Goal: Transaction & Acquisition: Purchase product/service

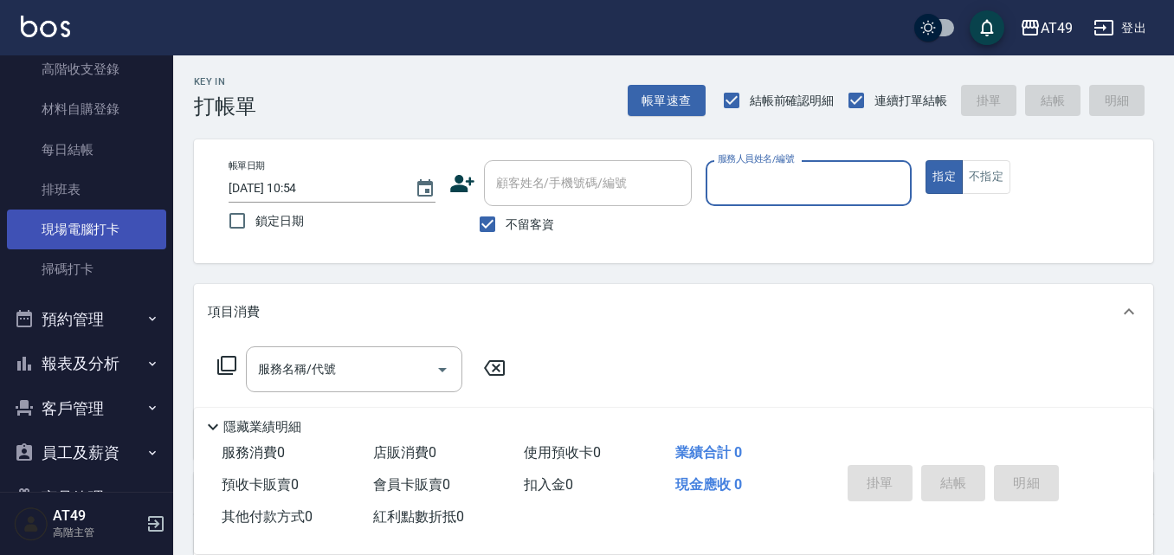
scroll to position [346, 0]
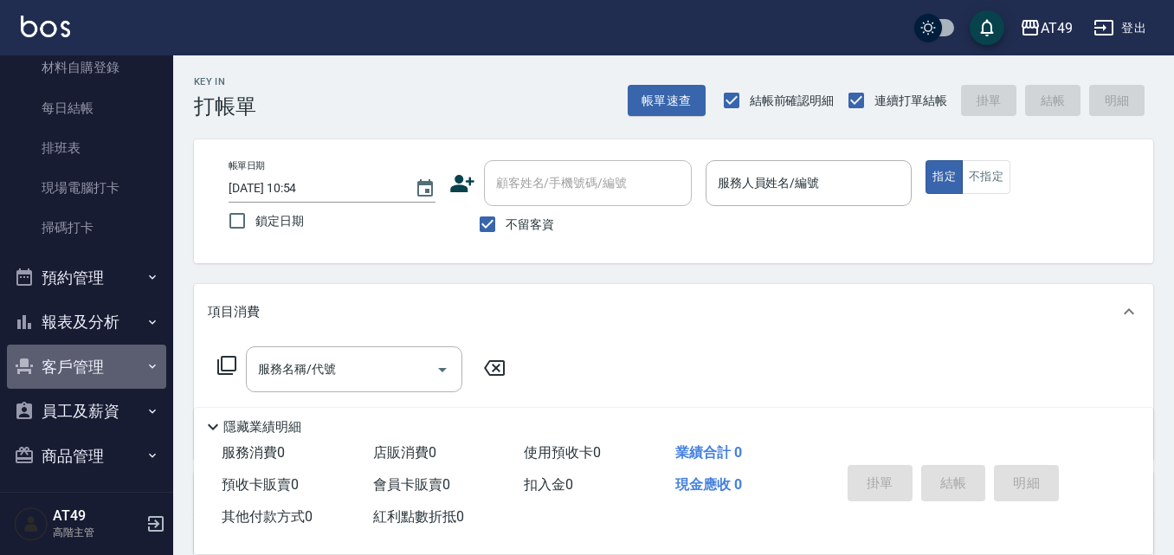
click at [91, 381] on button "客戶管理" at bounding box center [86, 367] width 159 height 45
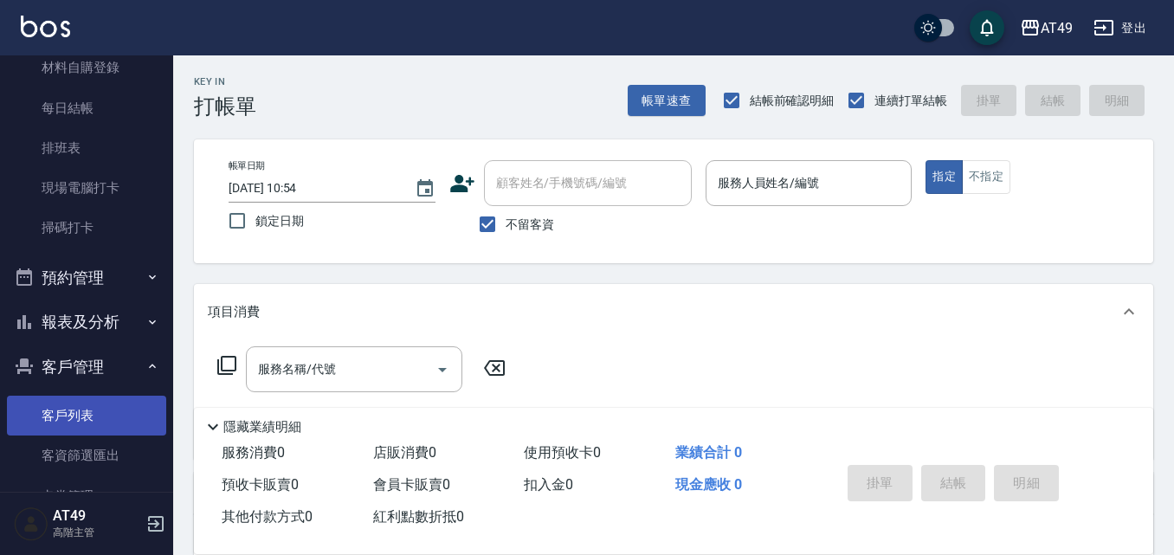
click at [62, 428] on link "客戶列表" at bounding box center [86, 416] width 159 height 40
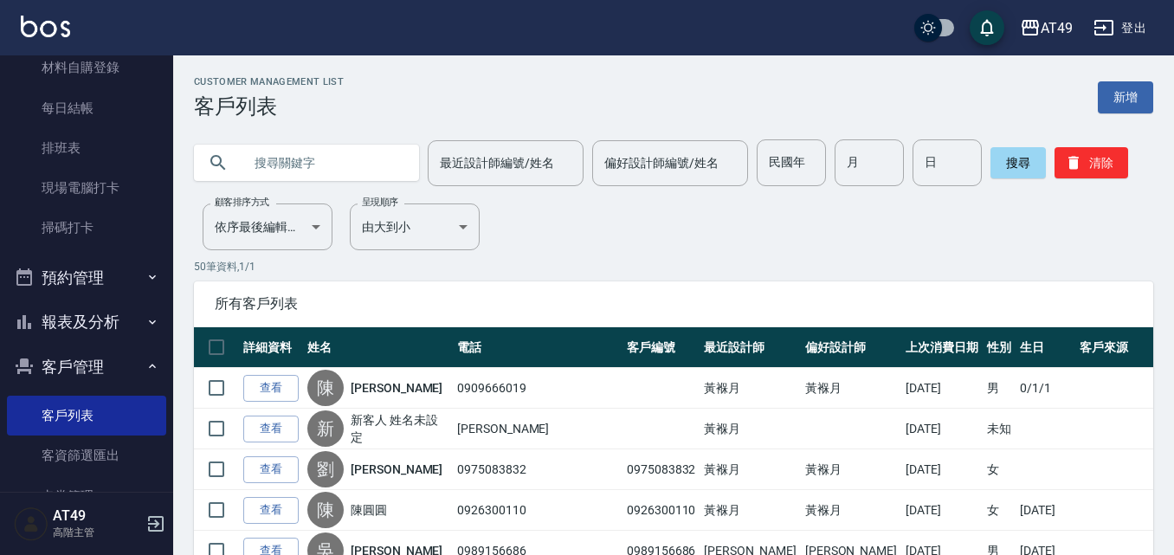
click at [274, 165] on input "text" at bounding box center [323, 162] width 163 height 47
type input "0910685436"
click at [1028, 167] on button "搜尋" at bounding box center [1017, 162] width 55 height 31
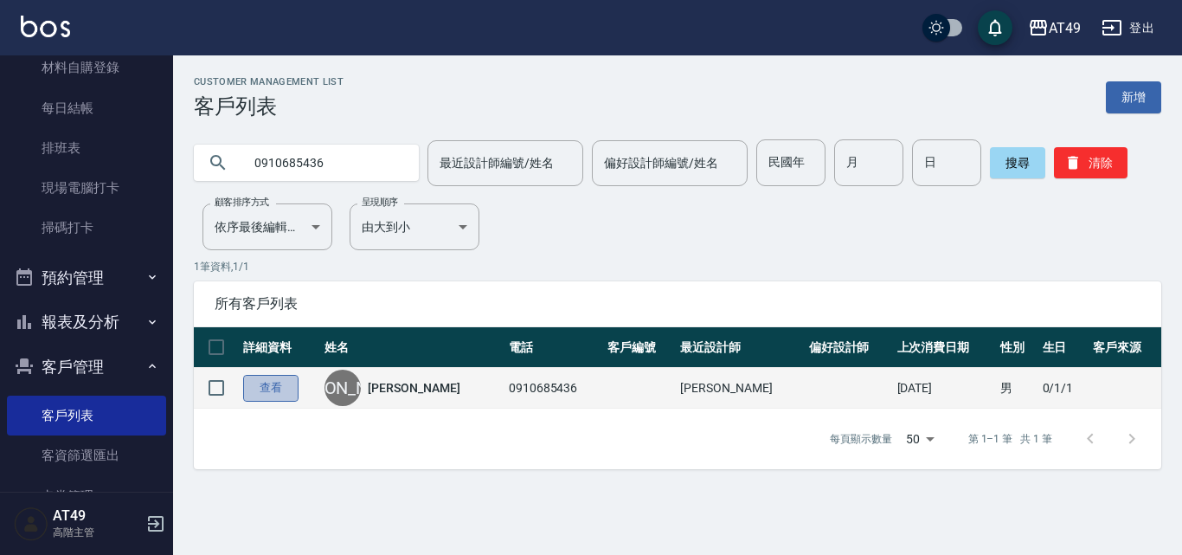
click at [286, 390] on link "查看" at bounding box center [270, 388] width 55 height 27
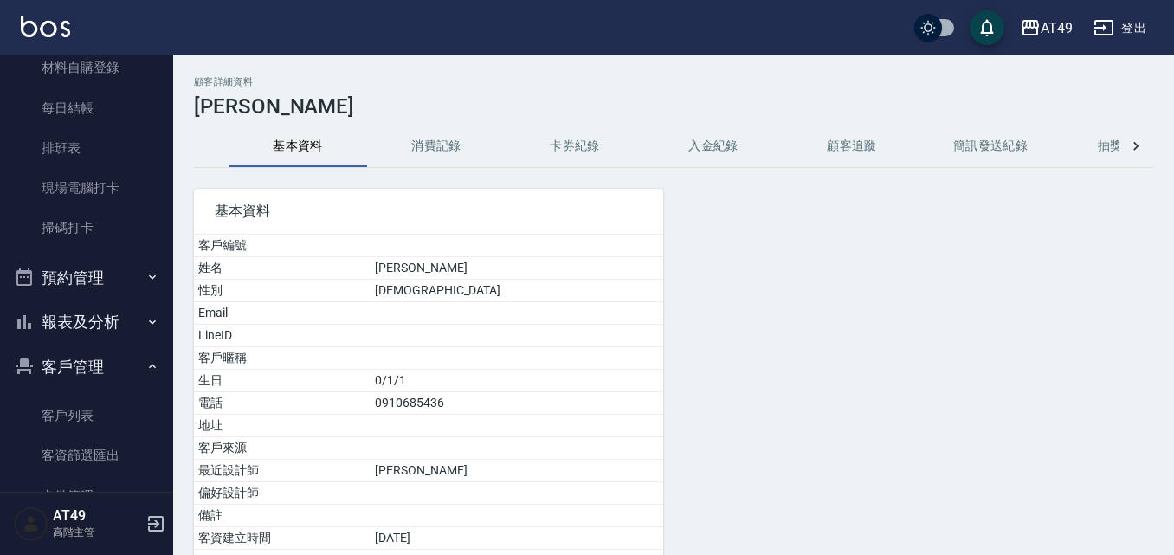
click at [585, 145] on button "卡券紀錄" at bounding box center [575, 147] width 139 height 42
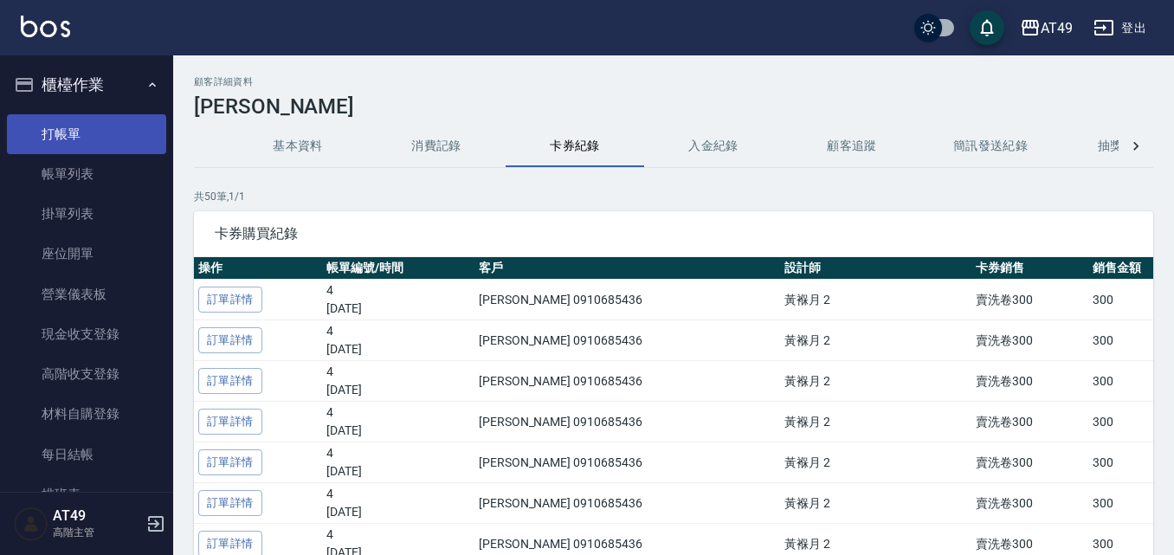
click at [87, 138] on link "打帳單" at bounding box center [86, 134] width 159 height 40
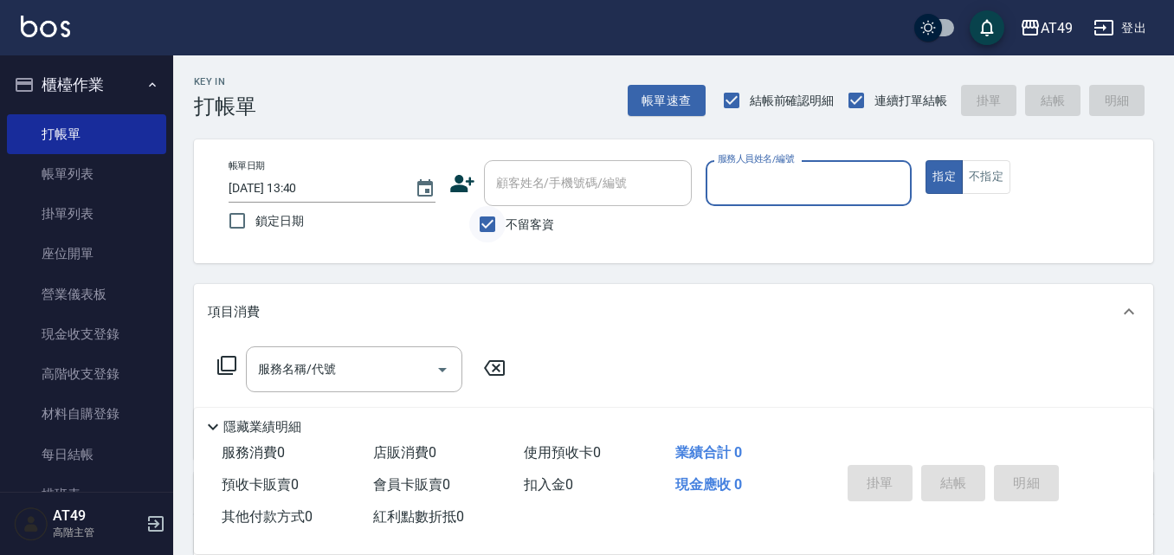
click at [486, 217] on input "不留客資" at bounding box center [487, 224] width 36 height 36
checkbox input "false"
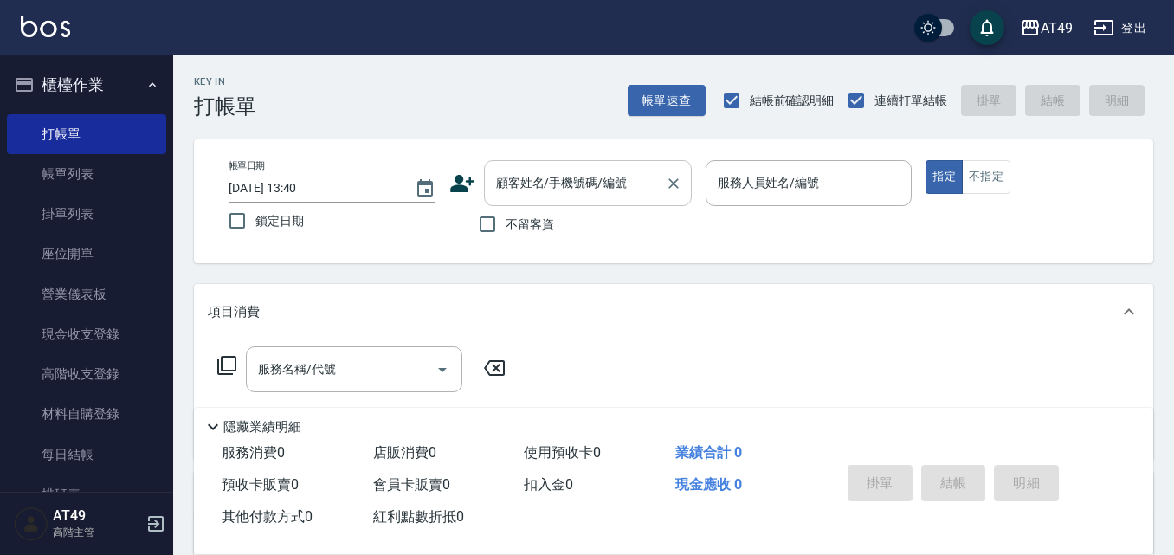
click at [529, 169] on input "顧客姓名/手機號碼/編號" at bounding box center [575, 183] width 166 height 30
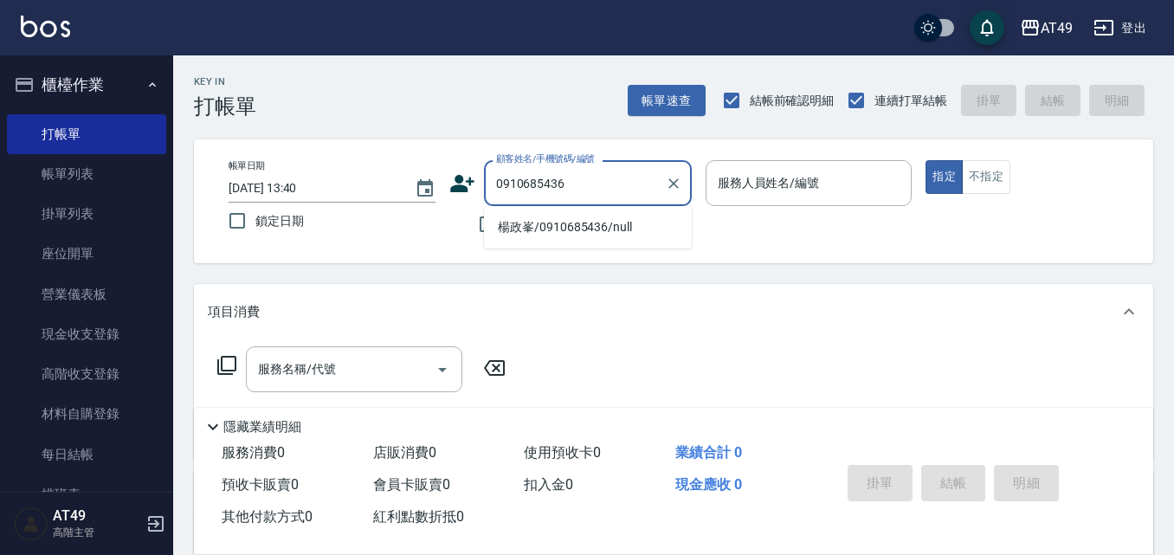
click at [592, 232] on li "楊政峯/0910685436/null" at bounding box center [588, 227] width 208 height 29
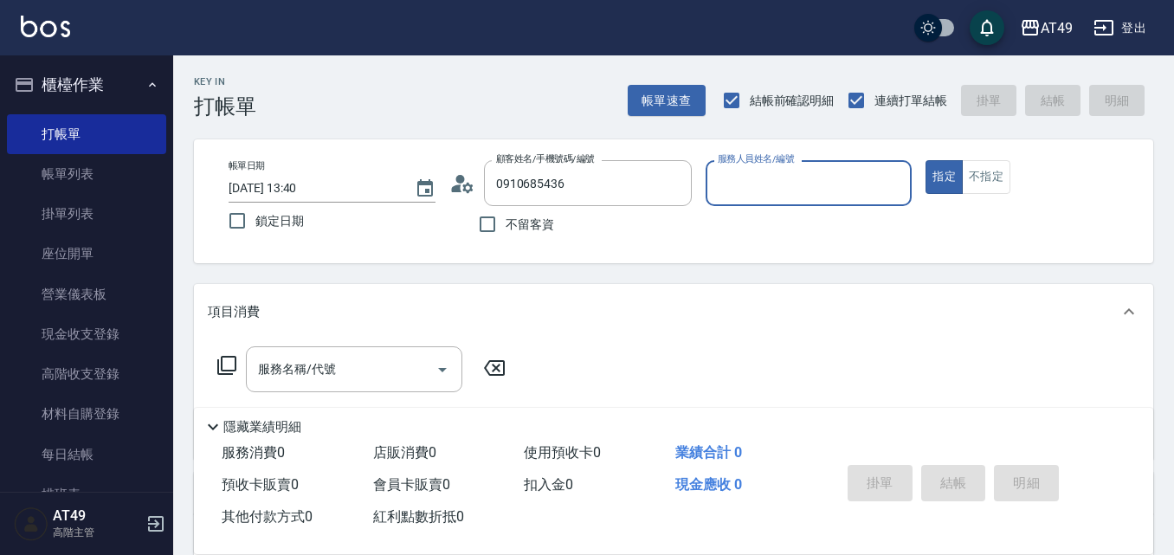
type input "楊政峯/0910685436/null"
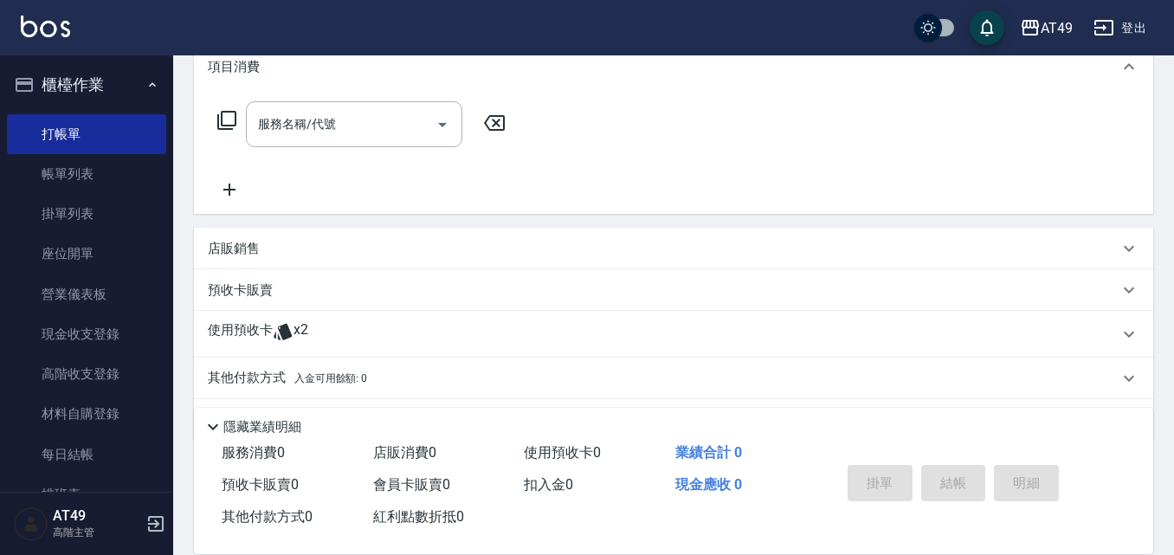
scroll to position [297, 0]
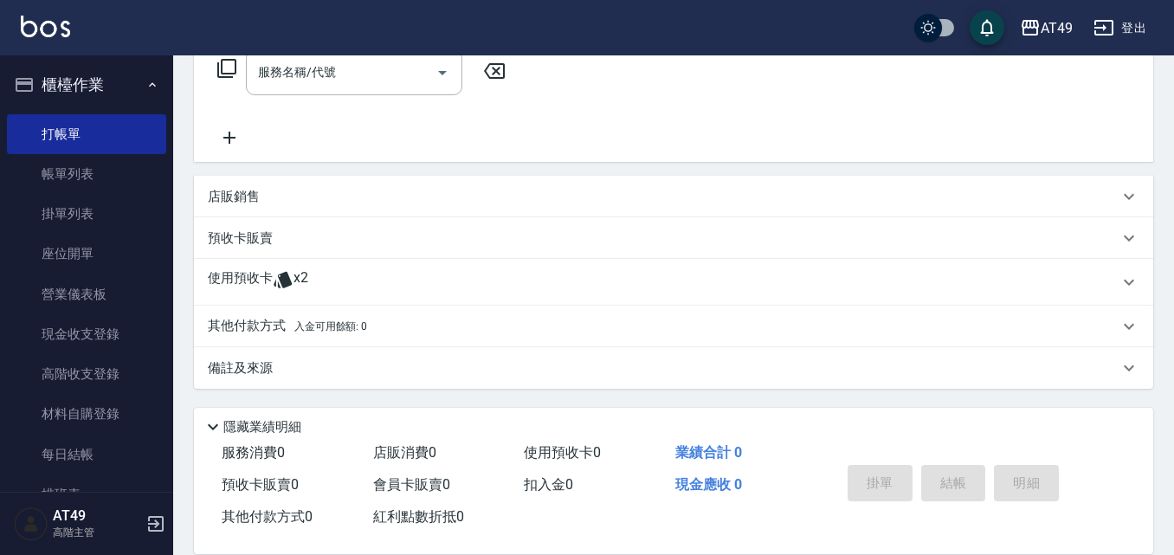
click at [253, 266] on div "使用預收卡 x2" at bounding box center [673, 282] width 959 height 47
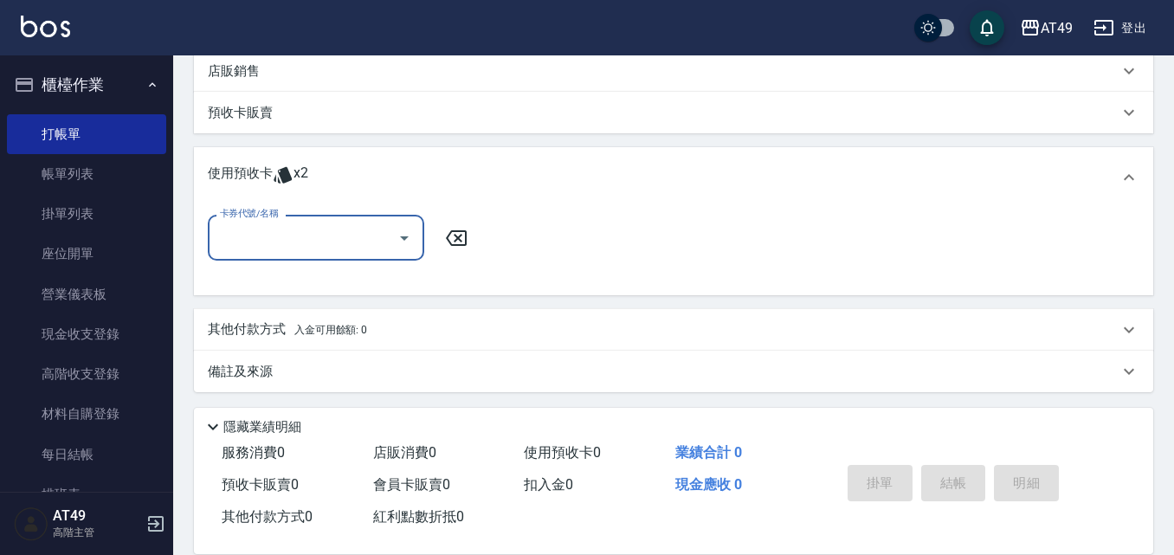
scroll to position [426, 0]
click at [276, 162] on icon at bounding box center [283, 171] width 21 height 21
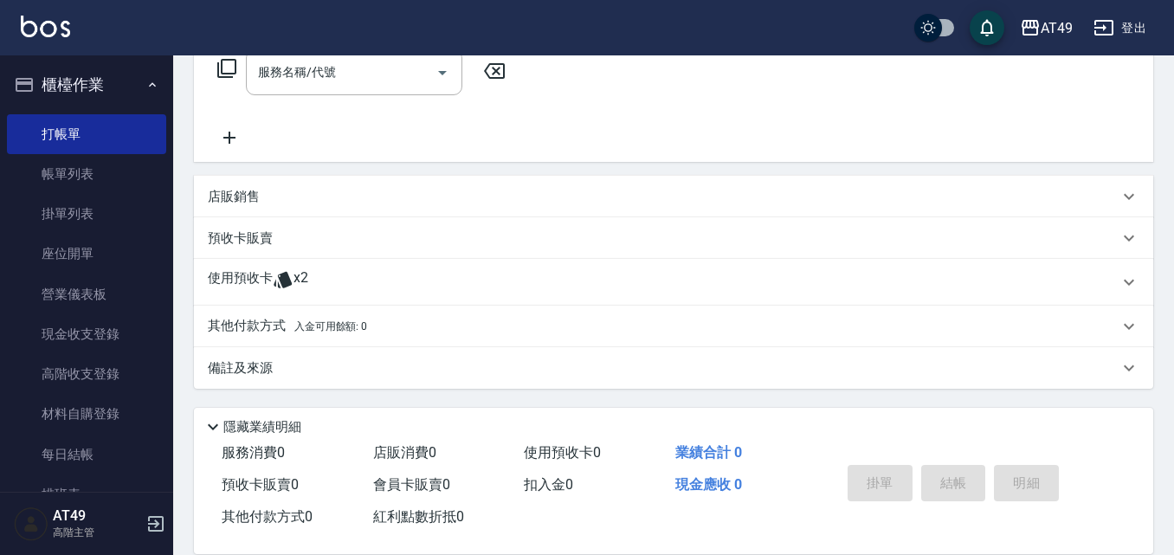
scroll to position [297, 0]
click at [296, 284] on span "x2" at bounding box center [300, 282] width 15 height 26
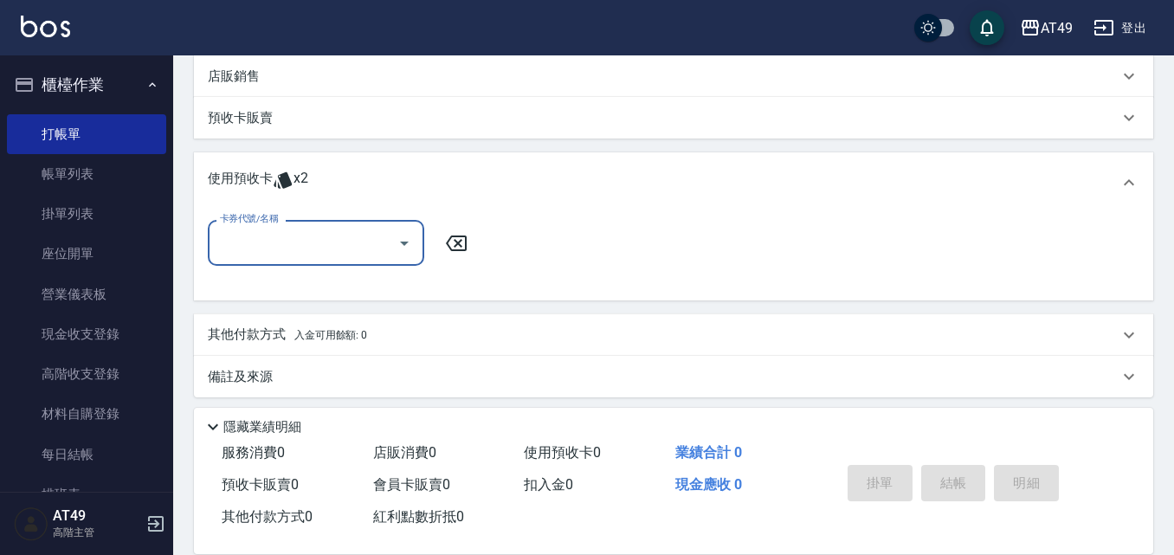
scroll to position [426, 0]
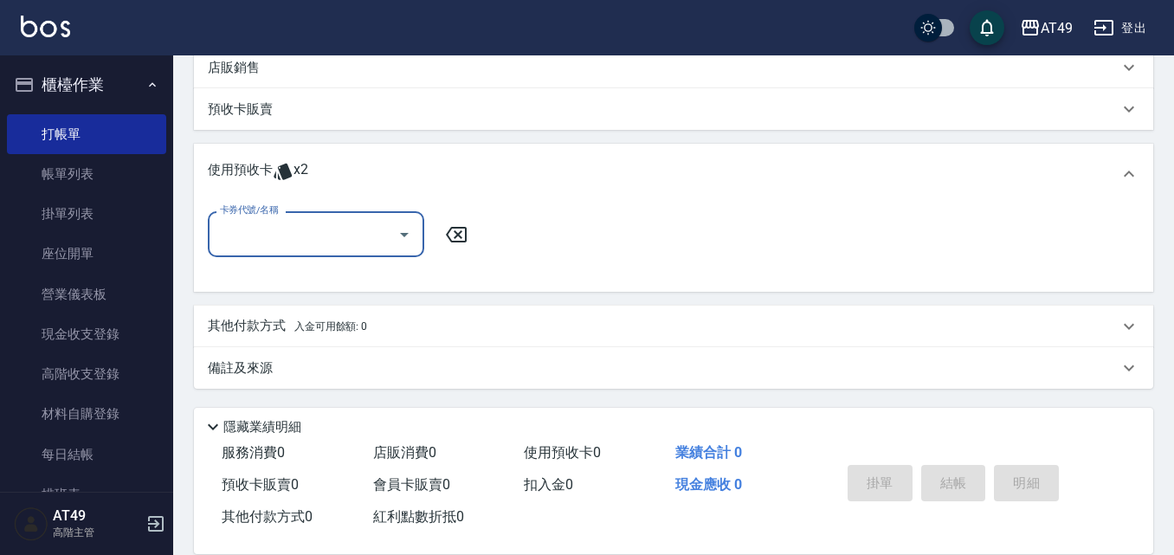
click at [405, 236] on icon "Open" at bounding box center [404, 234] width 21 height 21
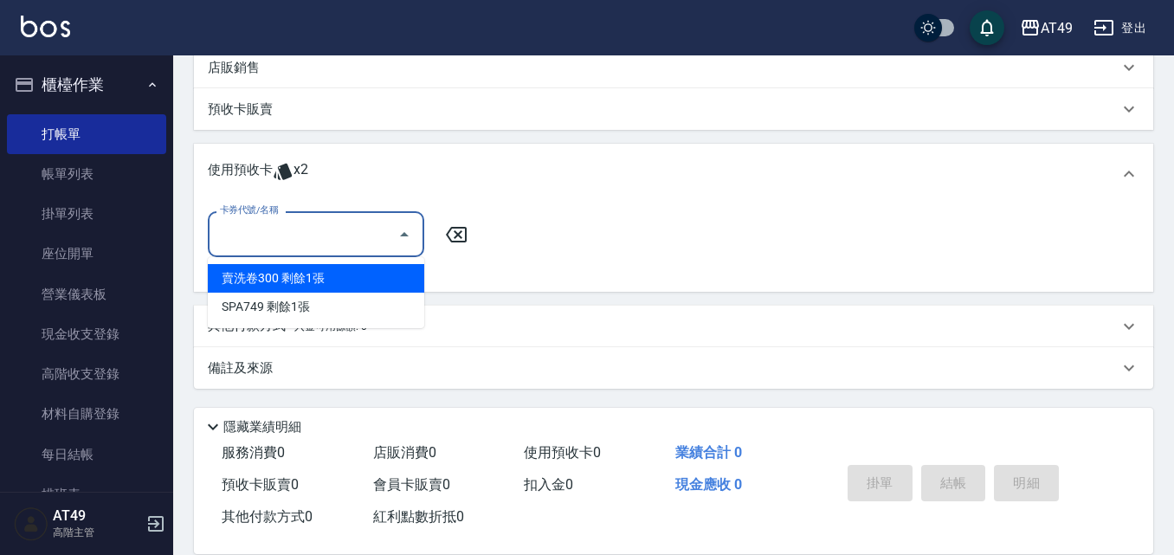
click at [538, 262] on div "卡券代號/名稱 卡券代號/名稱" at bounding box center [673, 244] width 931 height 67
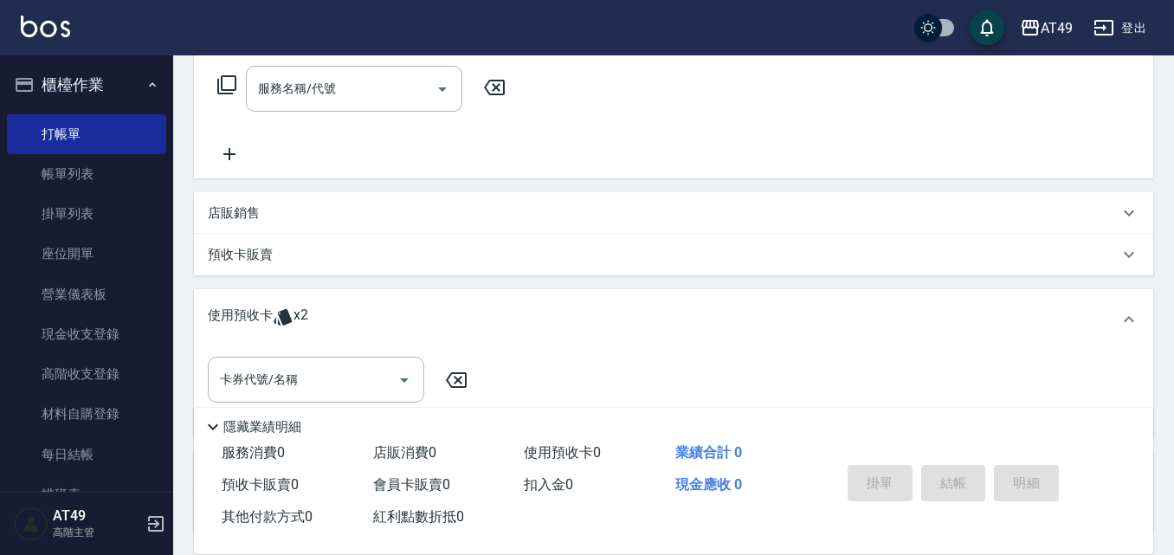
scroll to position [0, 0]
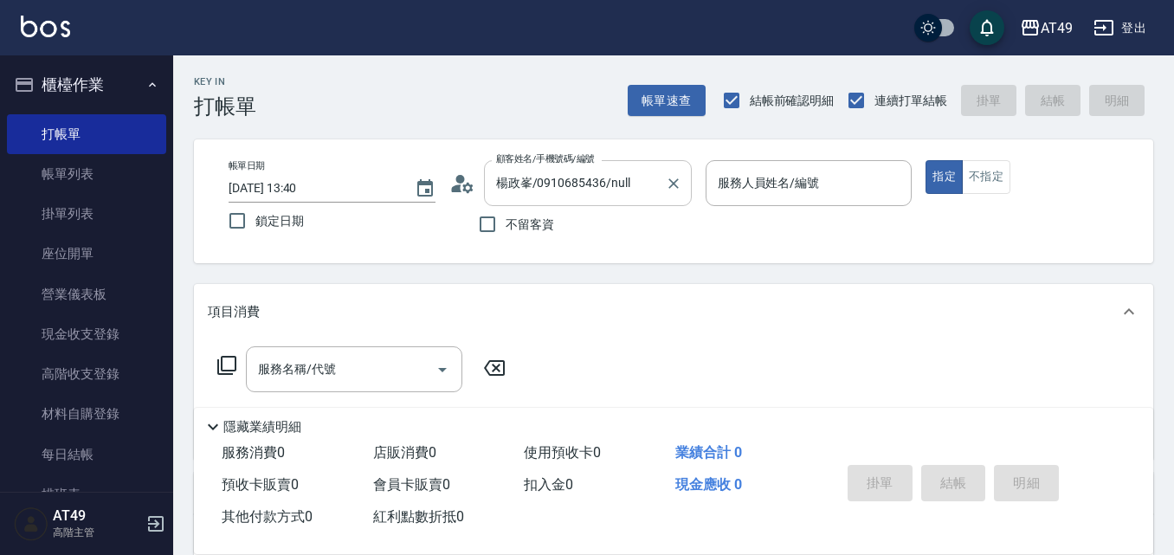
click at [666, 171] on div at bounding box center [672, 183] width 23 height 46
click at [667, 184] on icon "Clear" at bounding box center [673, 183] width 17 height 17
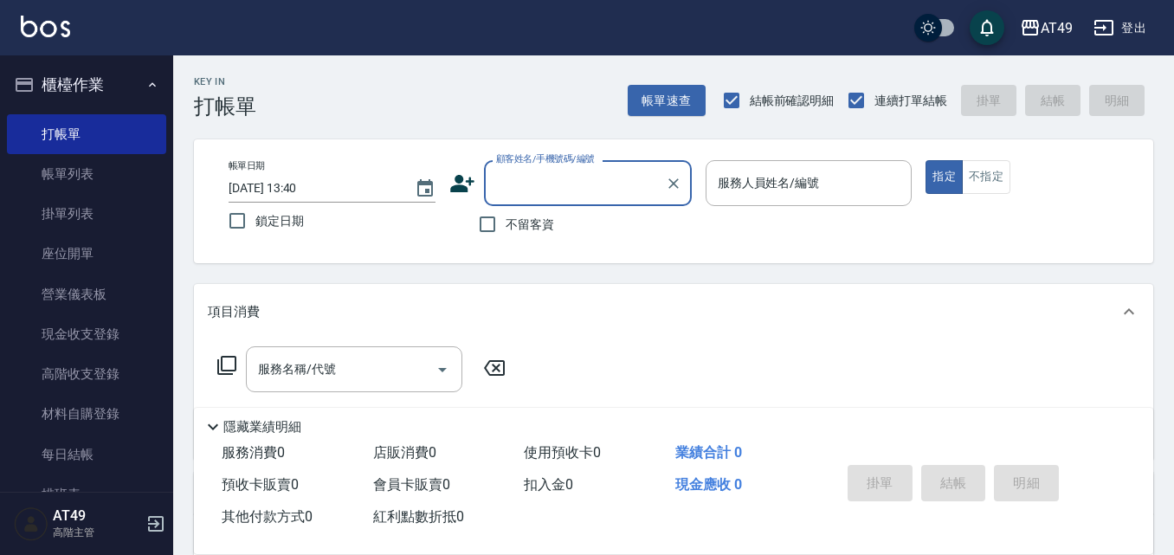
click at [520, 229] on span "不留客資" at bounding box center [530, 225] width 48 height 18
click at [506, 229] on input "不留客資" at bounding box center [487, 224] width 36 height 36
checkbox input "true"
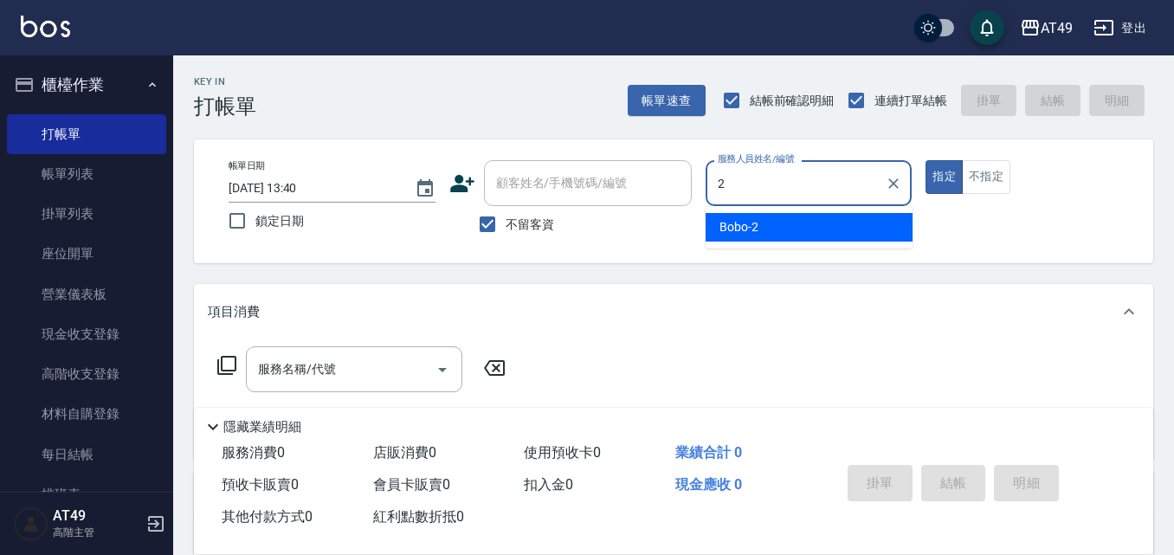
type input "2"
type button "true"
type input "Bobo-2"
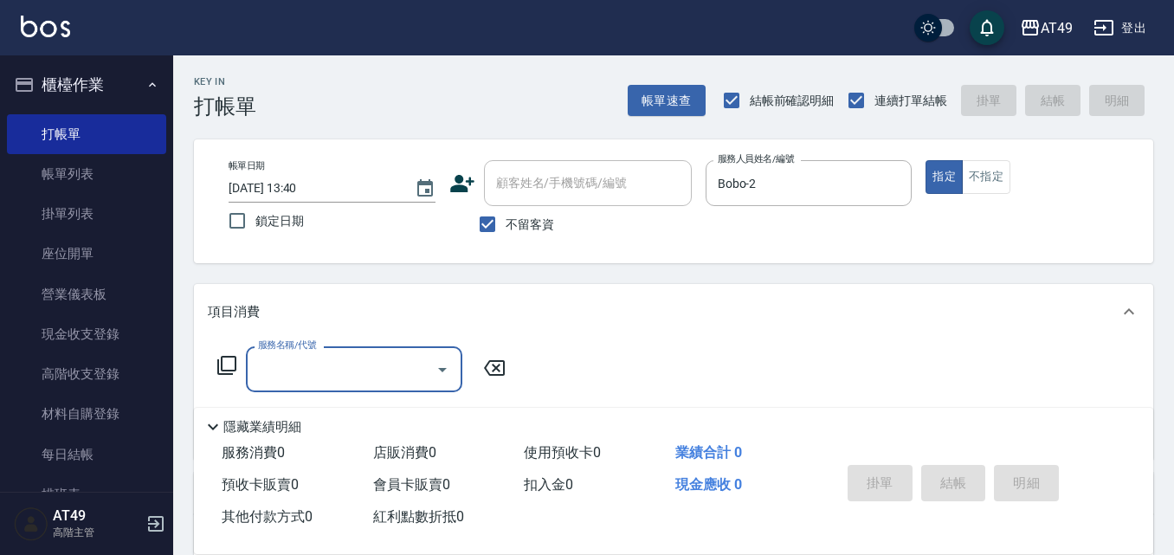
click at [221, 345] on div "服務名稱/代號 服務名稱/代號" at bounding box center [673, 398] width 959 height 119
click at [220, 357] on icon at bounding box center [226, 365] width 21 height 21
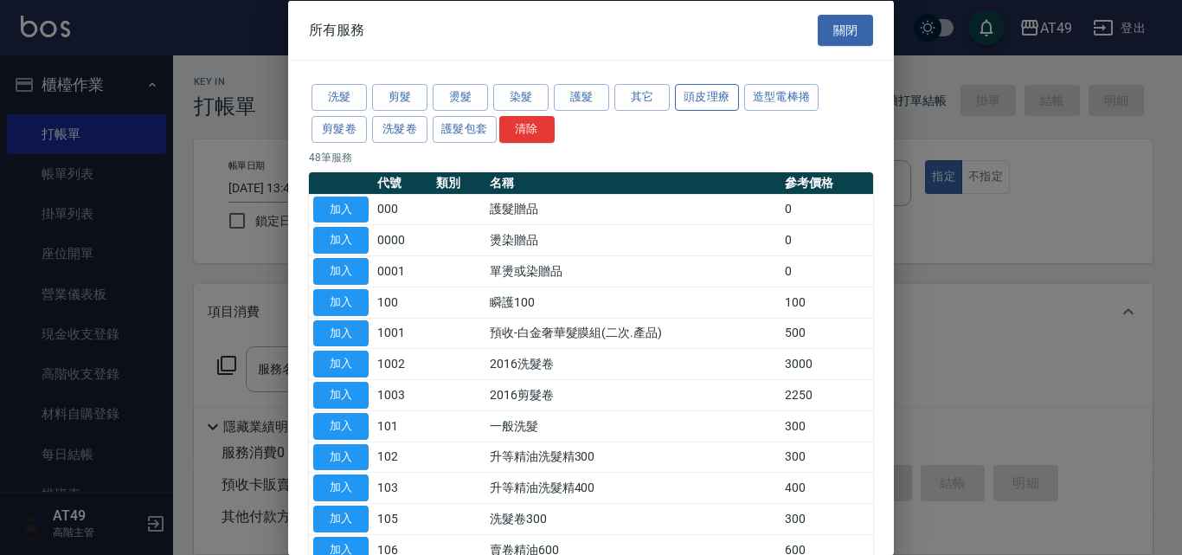
click at [714, 102] on button "頭皮理療" at bounding box center [707, 97] width 64 height 27
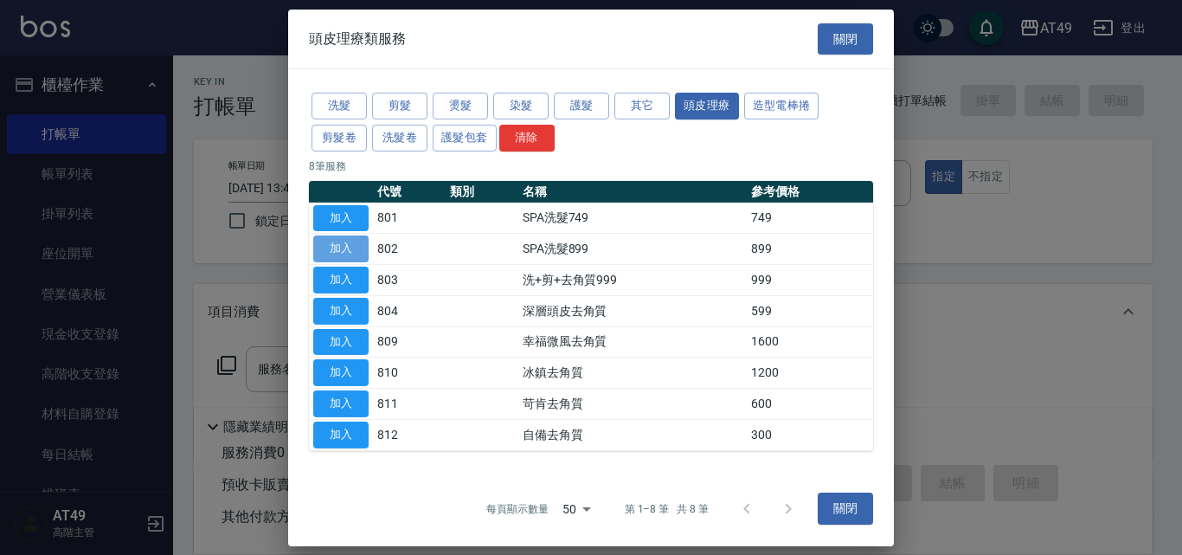
click at [351, 248] on button "加入" at bounding box center [340, 248] width 55 height 27
type input "SPA洗髮899(802)"
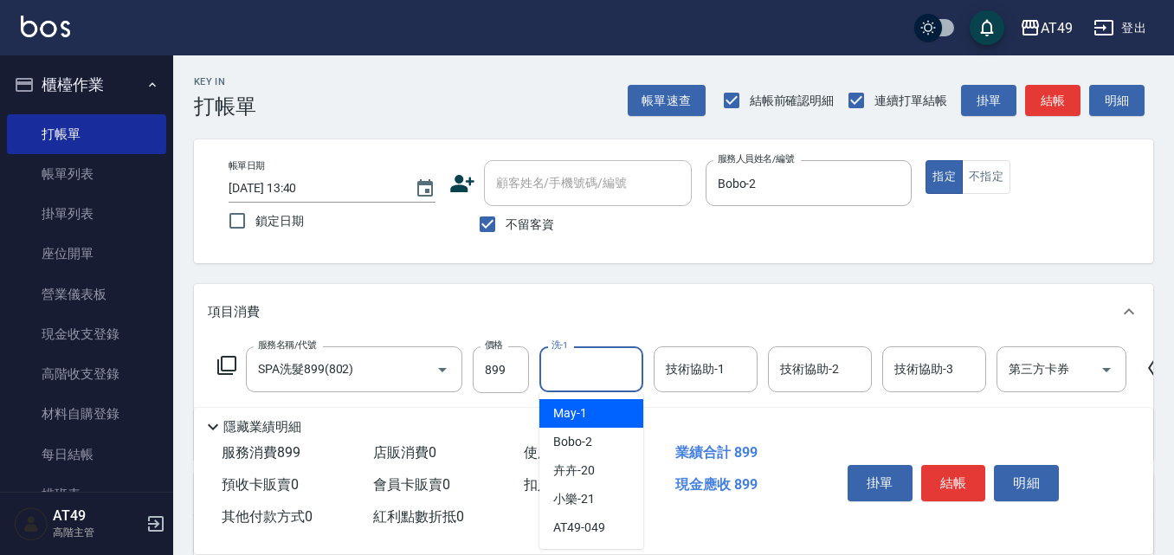
click at [565, 364] on input "洗-1" at bounding box center [591, 369] width 88 height 30
type input "Bobo-2"
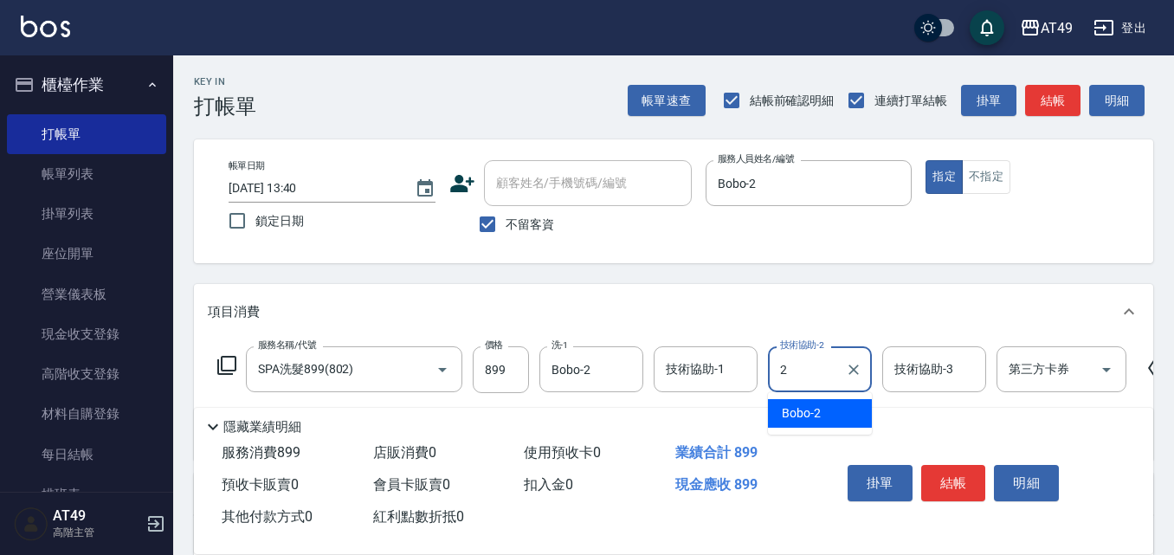
type input "Bobo-2"
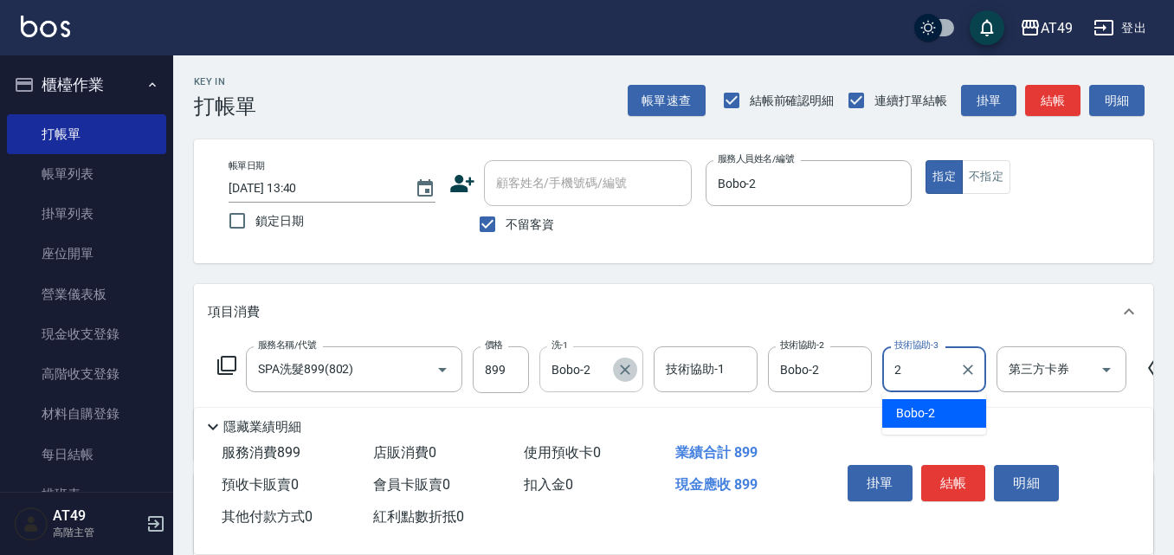
click at [622, 381] on button "Clear" at bounding box center [625, 370] width 24 height 24
type input "2"
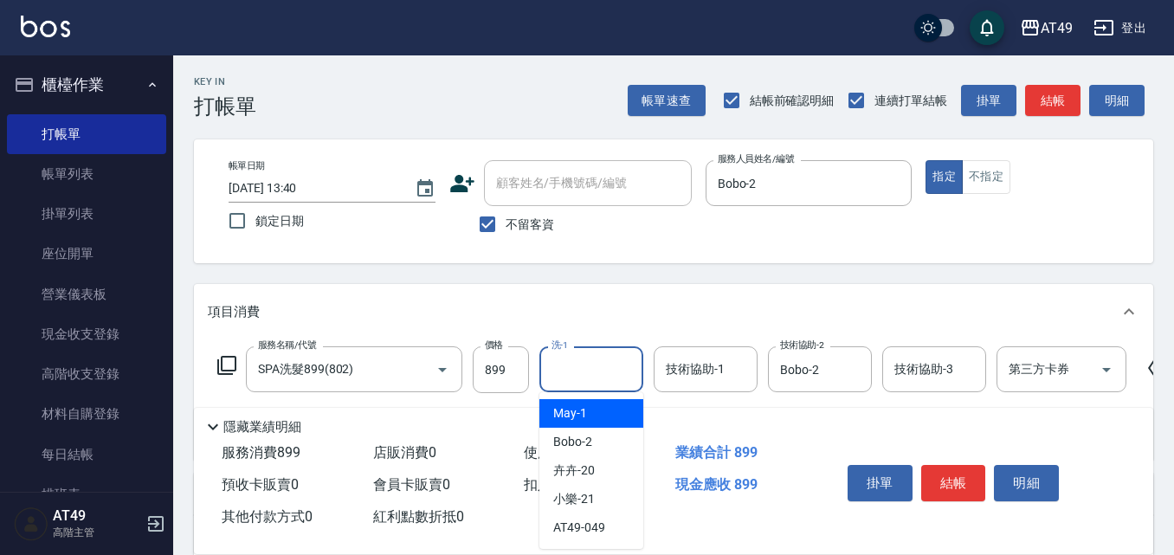
click at [595, 357] on input "洗-1" at bounding box center [591, 369] width 88 height 30
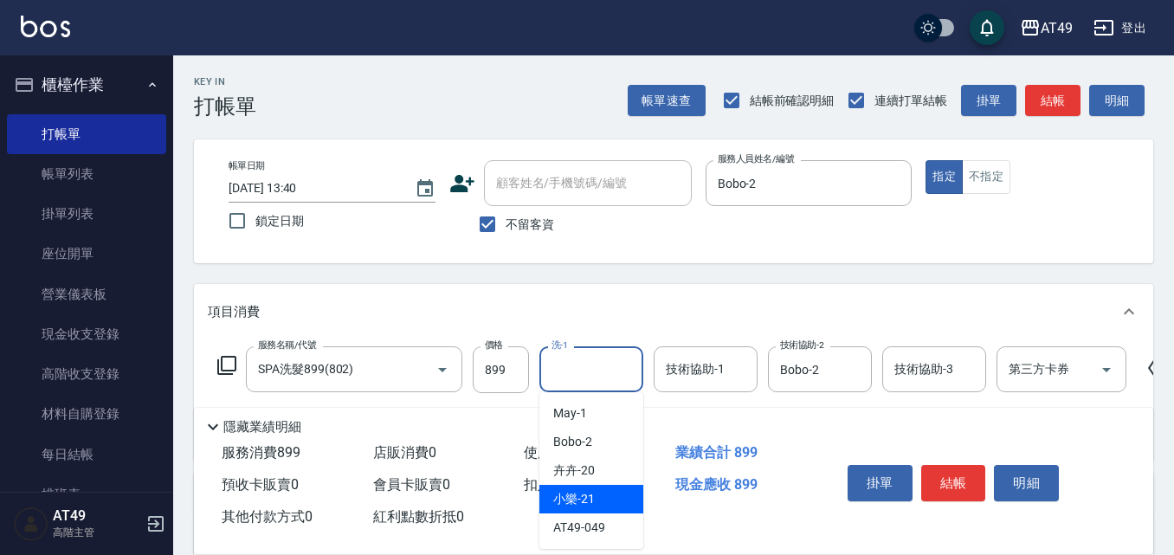
click at [562, 497] on span "小樂 -21" at bounding box center [574, 499] width 42 height 18
type input "小樂-21"
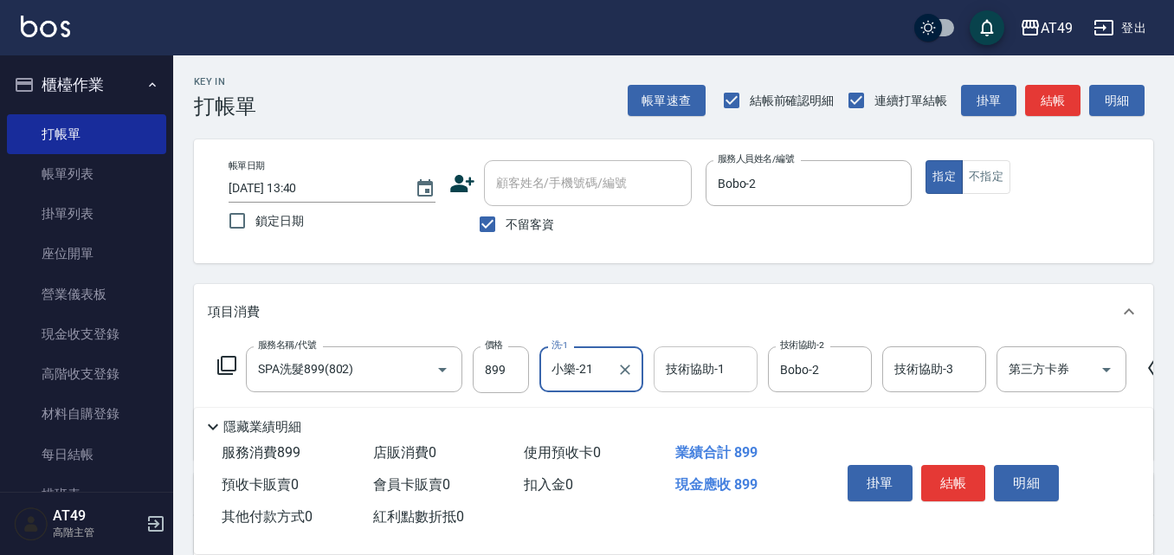
click at [738, 369] on input "技術協助-1" at bounding box center [705, 369] width 88 height 30
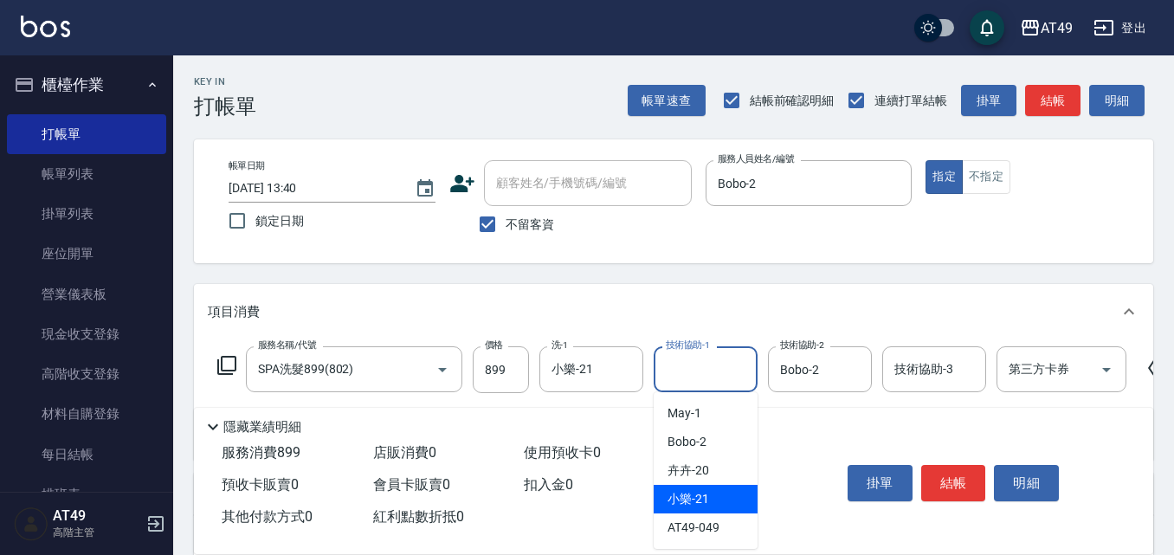
click at [684, 505] on span "小樂 -21" at bounding box center [688, 499] width 42 height 18
type input "小樂-21"
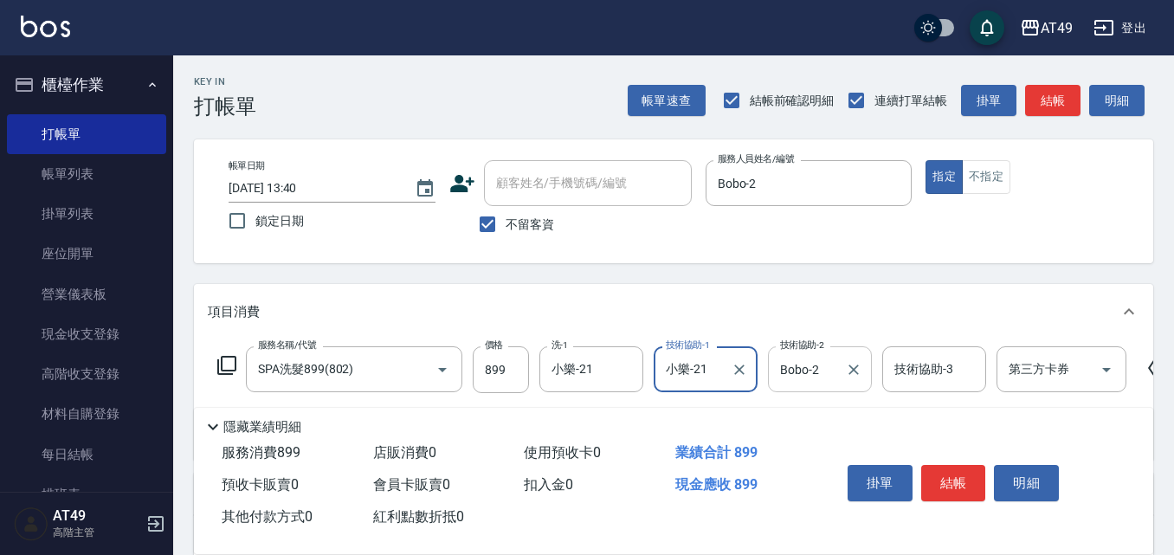
click at [828, 377] on input "Bobo-2" at bounding box center [807, 369] width 62 height 30
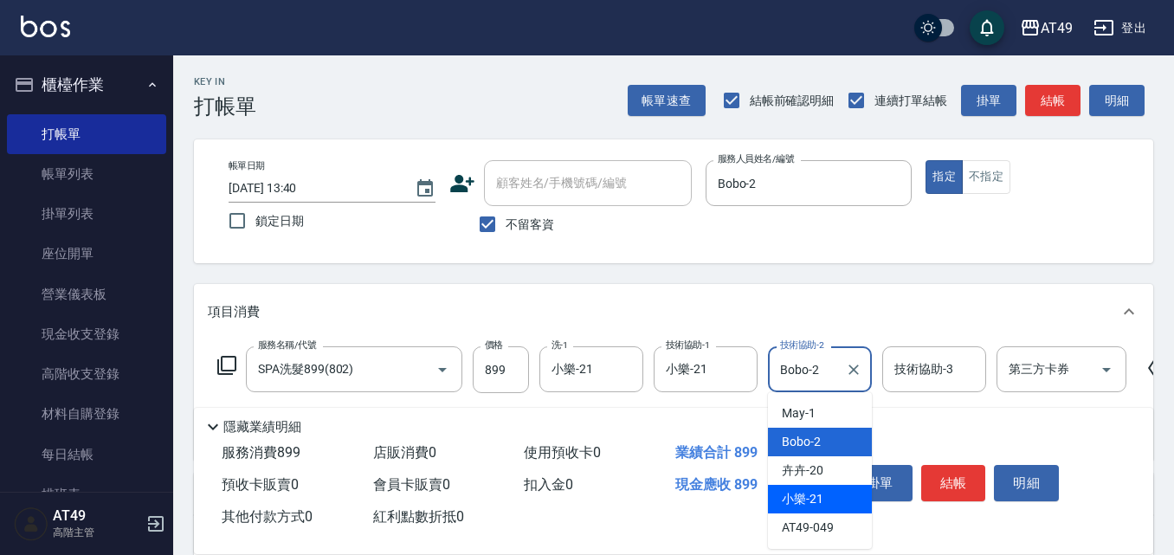
click at [812, 497] on span "小樂 -21" at bounding box center [803, 499] width 42 height 18
type input "小樂-21"
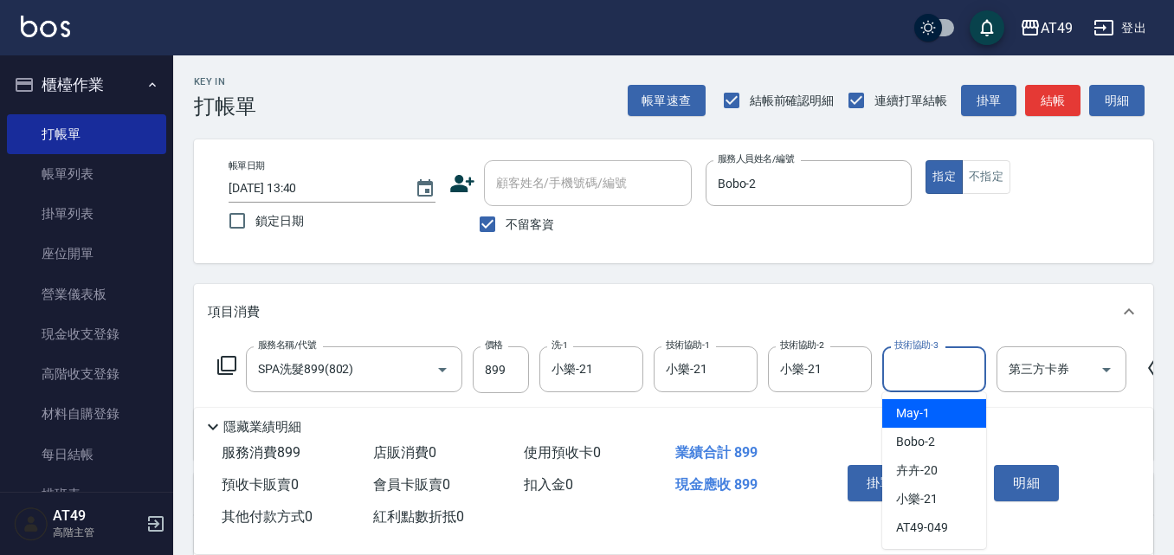
click at [946, 359] on input "技術協助-3" at bounding box center [934, 369] width 88 height 30
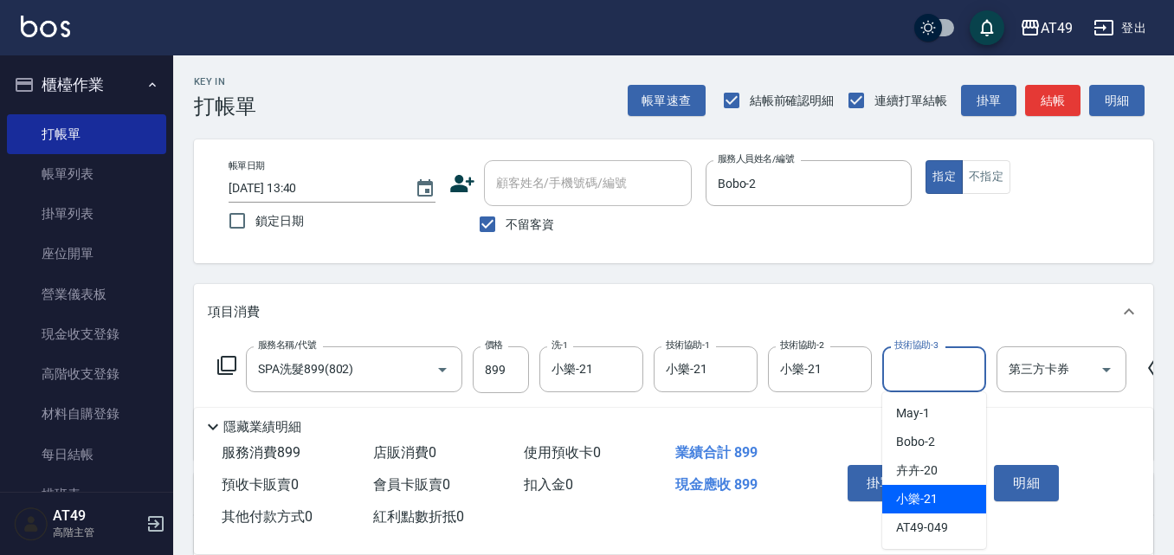
click at [920, 497] on span "小樂 -21" at bounding box center [917, 499] width 42 height 18
type input "小樂-21"
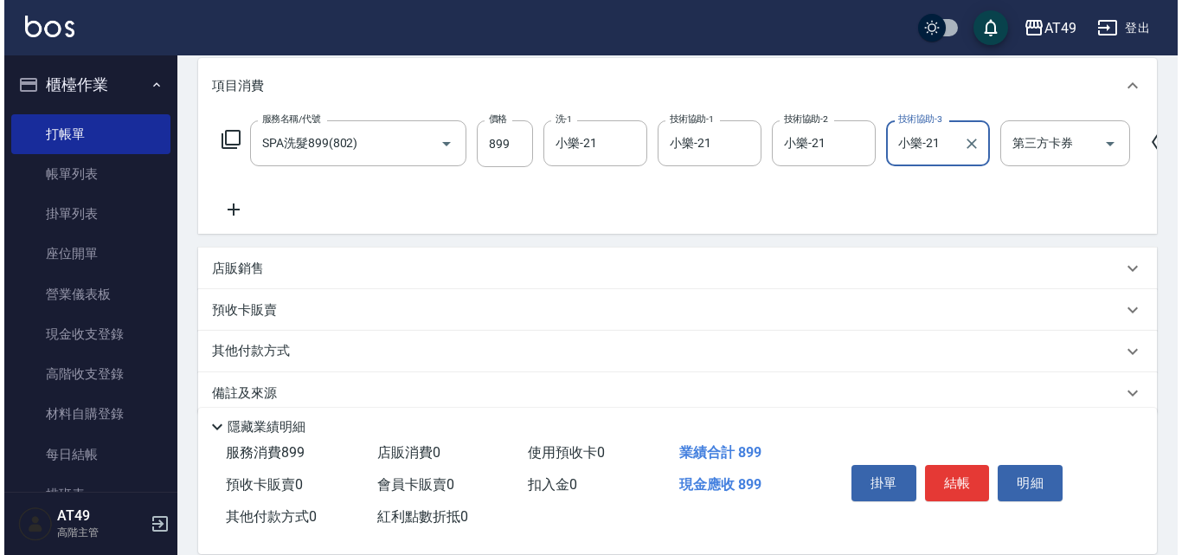
scroll to position [260, 0]
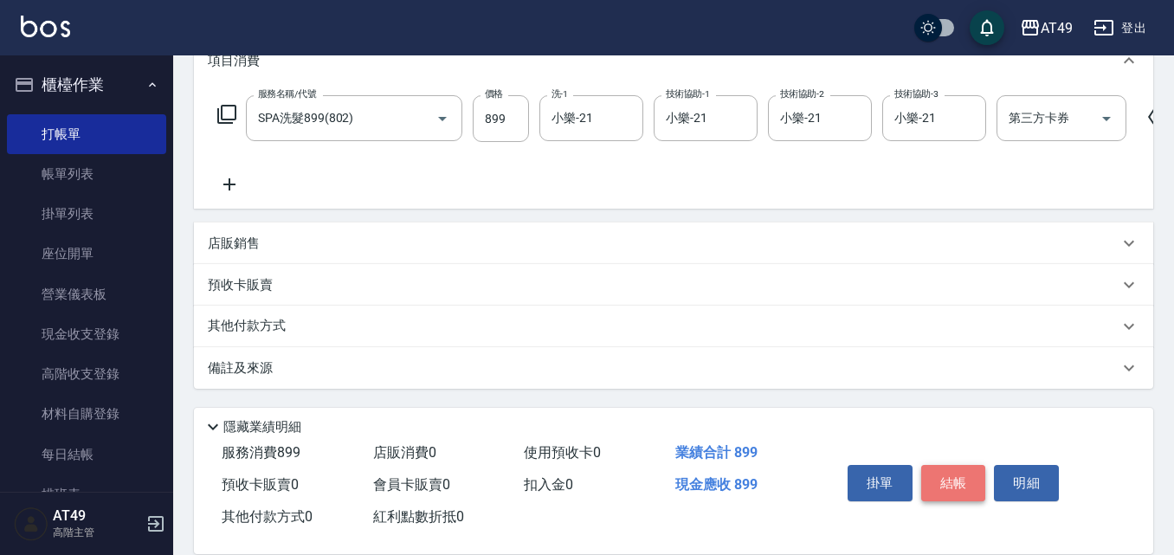
click at [982, 471] on button "結帳" at bounding box center [953, 483] width 65 height 36
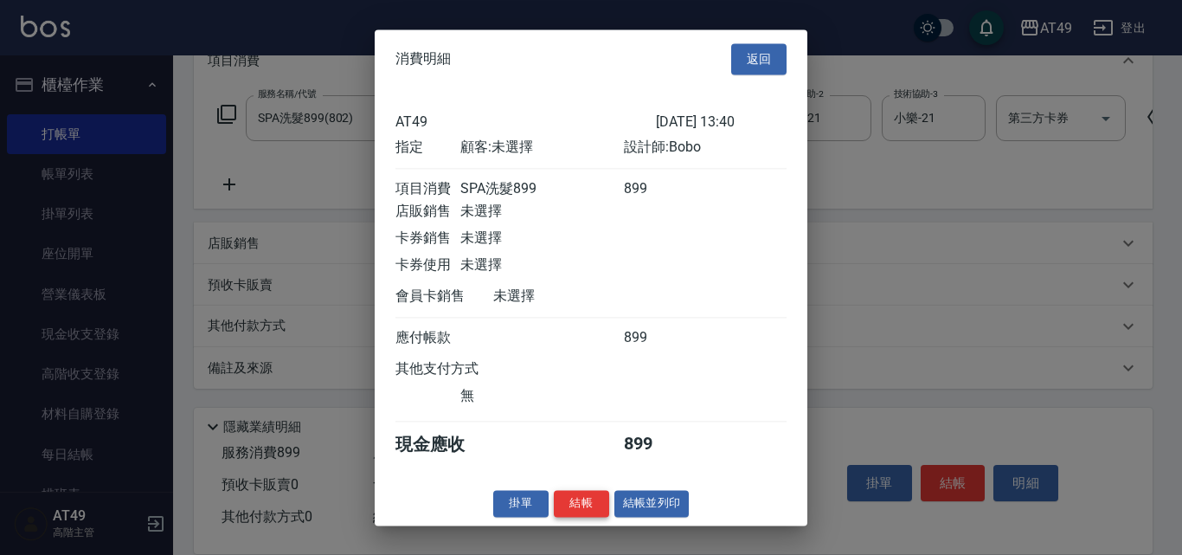
click at [589, 508] on button "結帳" at bounding box center [581, 503] width 55 height 27
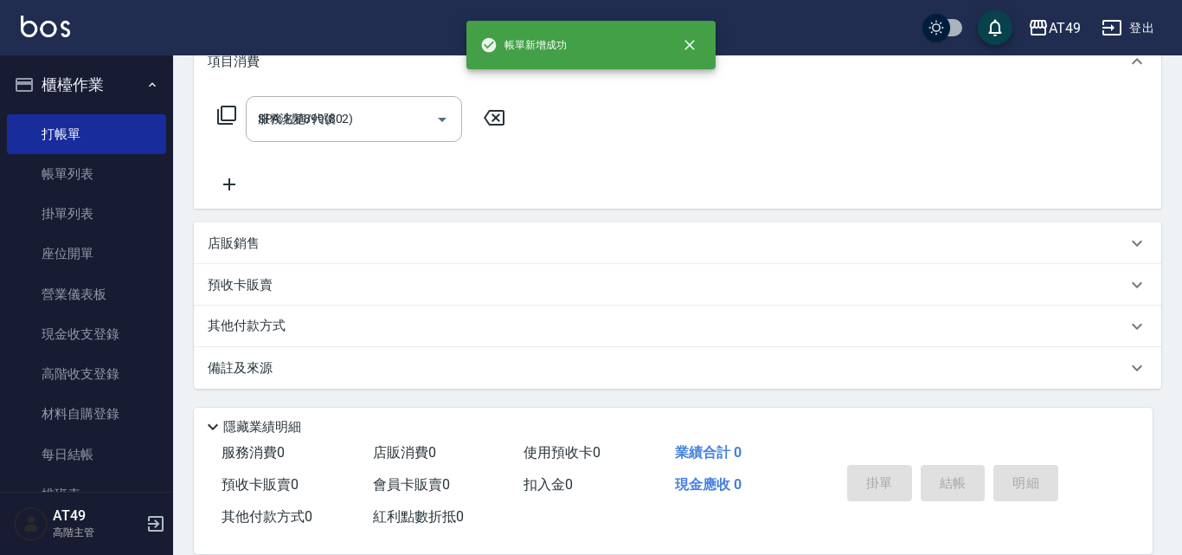
type input "[DATE] 13:56"
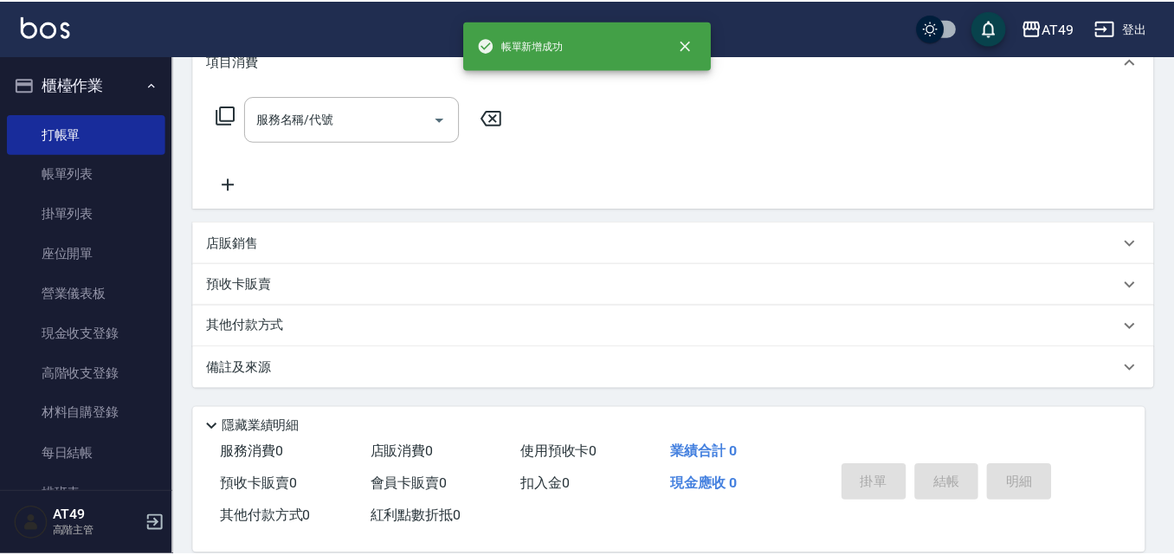
scroll to position [0, 0]
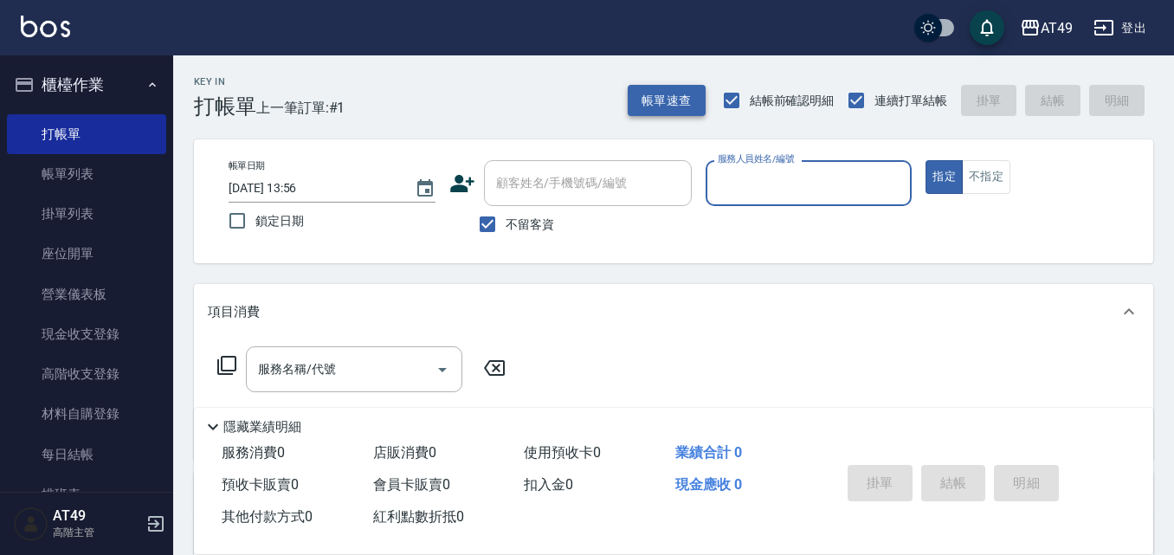
click at [699, 96] on button "帳單速查" at bounding box center [667, 101] width 78 height 32
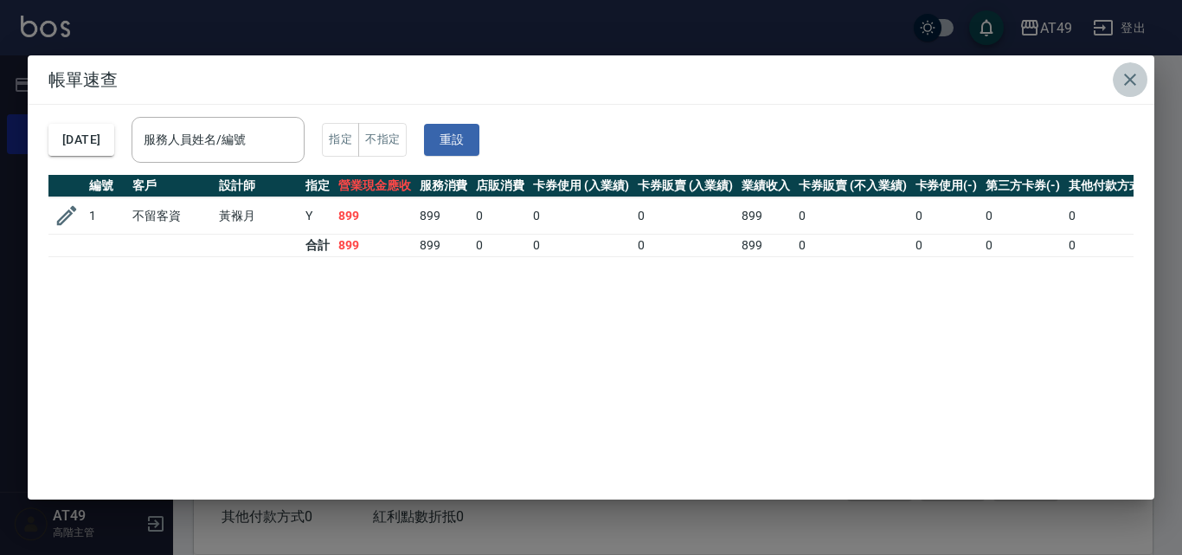
click at [1141, 70] on button "button" at bounding box center [1130, 79] width 35 height 35
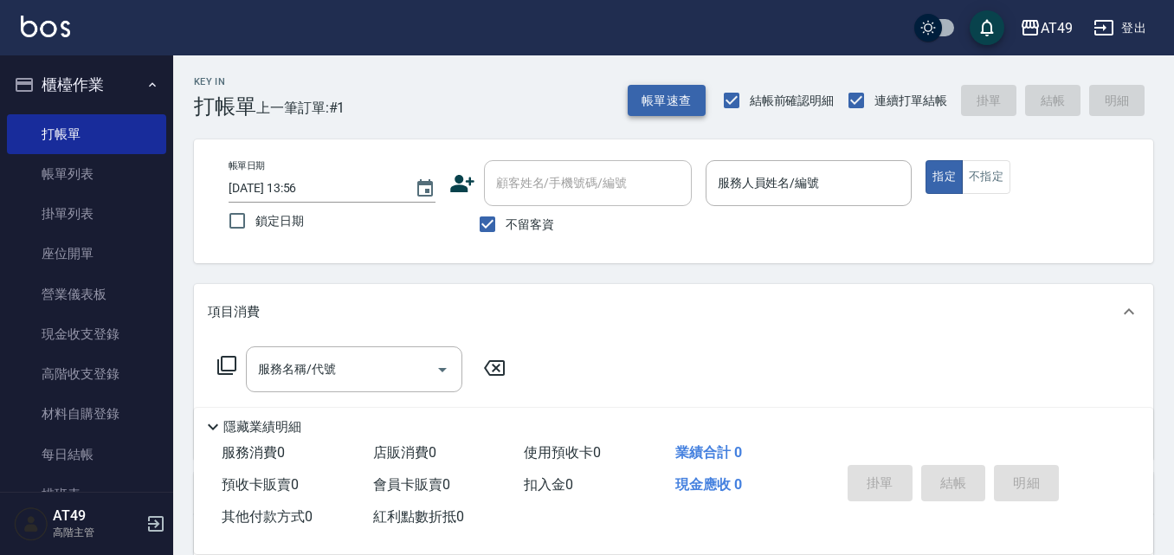
click at [676, 93] on button "帳單速查" at bounding box center [667, 101] width 78 height 32
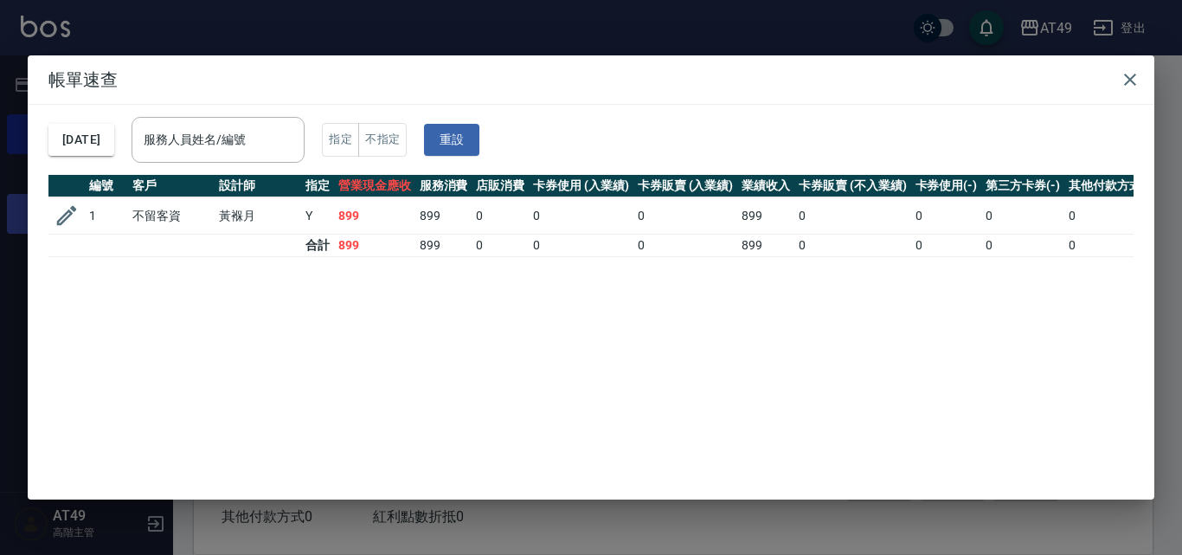
click at [56, 216] on icon "button" at bounding box center [67, 216] width 26 height 26
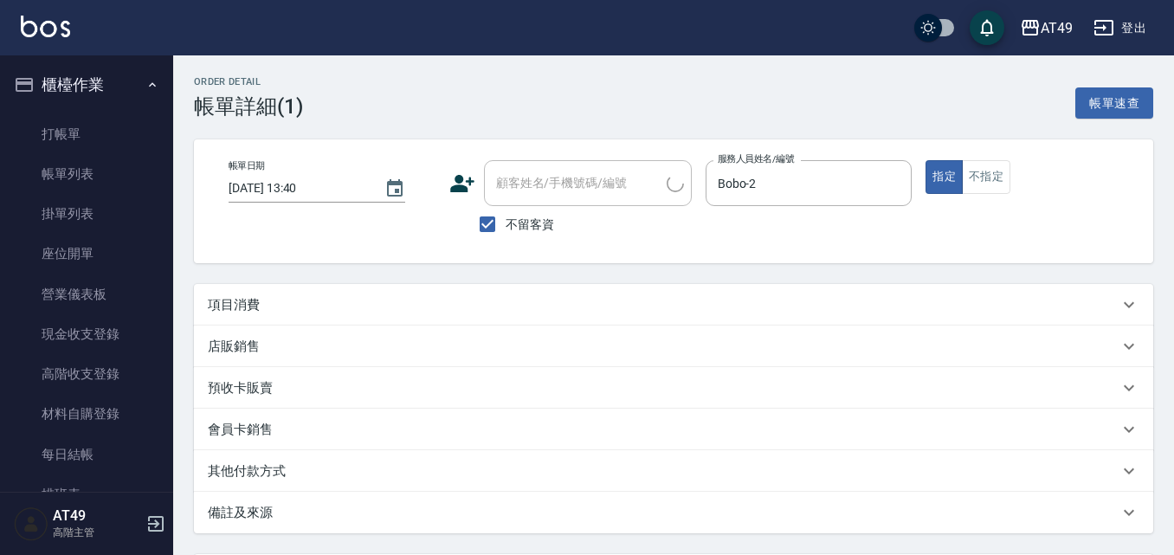
type input "[DATE] 13:40"
checkbox input "true"
type input "Bobo-2"
click at [986, 186] on button "不指定" at bounding box center [986, 177] width 48 height 34
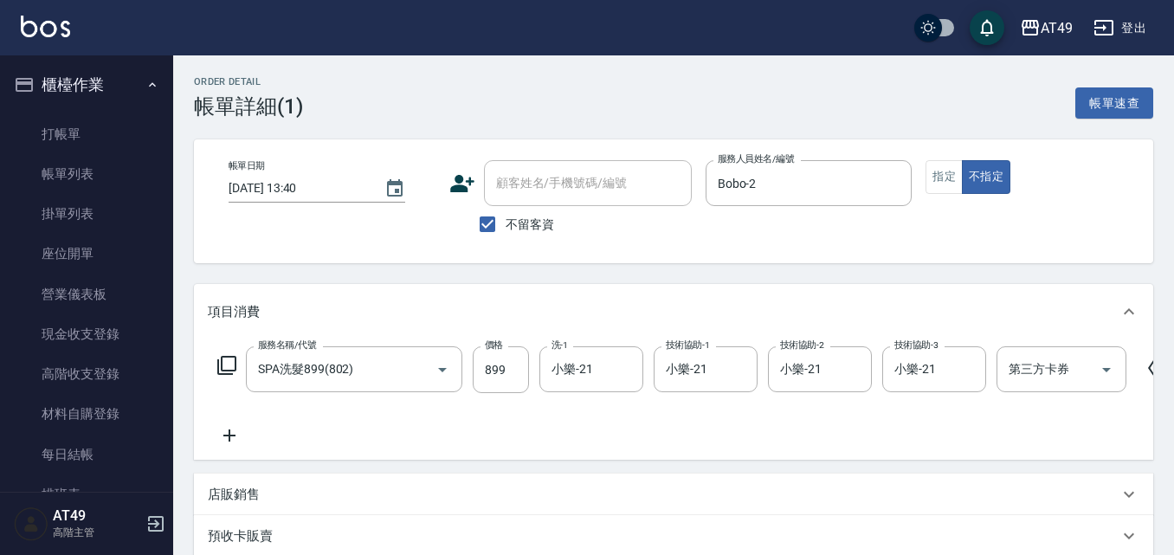
type input "SPA洗髮899(802)"
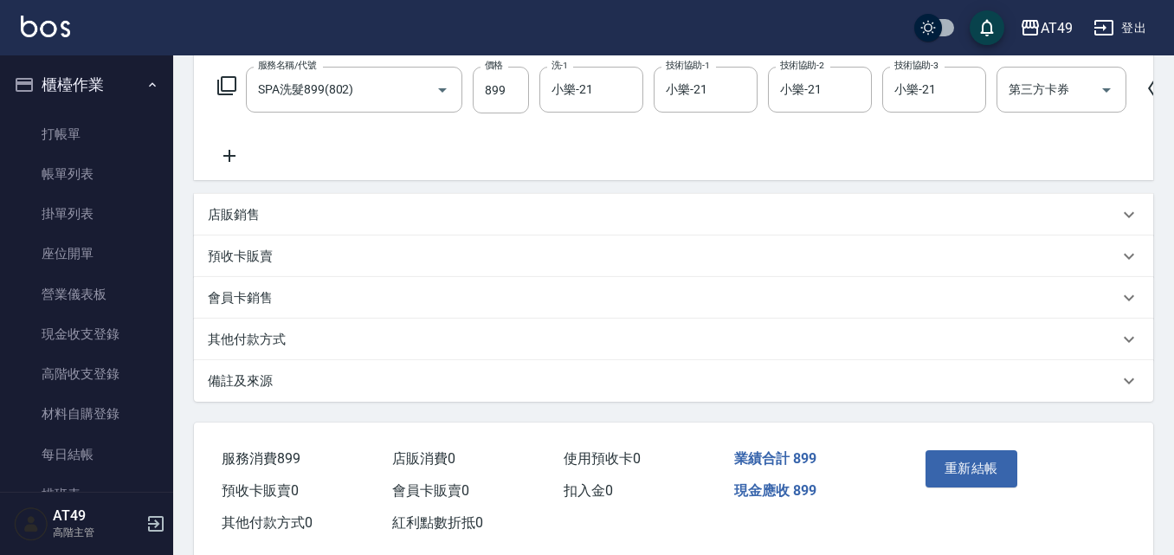
scroll to position [326, 0]
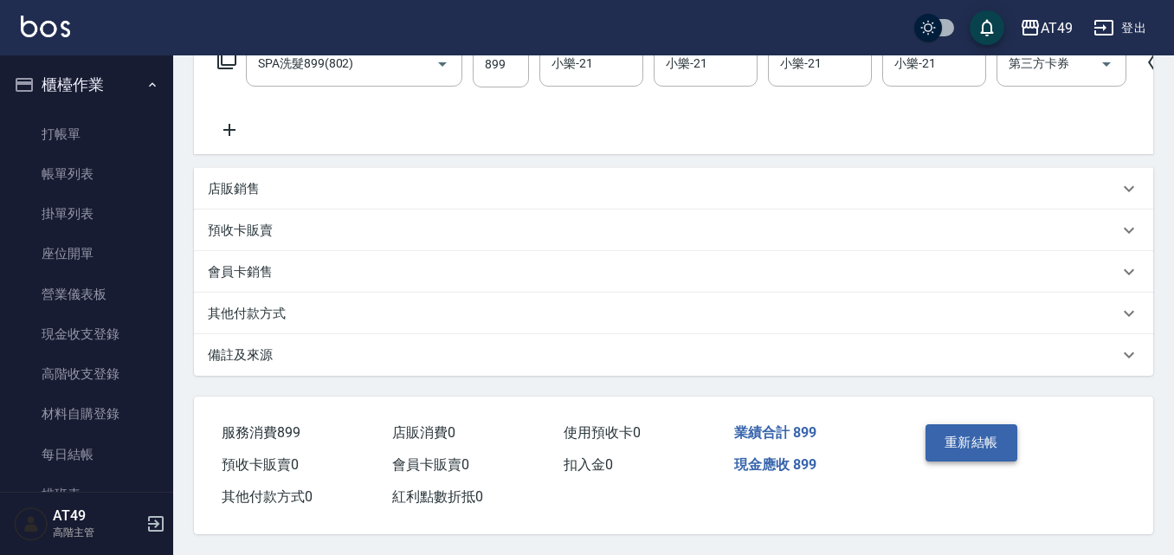
click at [995, 435] on button "重新結帳" at bounding box center [971, 442] width 92 height 36
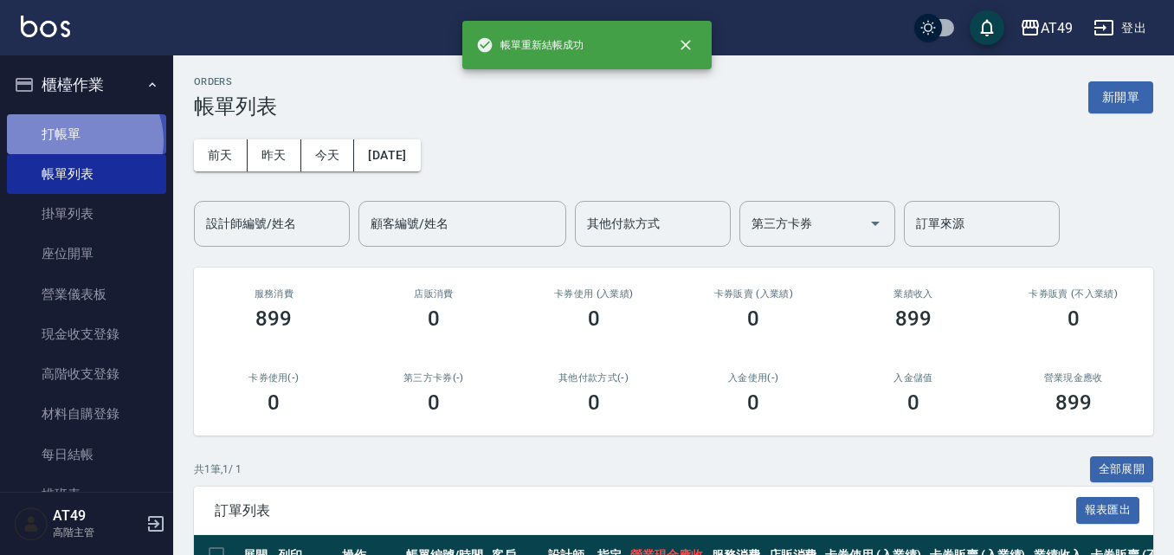
click at [83, 142] on link "打帳單" at bounding box center [86, 134] width 159 height 40
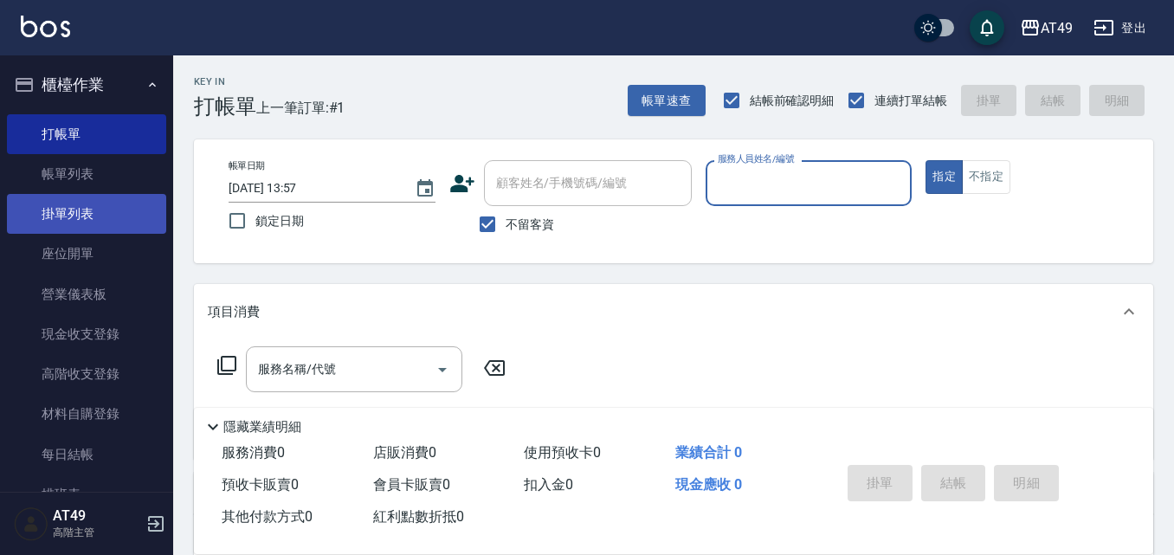
scroll to position [260, 0]
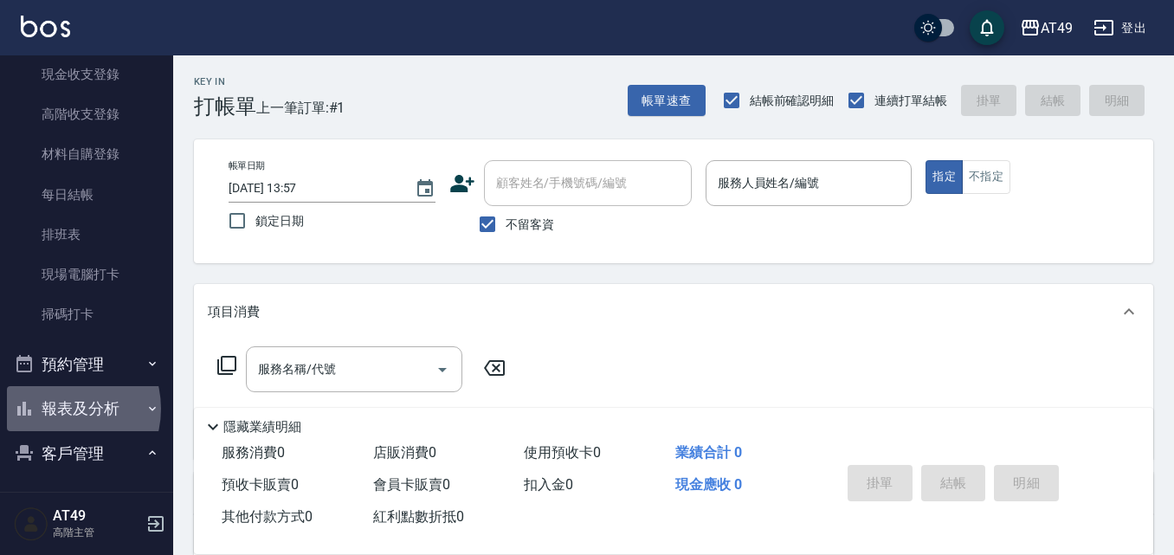
click at [59, 409] on button "報表及分析" at bounding box center [86, 408] width 159 height 45
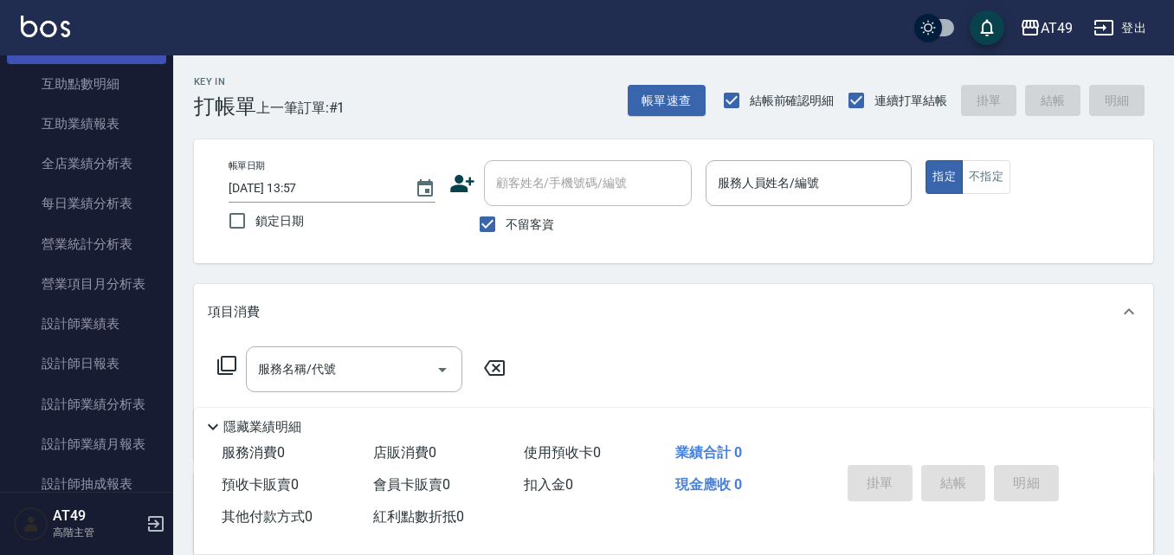
scroll to position [1039, 0]
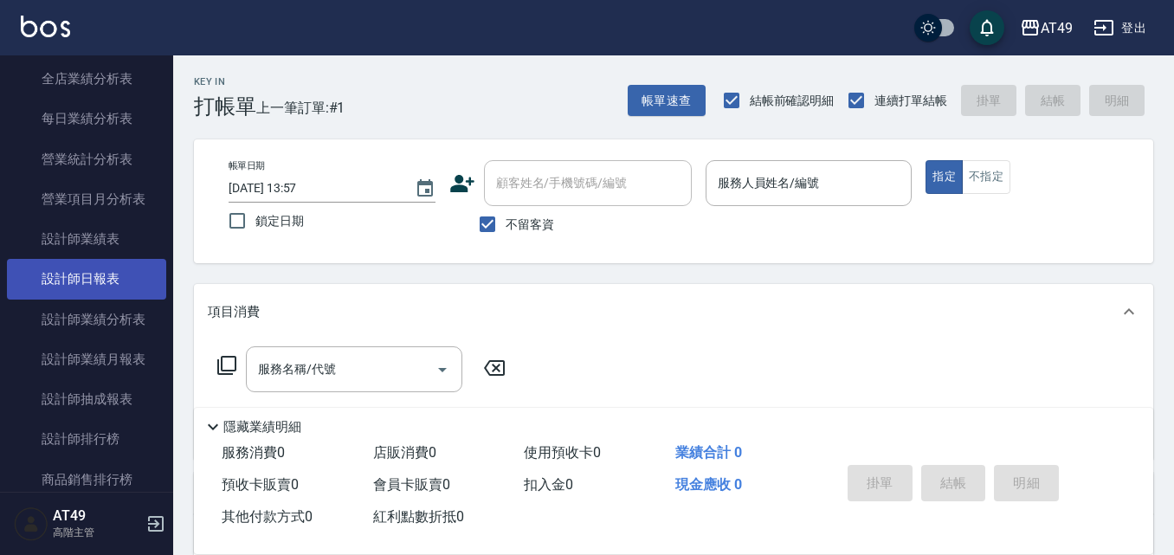
click at [120, 273] on link "設計師日報表" at bounding box center [86, 279] width 159 height 40
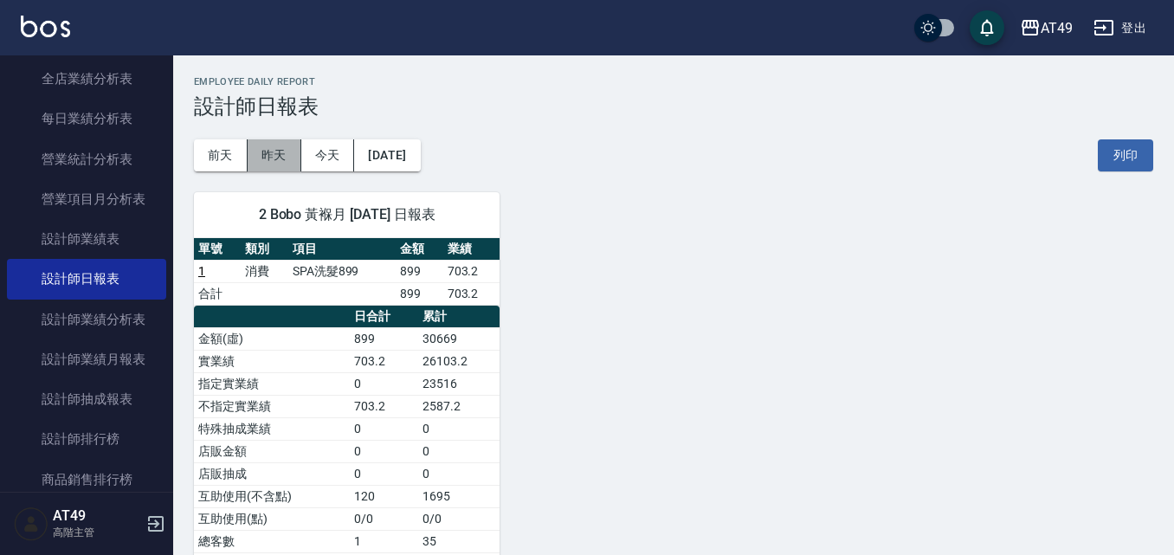
click at [282, 151] on button "昨天" at bounding box center [275, 155] width 54 height 32
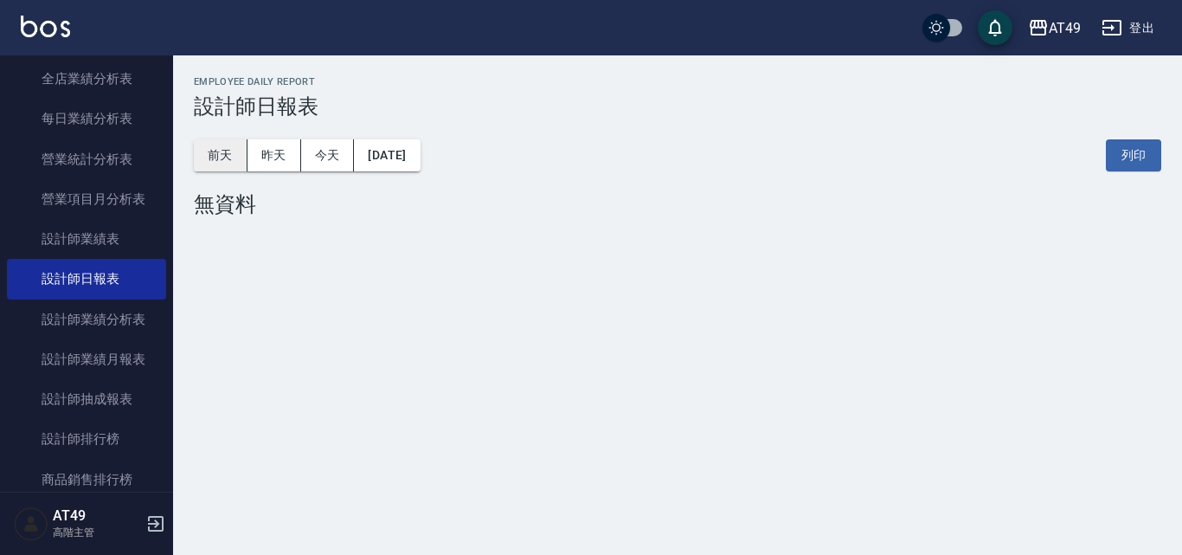
click at [229, 154] on button "前天" at bounding box center [221, 155] width 54 height 32
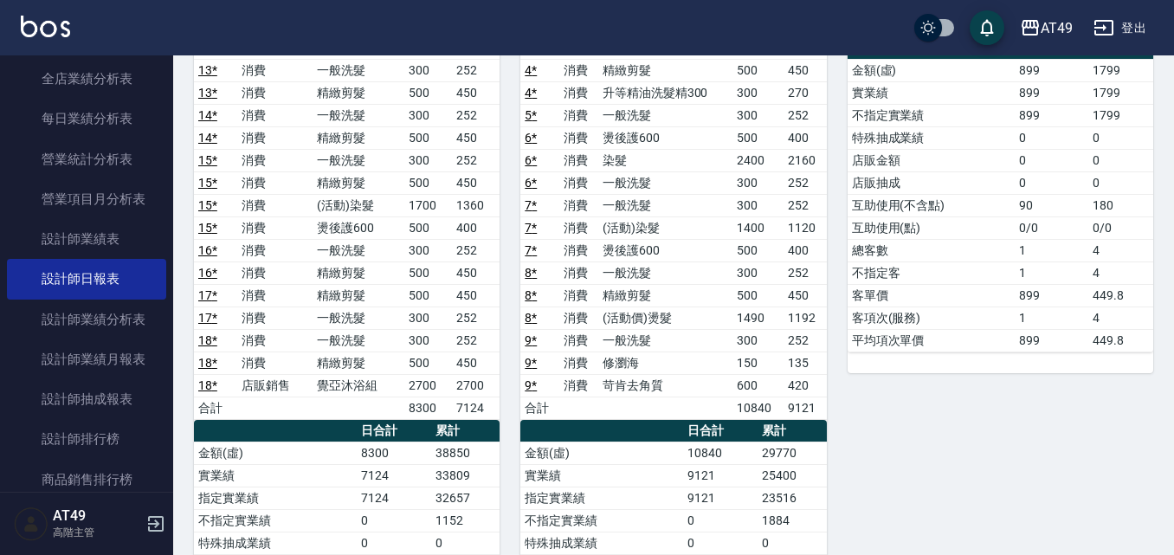
scroll to position [346, 0]
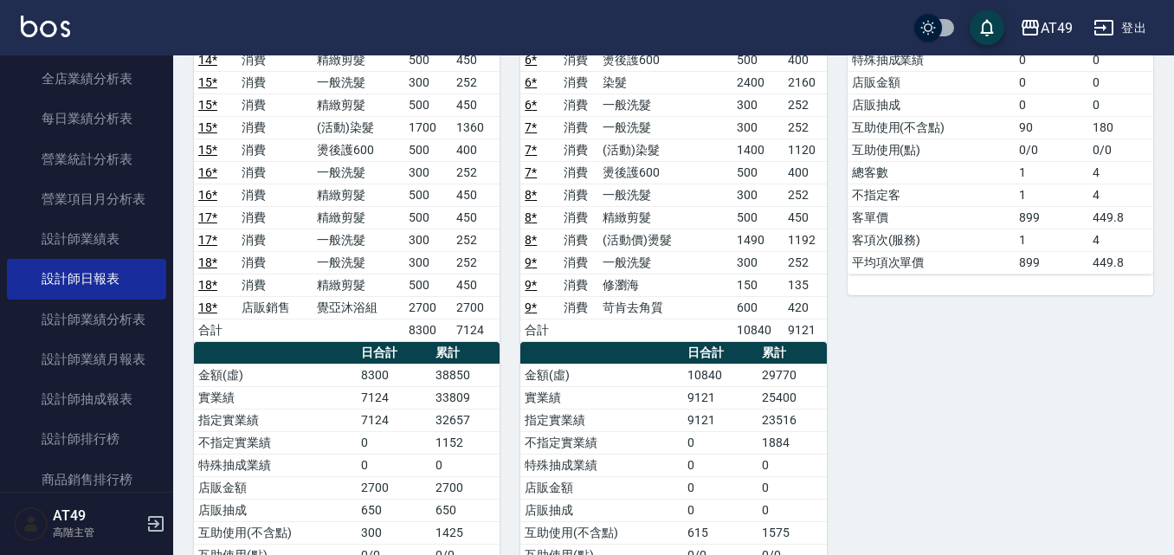
click at [1018, 388] on div "20 卉卉 [PERSON_NAME] [DATE] 日報表 單號 類別 項目 金額 業績 2 消費 SPA899 899 899 合計 899 899 日合…" at bounding box center [990, 274] width 326 height 898
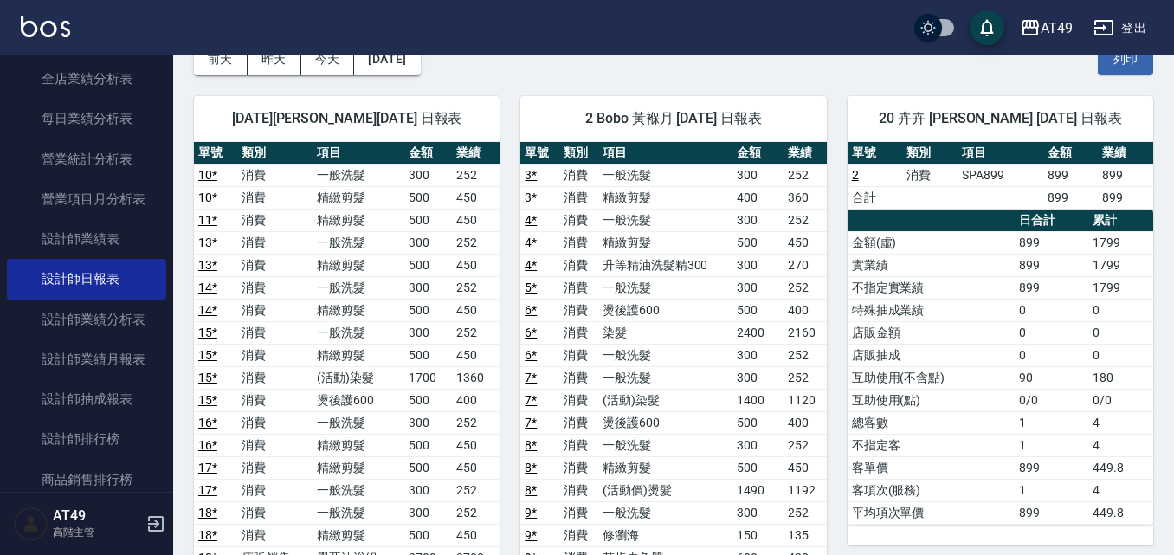
scroll to position [0, 0]
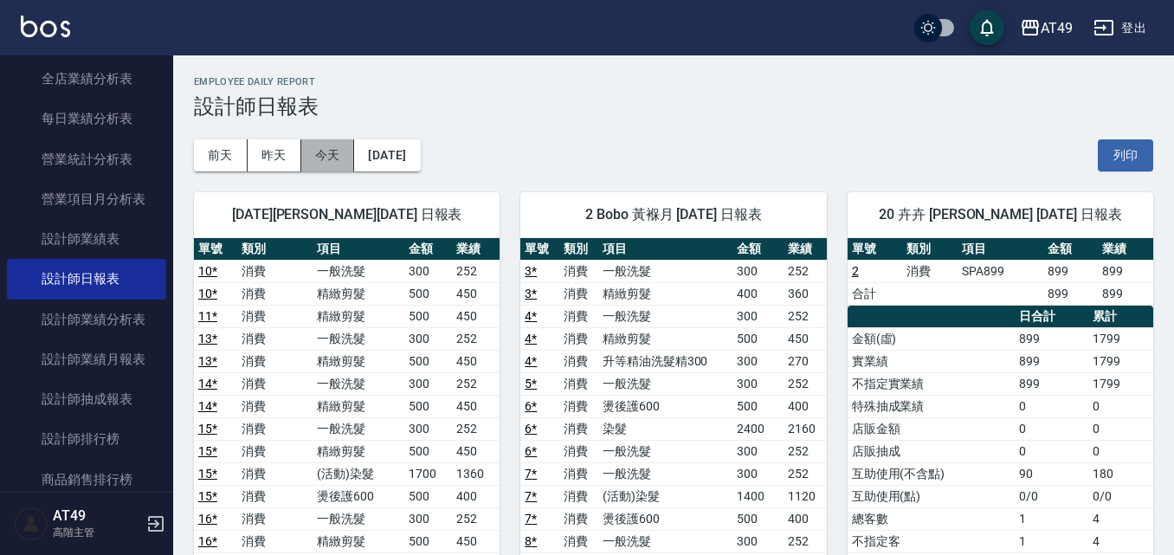
click at [336, 154] on button "今天" at bounding box center [328, 155] width 54 height 32
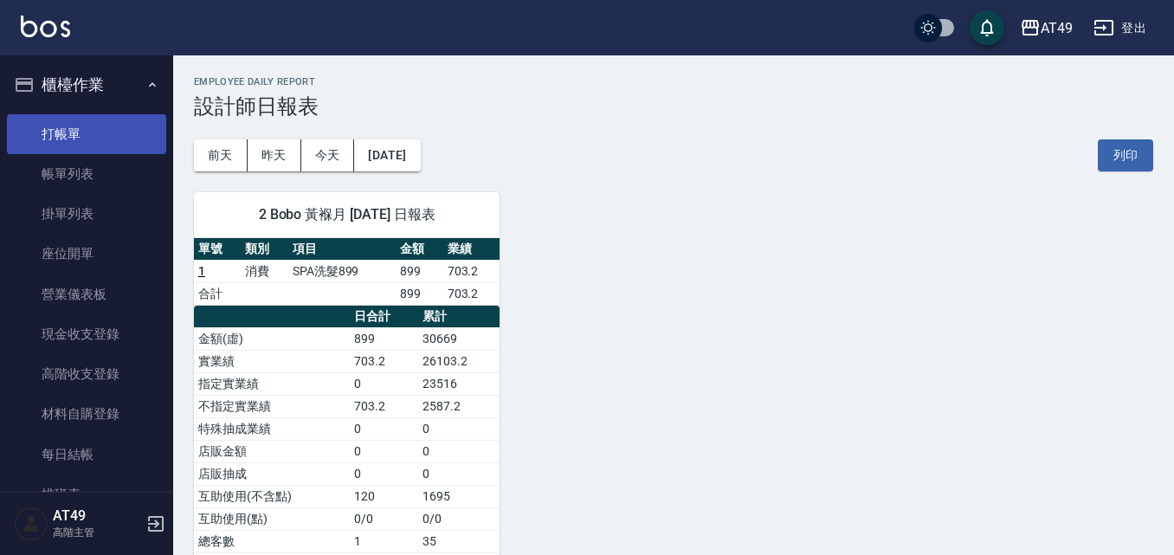
click at [87, 132] on link "打帳單" at bounding box center [86, 134] width 159 height 40
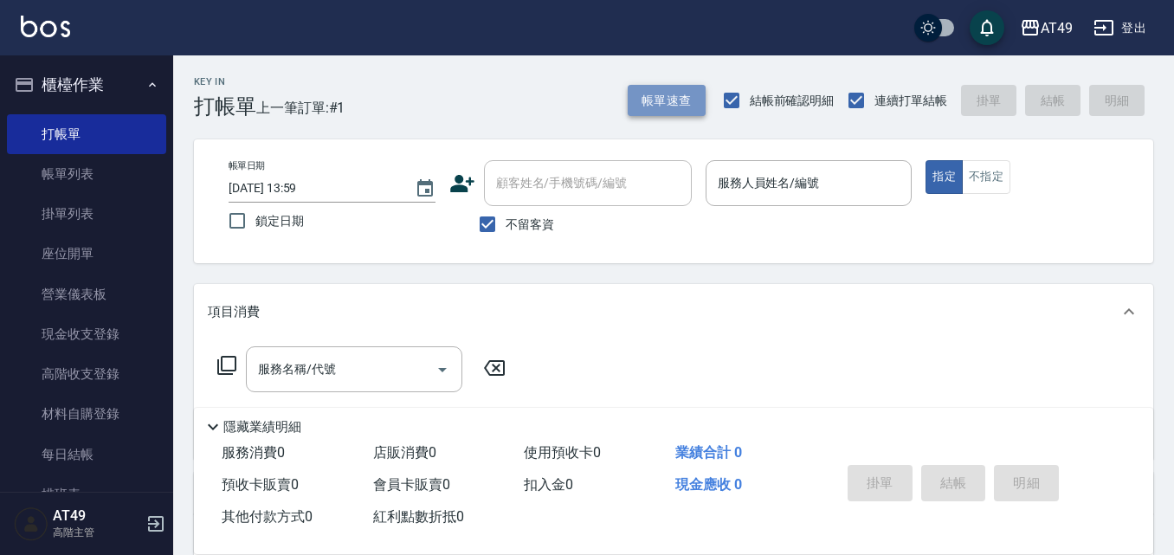
click at [684, 100] on button "帳單速查" at bounding box center [667, 101] width 78 height 32
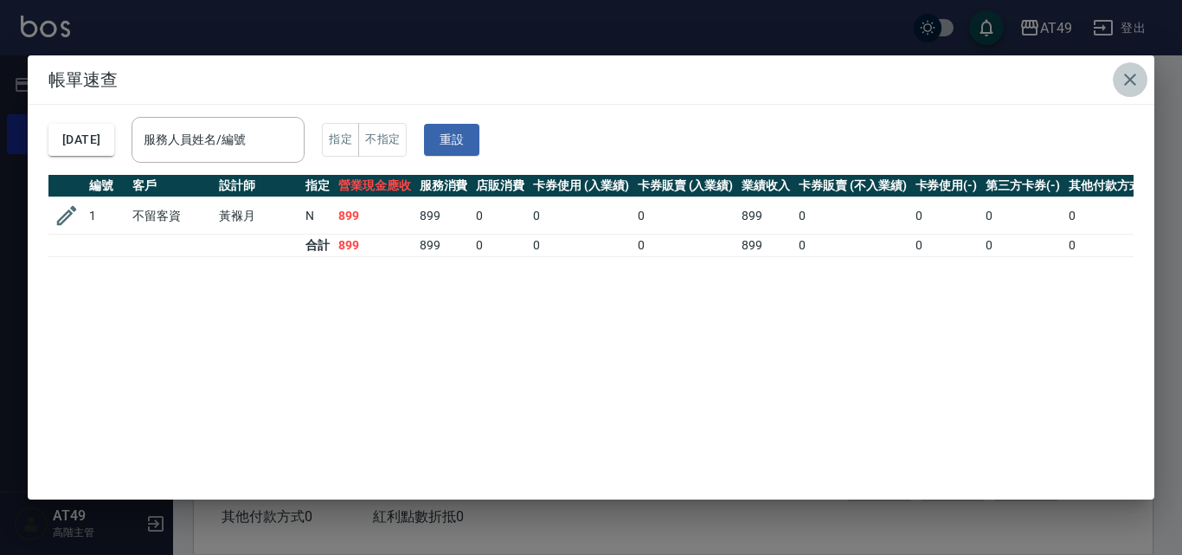
click at [1135, 74] on icon "button" at bounding box center [1130, 79] width 21 height 21
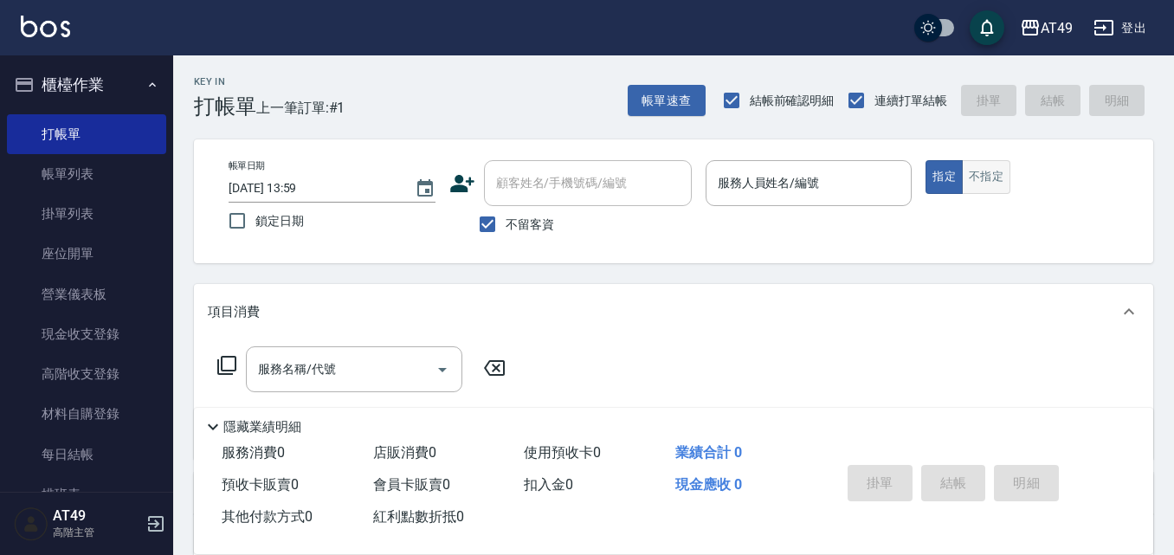
drag, startPoint x: 982, startPoint y: 167, endPoint x: 969, endPoint y: 174, distance: 14.7
click at [982, 167] on button "不指定" at bounding box center [986, 177] width 48 height 34
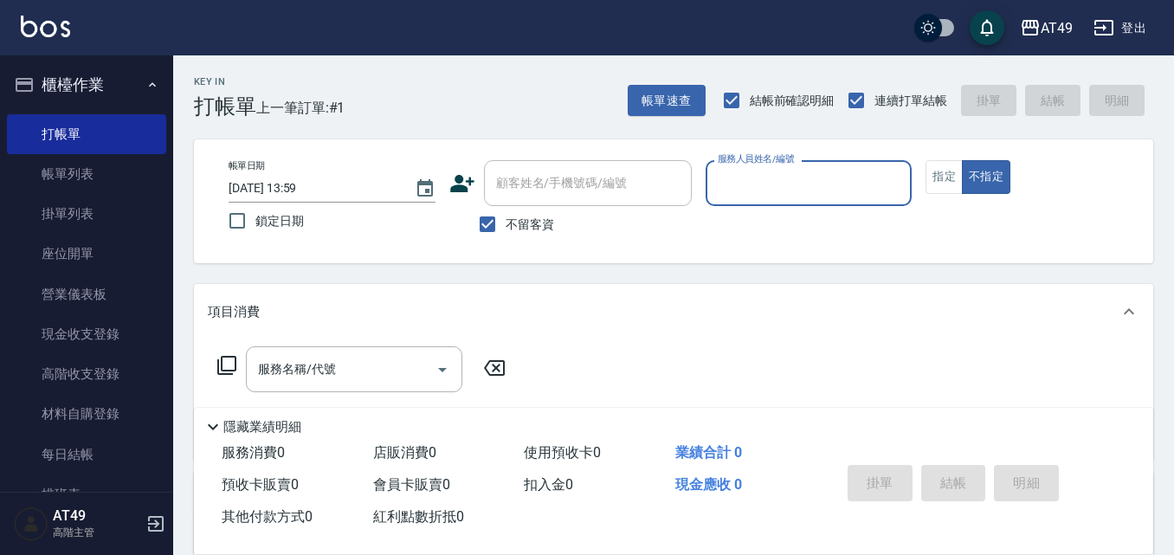
click at [769, 181] on input "服務人員姓名/編號" at bounding box center [808, 183] width 191 height 30
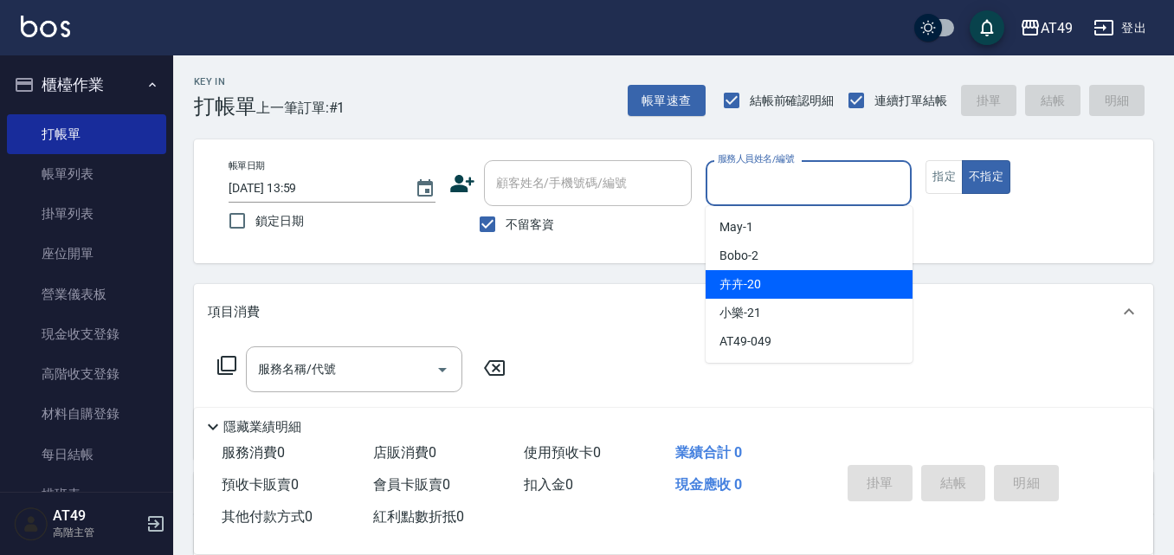
click at [738, 277] on span "卉卉 -20" at bounding box center [740, 284] width 42 height 18
type input "卉卉-20"
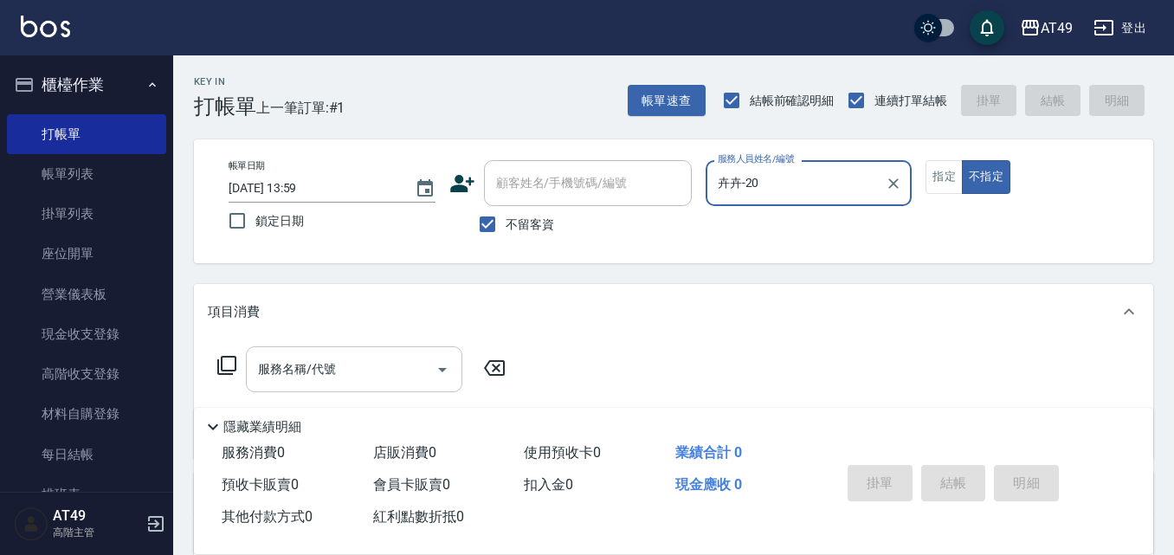
click at [330, 367] on div "服務名稱/代號 服務名稱/代號" at bounding box center [354, 369] width 216 height 46
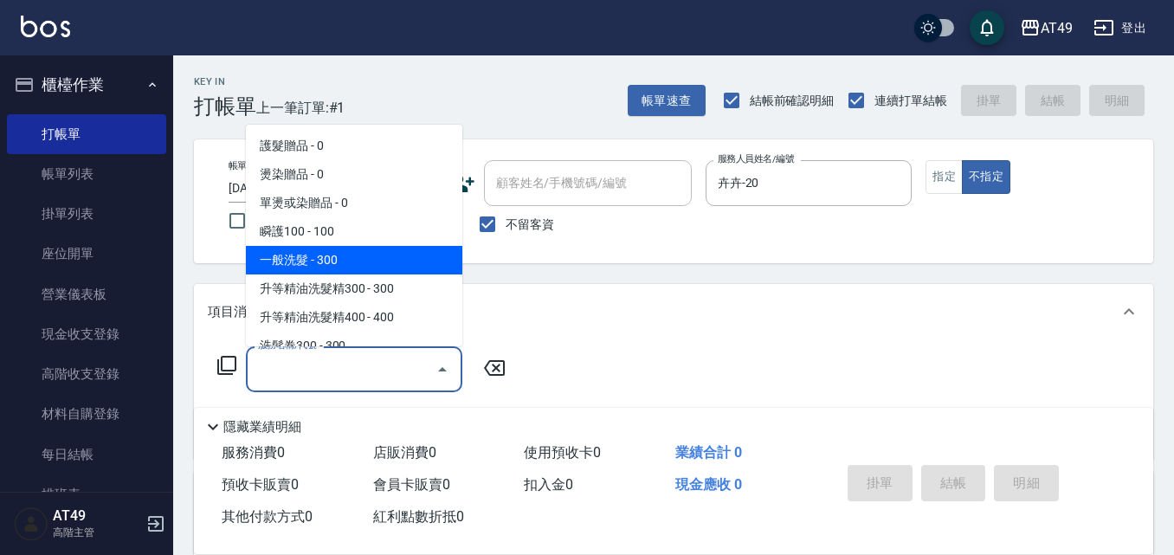
click at [348, 254] on span "一般洗髮 - 300" at bounding box center [354, 260] width 216 height 29
type input "一般洗髮(101)"
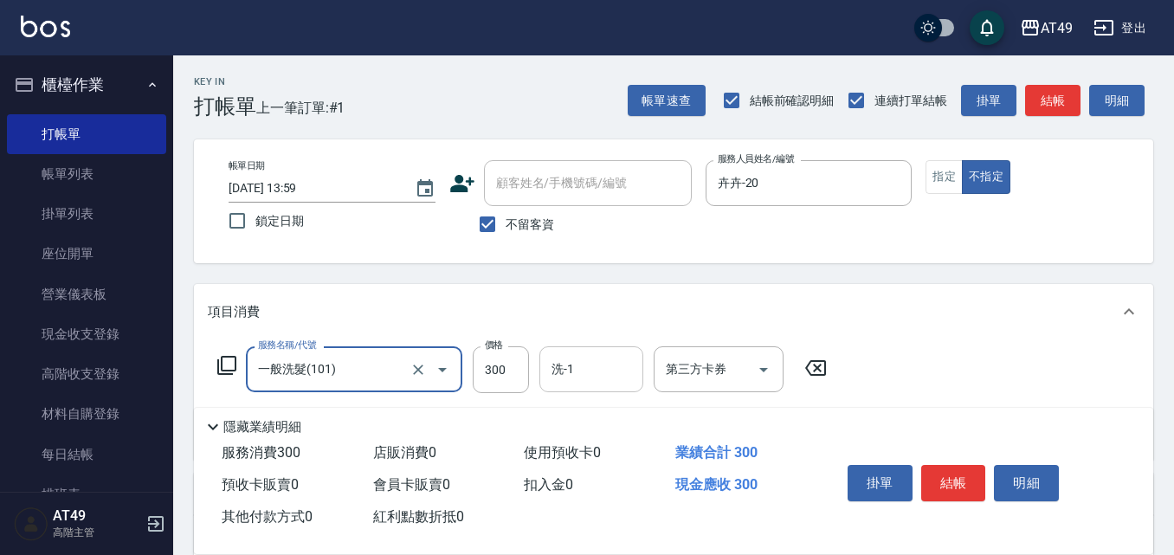
click at [579, 351] on div "洗-1" at bounding box center [591, 369] width 104 height 46
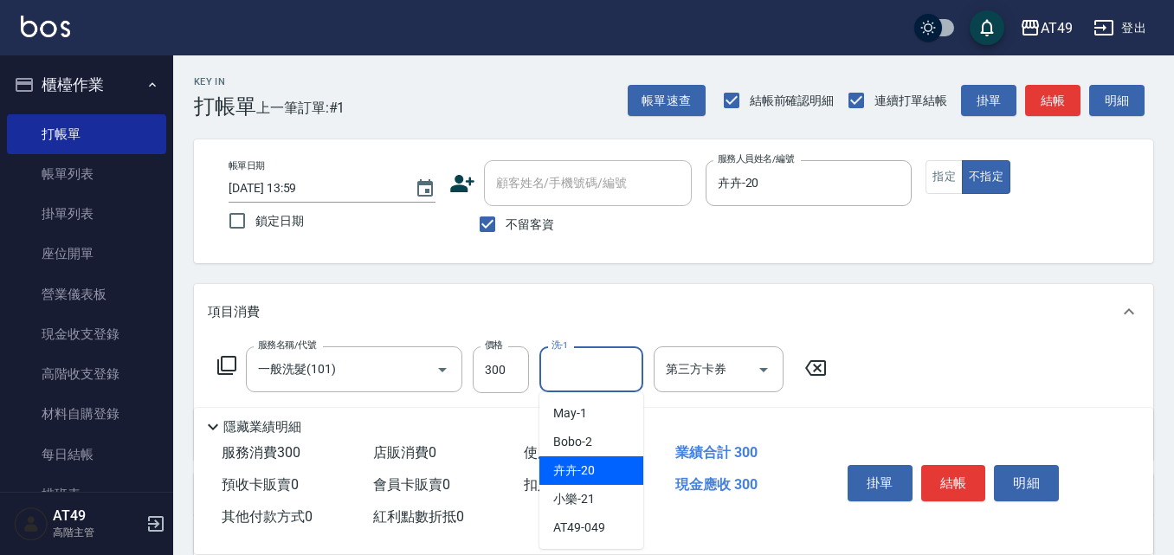
click at [581, 478] on span "卉卉 -20" at bounding box center [574, 470] width 42 height 18
type input "卉卉-20"
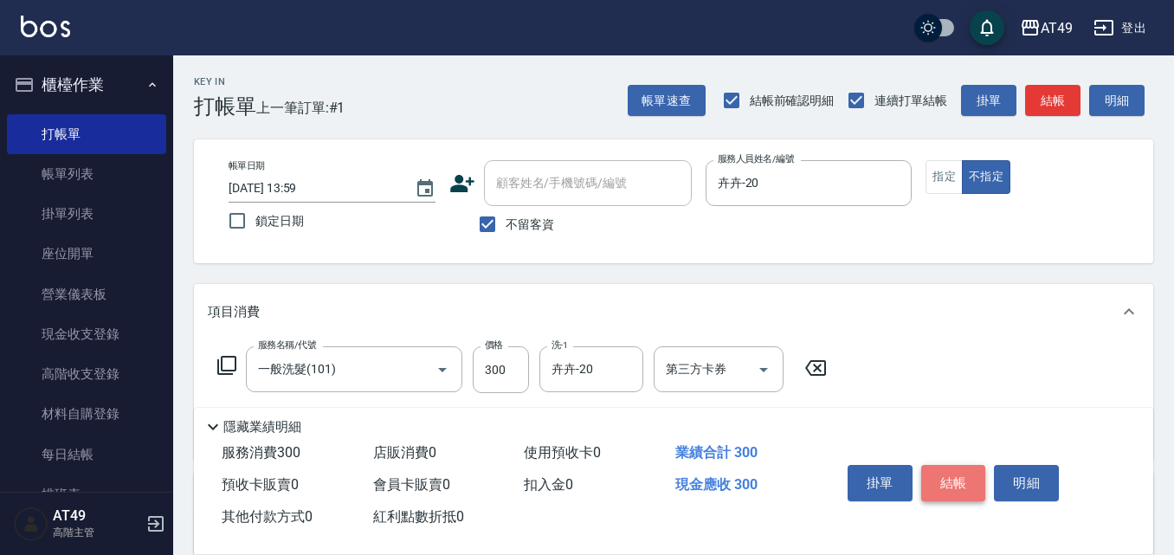
click at [956, 488] on button "結帳" at bounding box center [953, 483] width 65 height 36
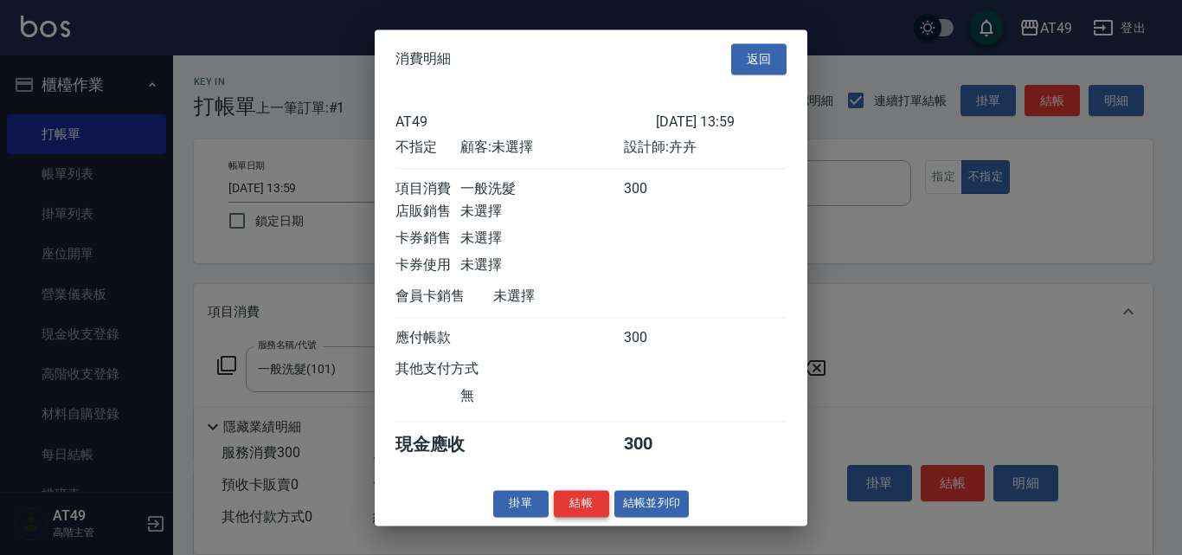
click at [564, 517] on button "結帳" at bounding box center [581, 503] width 55 height 27
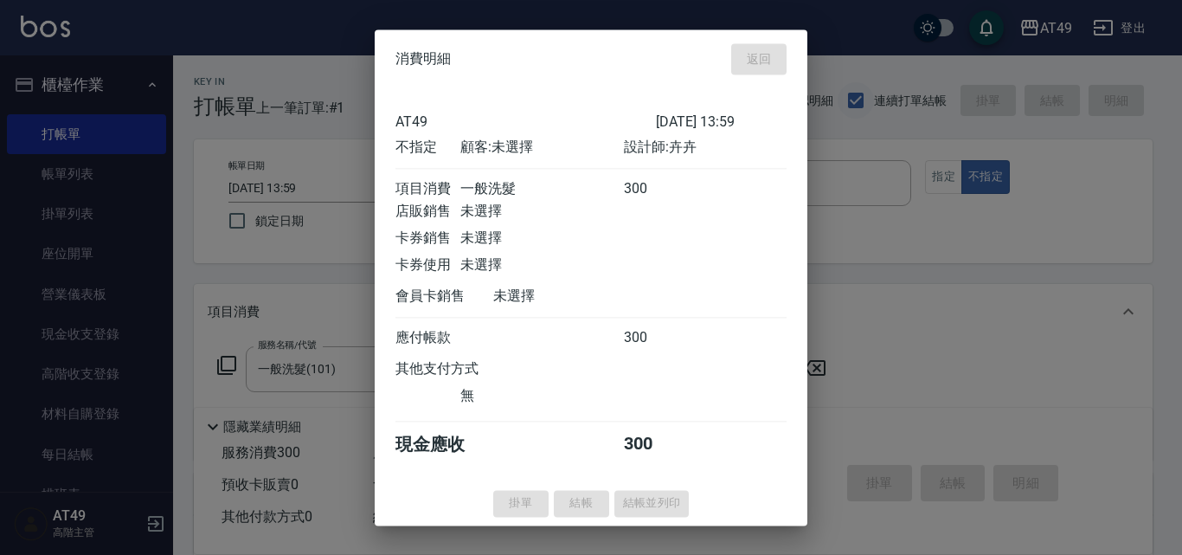
type input "[DATE] 14:34"
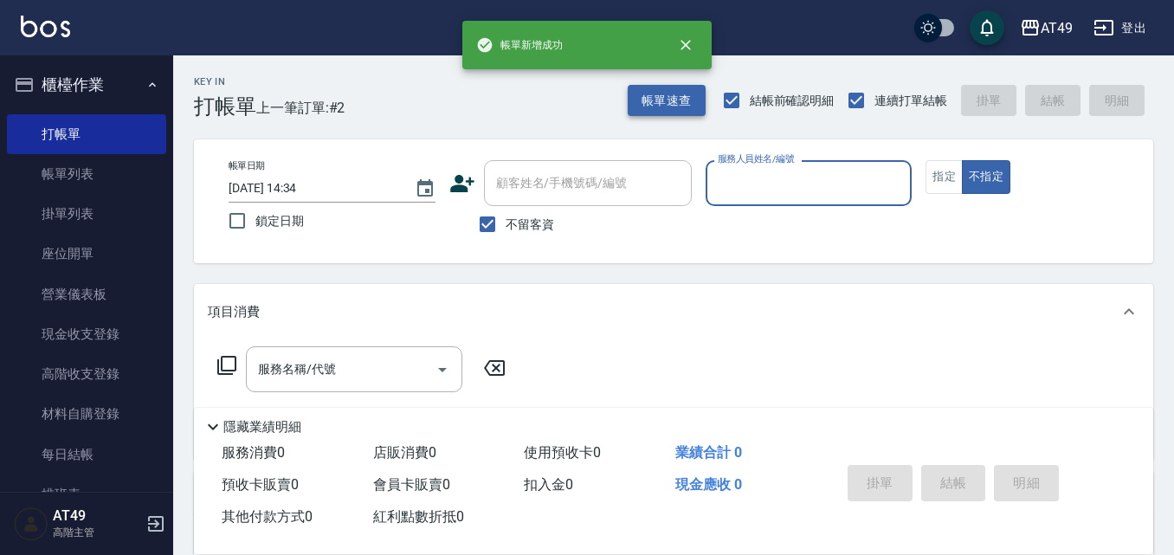
click at [672, 100] on button "帳單速查" at bounding box center [667, 101] width 78 height 32
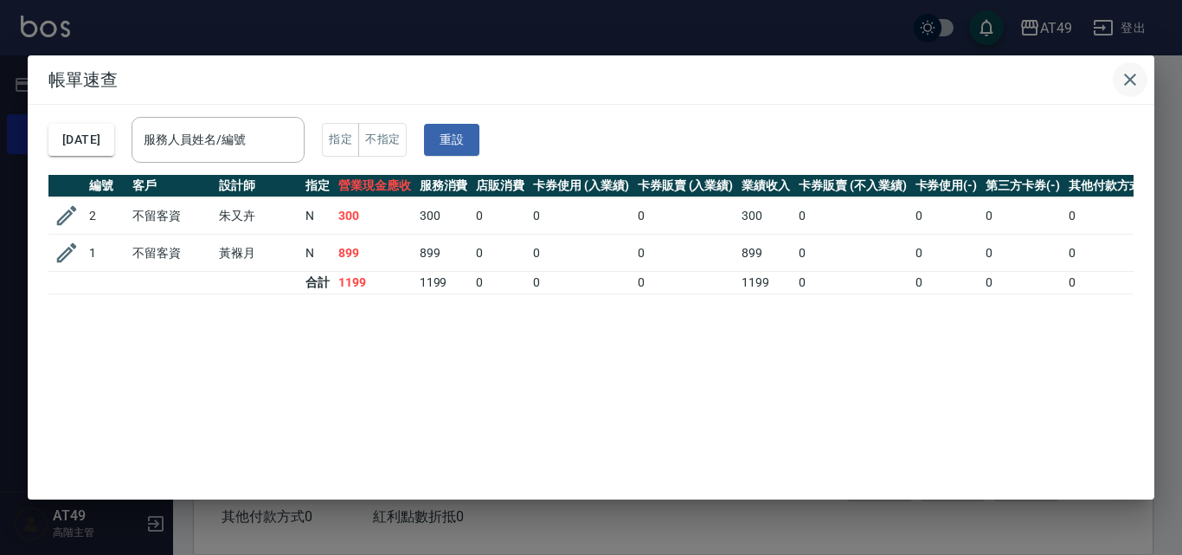
click at [1136, 80] on icon "button" at bounding box center [1130, 79] width 21 height 21
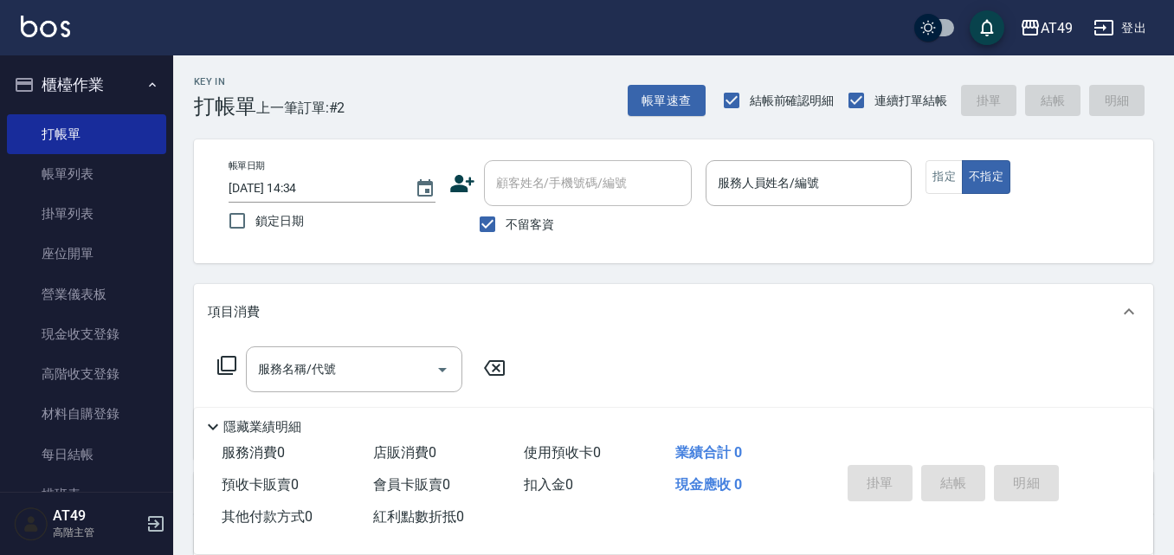
click at [509, 229] on span "不留客資" at bounding box center [530, 225] width 48 height 18
click at [506, 229] on input "不留客資" at bounding box center [487, 224] width 36 height 36
checkbox input "false"
click at [546, 200] on div "顧客姓名/手機號碼/編號" at bounding box center [588, 183] width 208 height 46
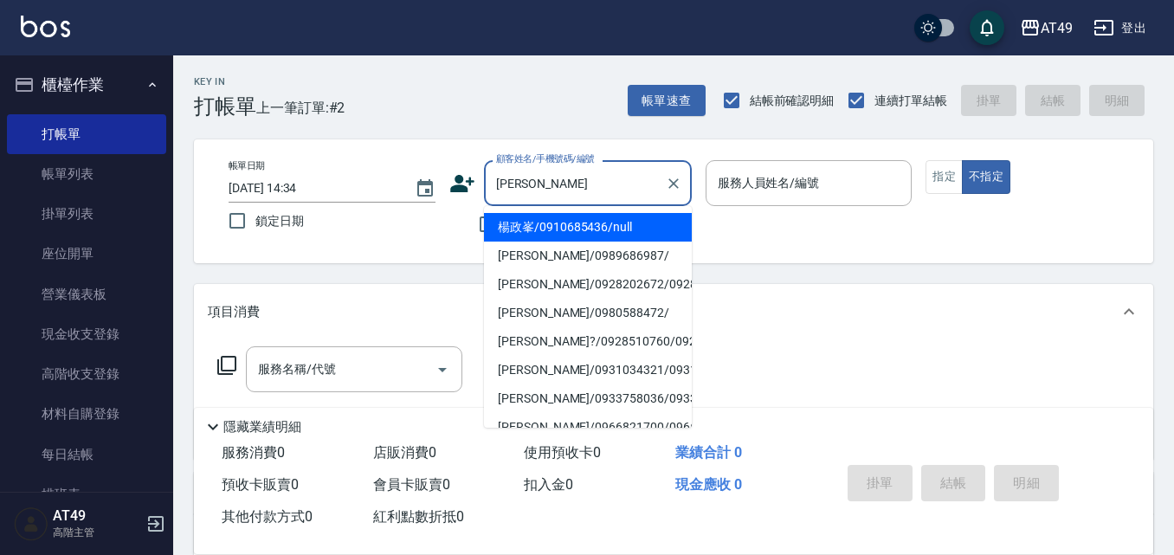
click at [545, 222] on li "楊政峯/0910685436/null" at bounding box center [588, 227] width 208 height 29
type input "楊政峯/0910685436/null"
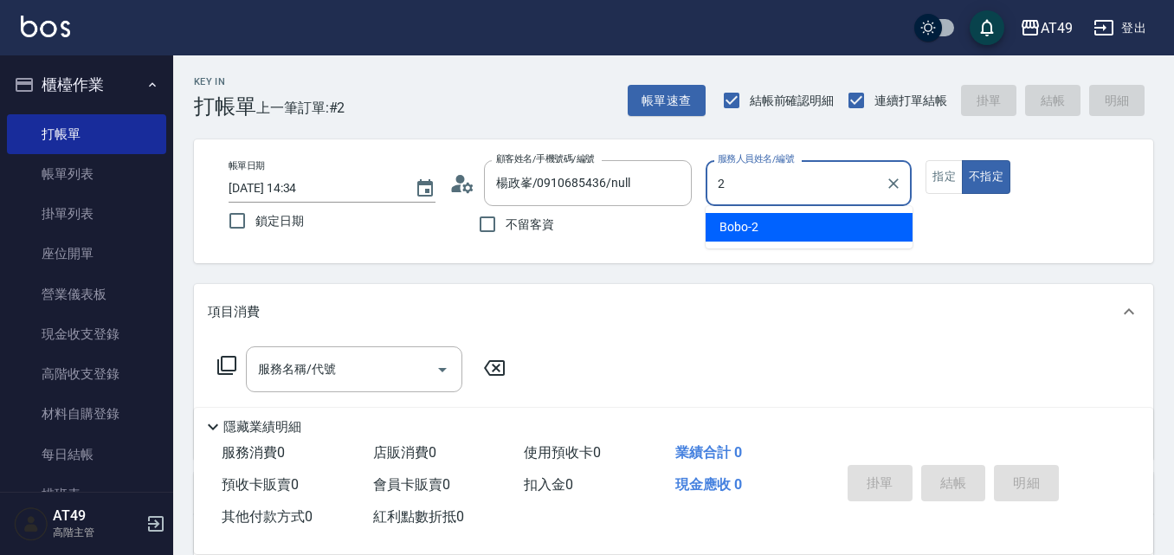
type input "Bobo-2"
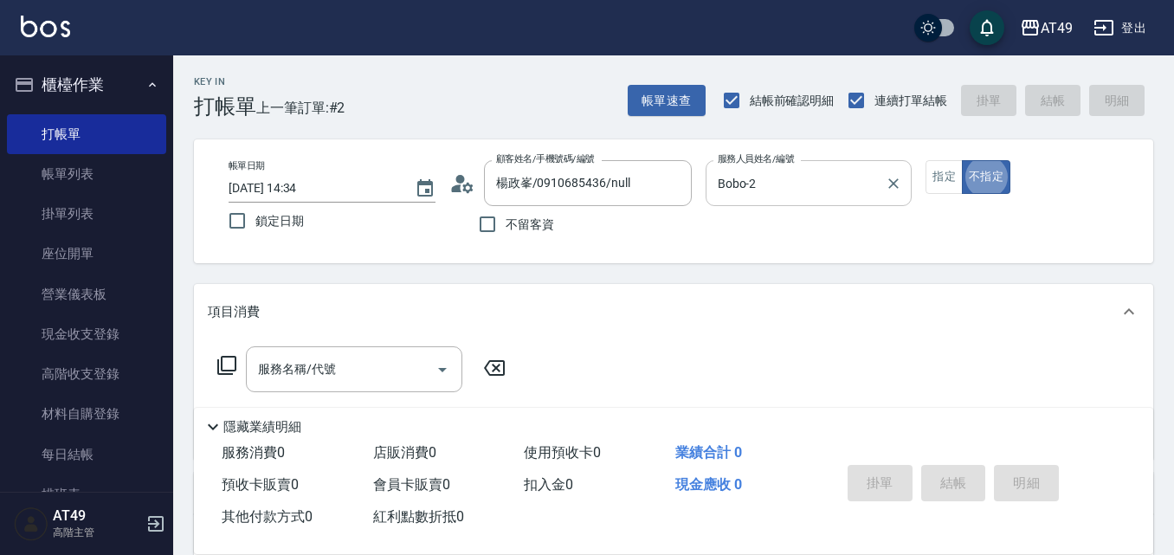
type button "false"
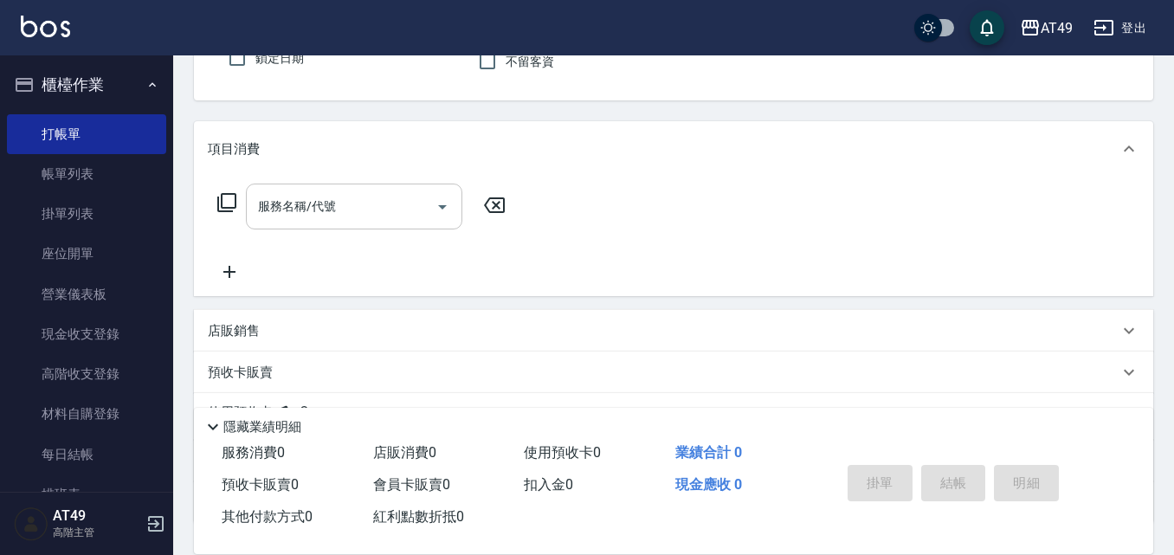
scroll to position [297, 0]
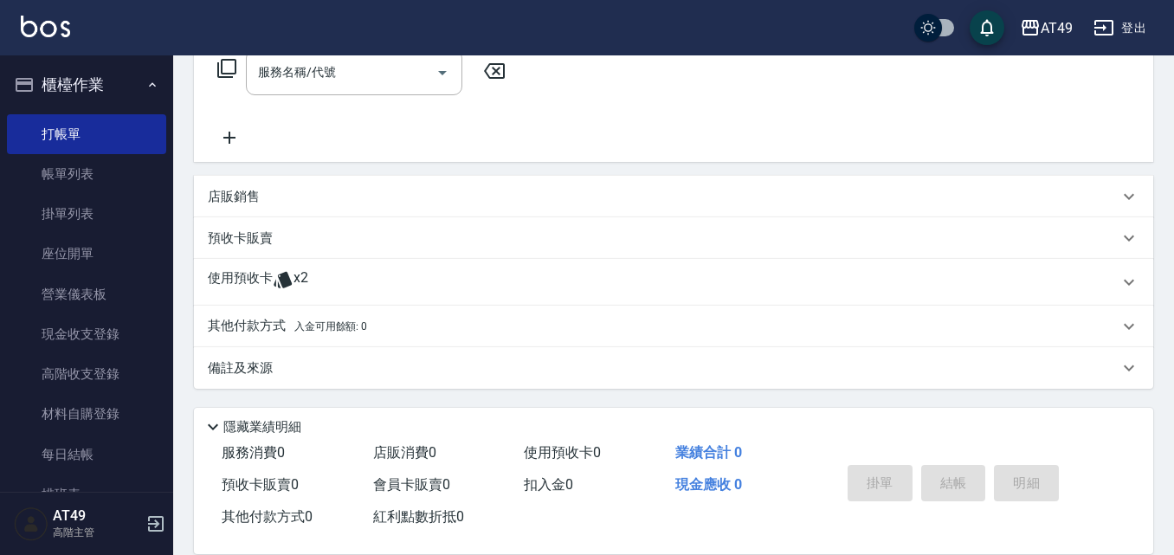
click at [278, 285] on icon at bounding box center [283, 280] width 18 height 16
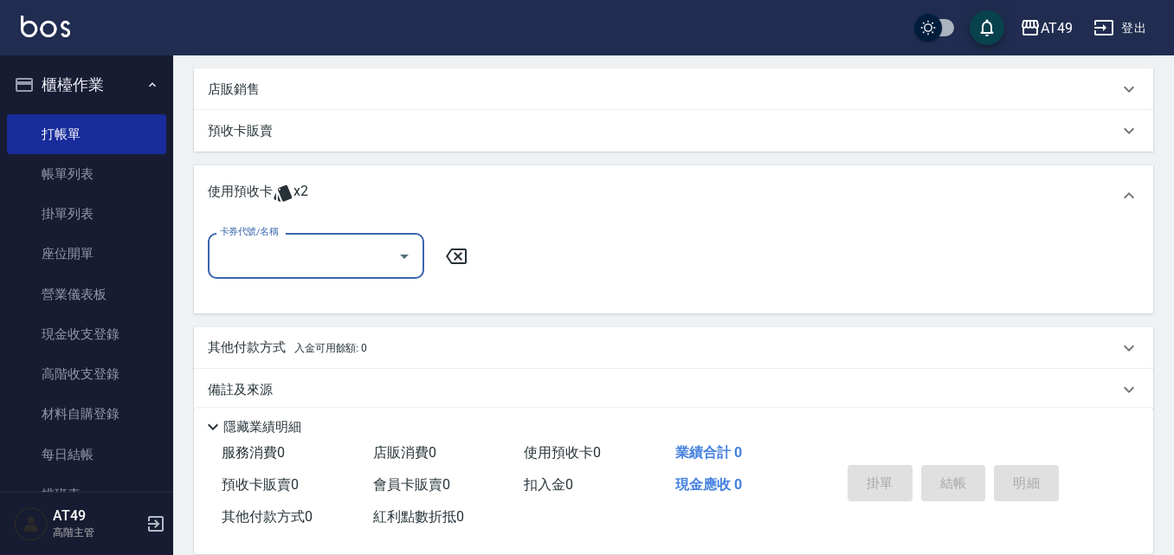
scroll to position [426, 0]
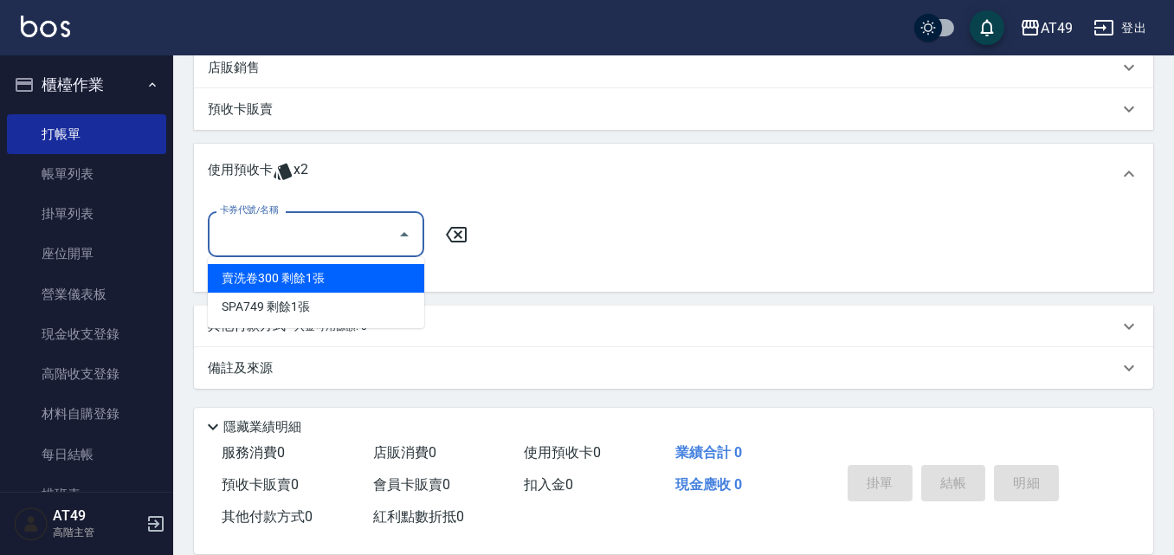
click at [286, 229] on input "卡券代號/名稱" at bounding box center [303, 234] width 175 height 30
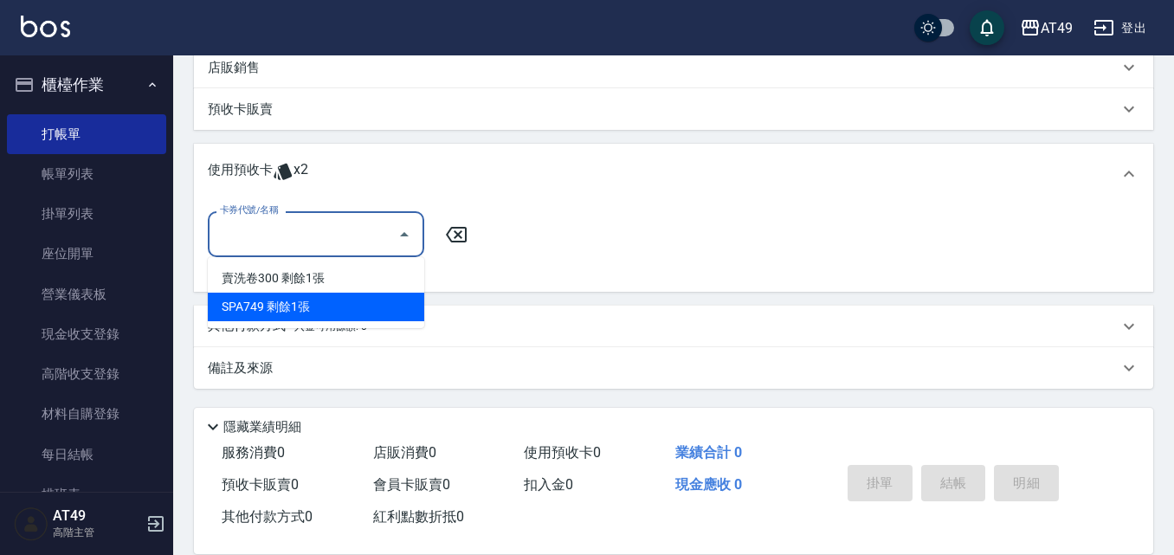
click at [292, 294] on div "SPA749 剩餘1張" at bounding box center [316, 307] width 216 height 29
type input "SPA749"
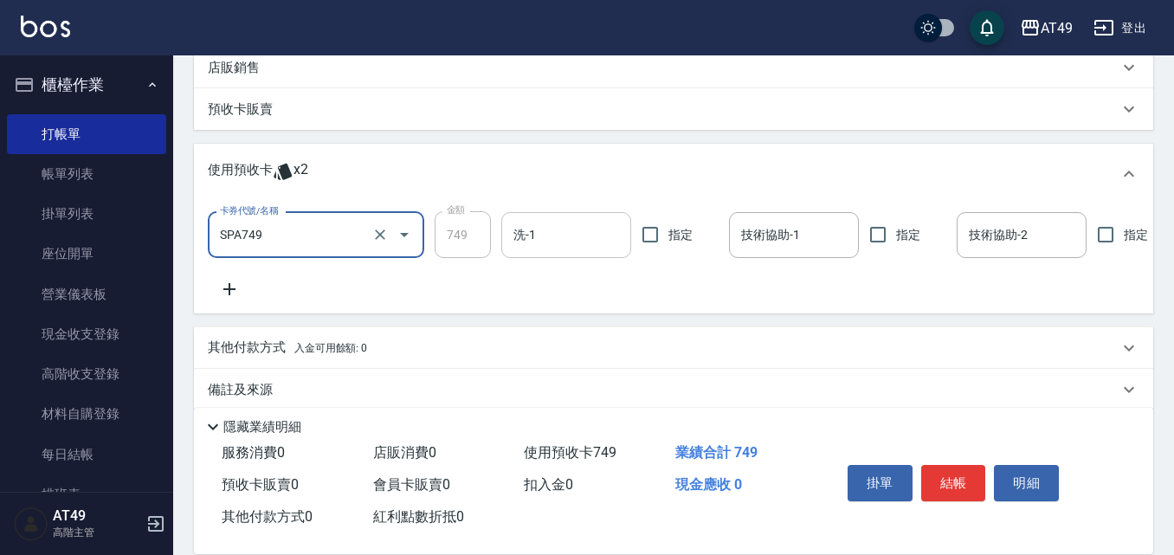
click at [544, 241] on input "洗-1" at bounding box center [566, 235] width 114 height 30
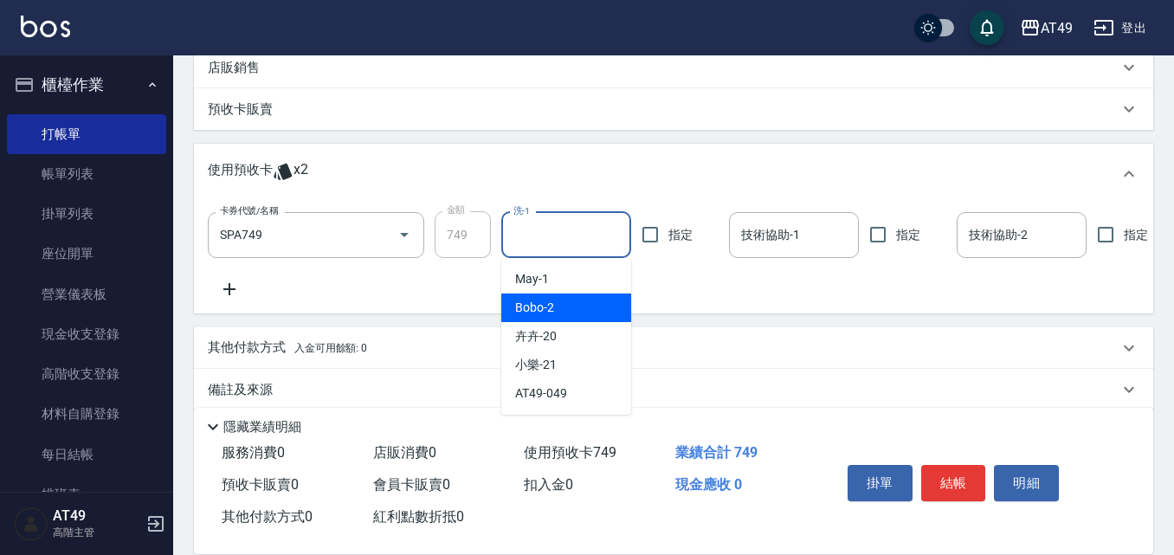
click at [563, 311] on div "Bobo -2" at bounding box center [566, 307] width 130 height 29
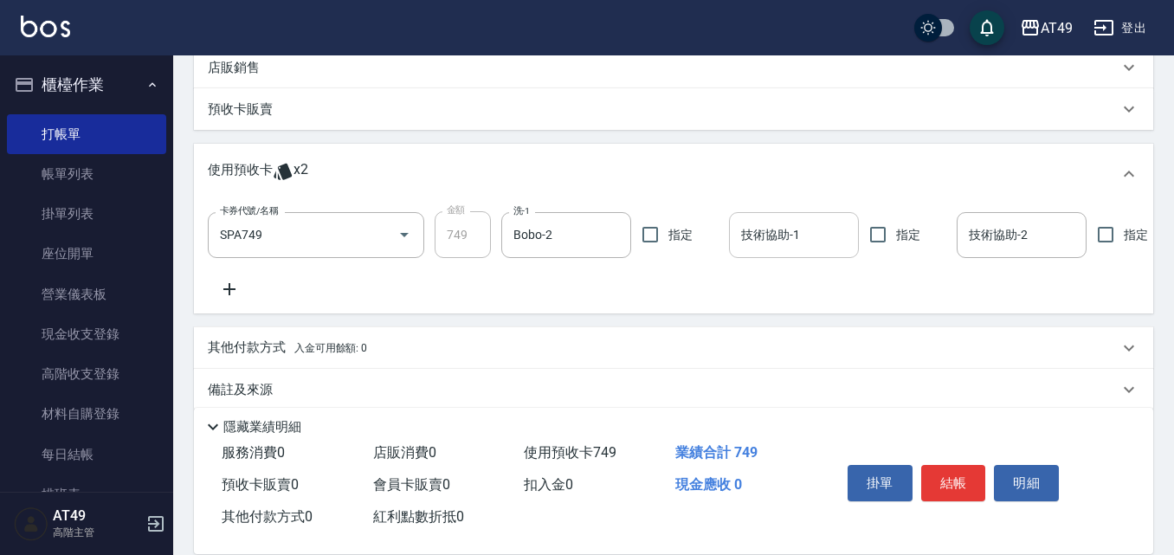
click at [797, 229] on input "技術協助-1" at bounding box center [794, 235] width 114 height 30
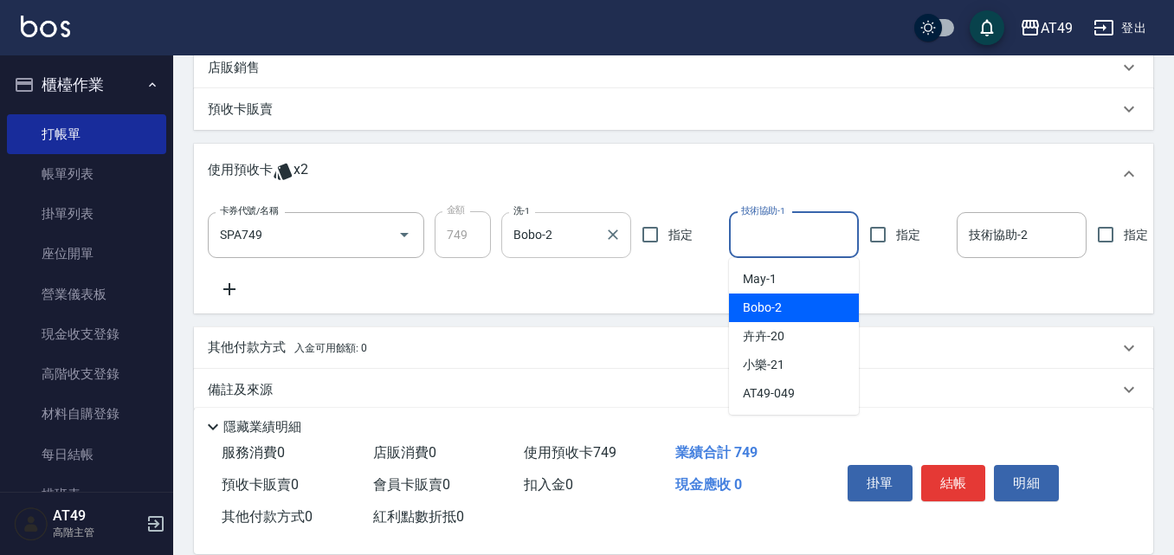
click at [572, 238] on input "Bobo-2" at bounding box center [553, 235] width 88 height 30
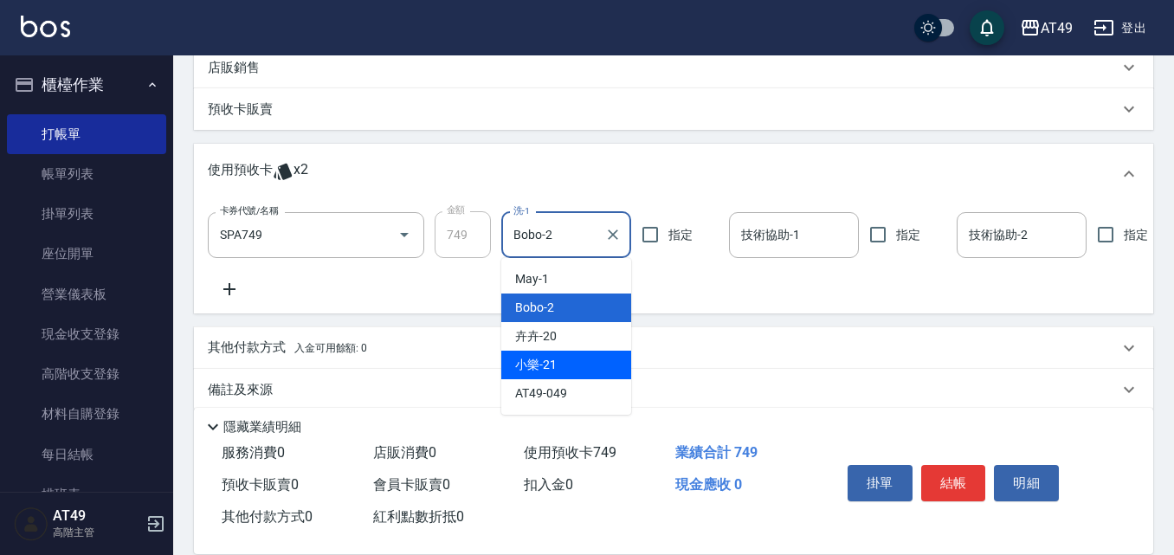
click at [547, 361] on span "小樂 -21" at bounding box center [536, 365] width 42 height 18
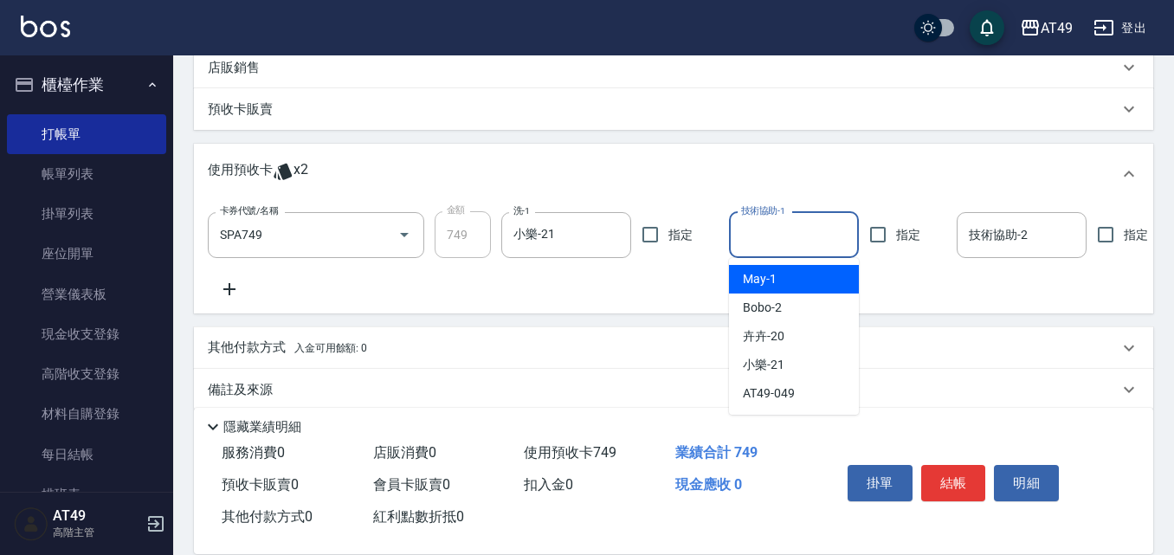
click at [793, 239] on input "技術協助-1" at bounding box center [794, 235] width 114 height 30
click at [577, 237] on input "小樂-21" at bounding box center [553, 235] width 88 height 30
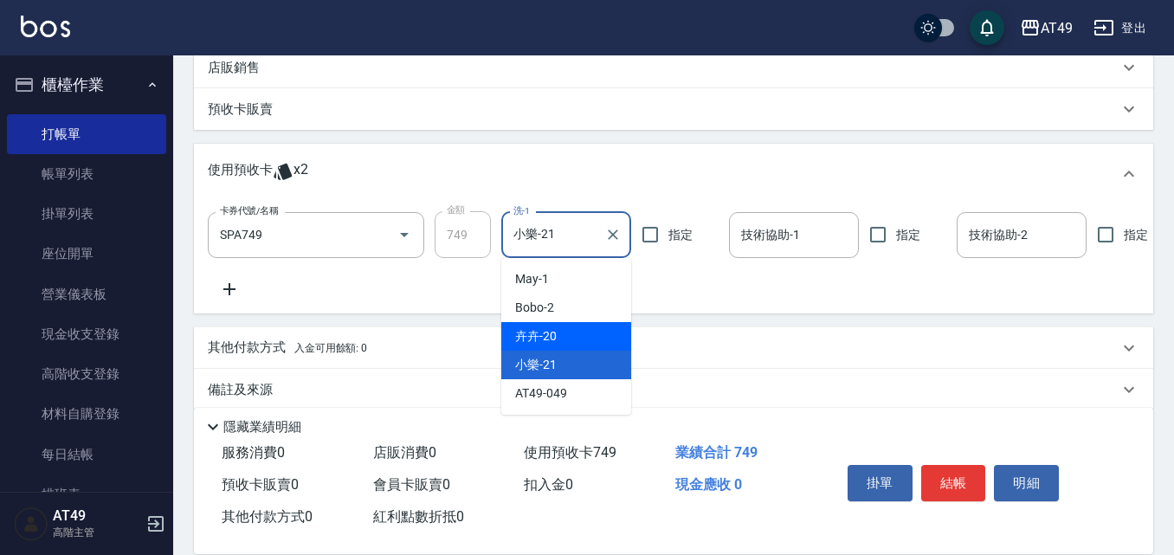
click at [574, 332] on div "卉卉 -20" at bounding box center [566, 336] width 130 height 29
type input "卉卉-20"
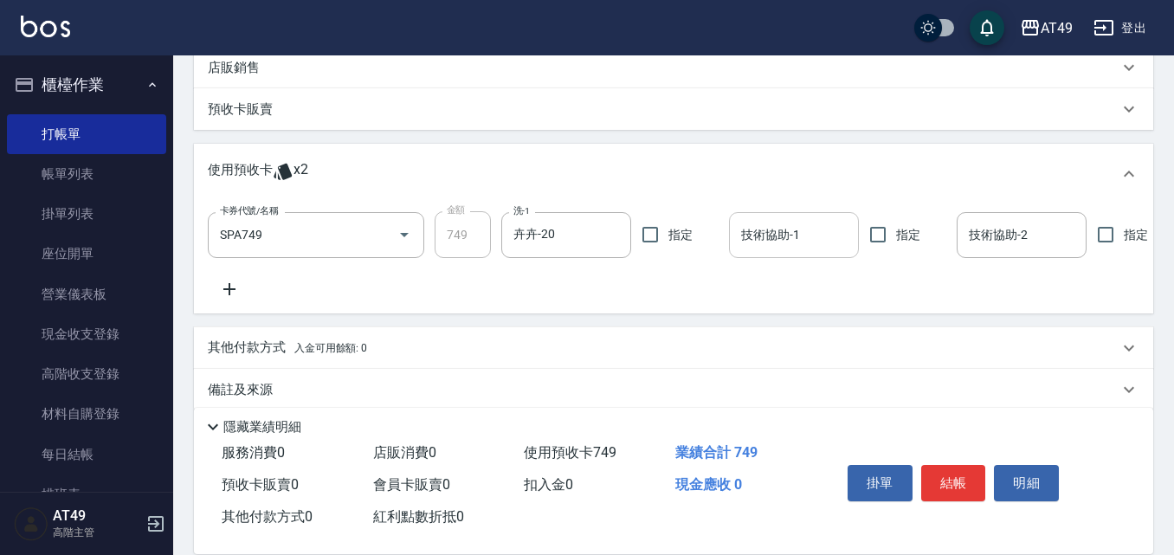
click at [747, 223] on input "技術協助-1" at bounding box center [794, 235] width 114 height 30
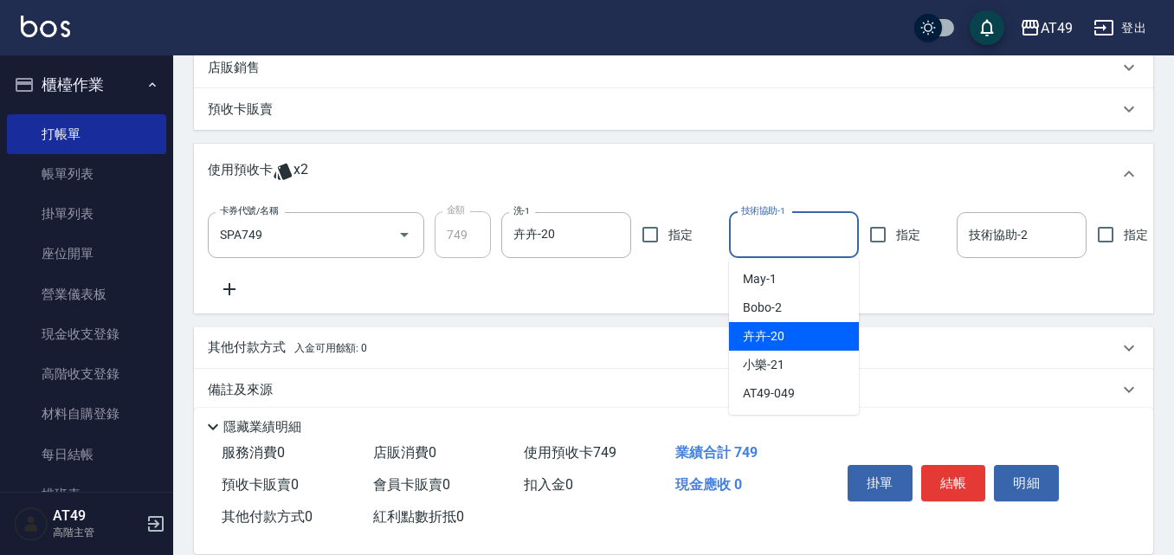
click at [794, 338] on div "卉卉 -20" at bounding box center [794, 336] width 130 height 29
type input "卉卉-20"
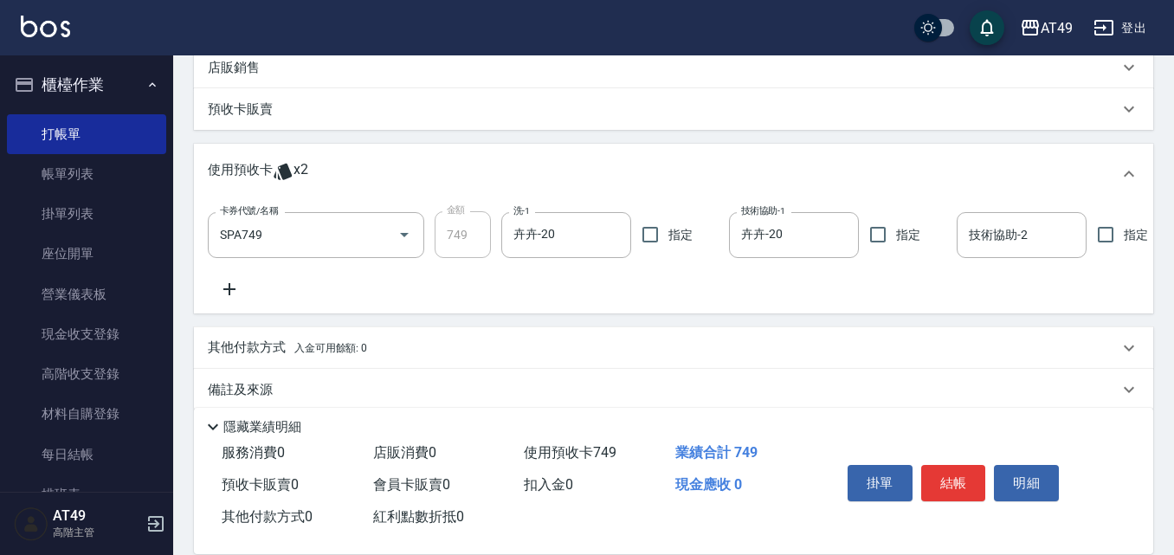
click at [802, 307] on div "卡券代號/名稱 SPA749 卡券代號/名稱 金額 749 金額 洗-1 卉卉-20 洗-1 指定 技術協助-1 卉卉-20 技術協助-1 指定 技術協助-2…" at bounding box center [673, 258] width 959 height 109
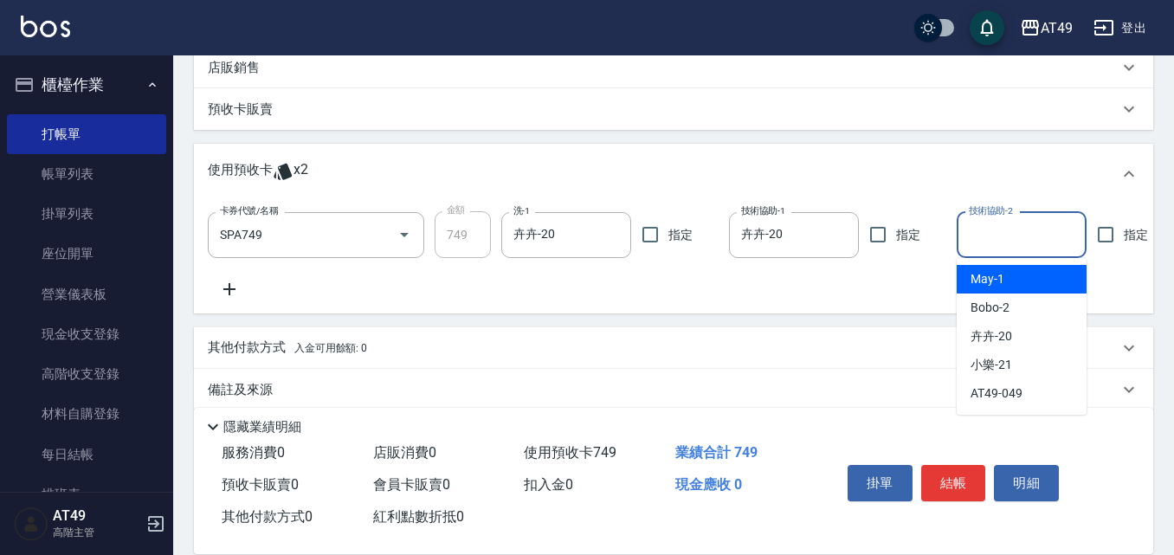
click at [986, 239] on input "技術協助-2" at bounding box center [1021, 235] width 114 height 30
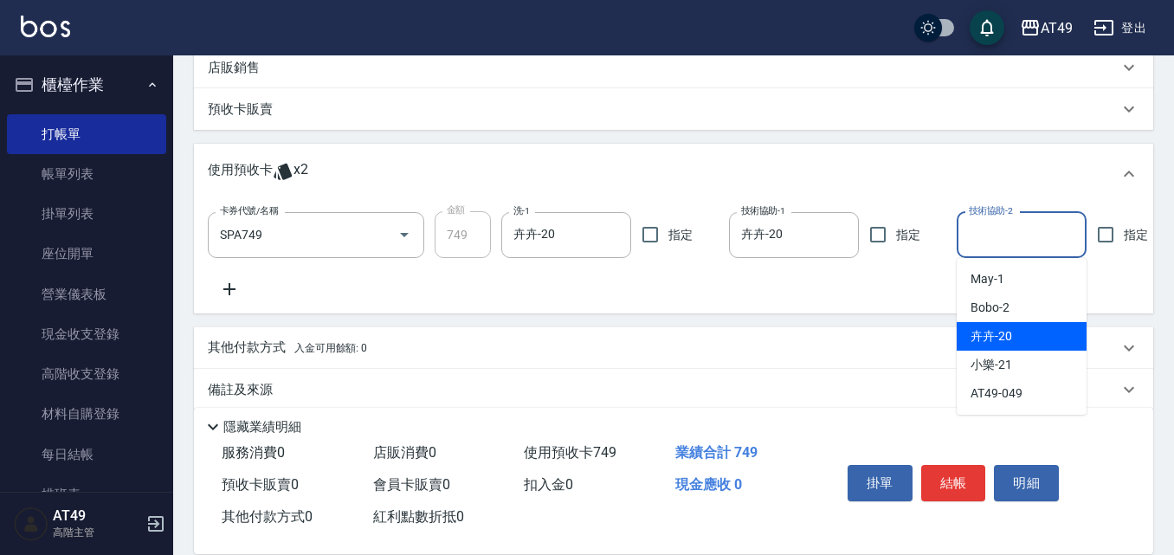
click at [981, 336] on span "卉卉 -20" at bounding box center [991, 336] width 42 height 18
type input "卉卉-20"
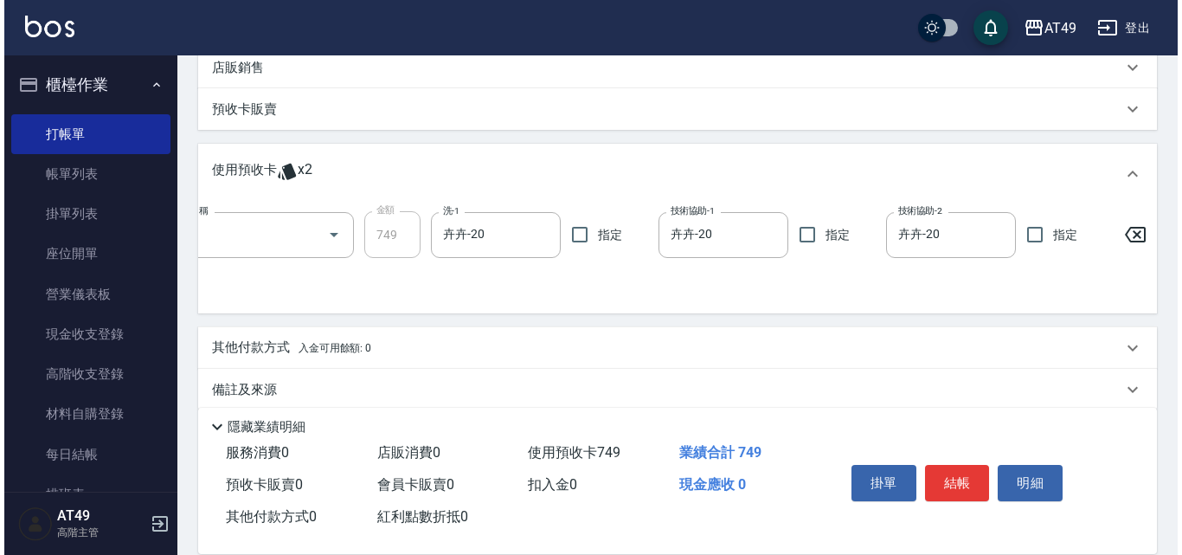
scroll to position [0, 0]
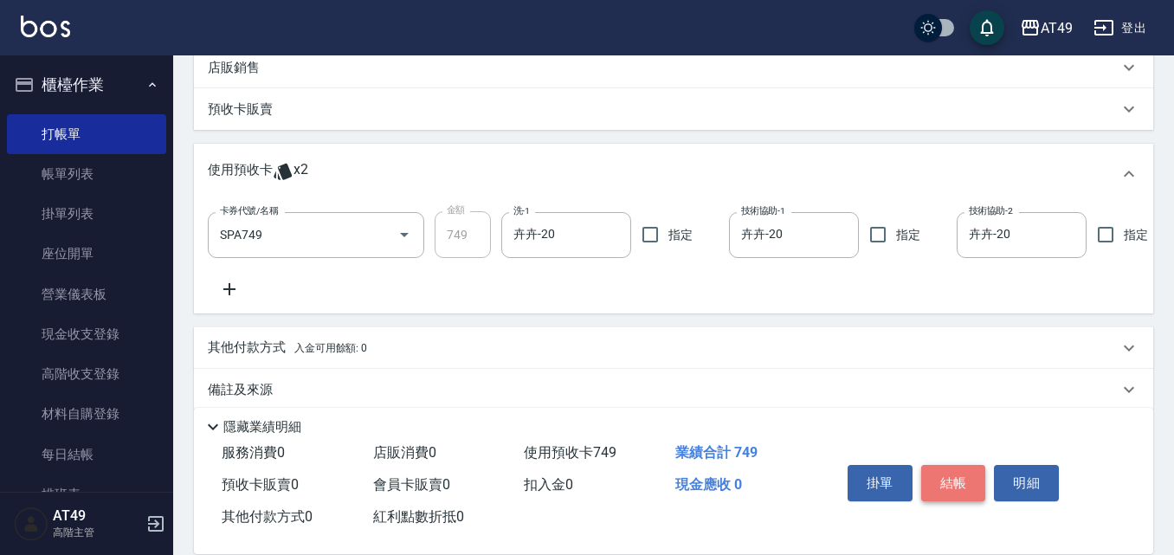
click at [970, 484] on button "結帳" at bounding box center [953, 483] width 65 height 36
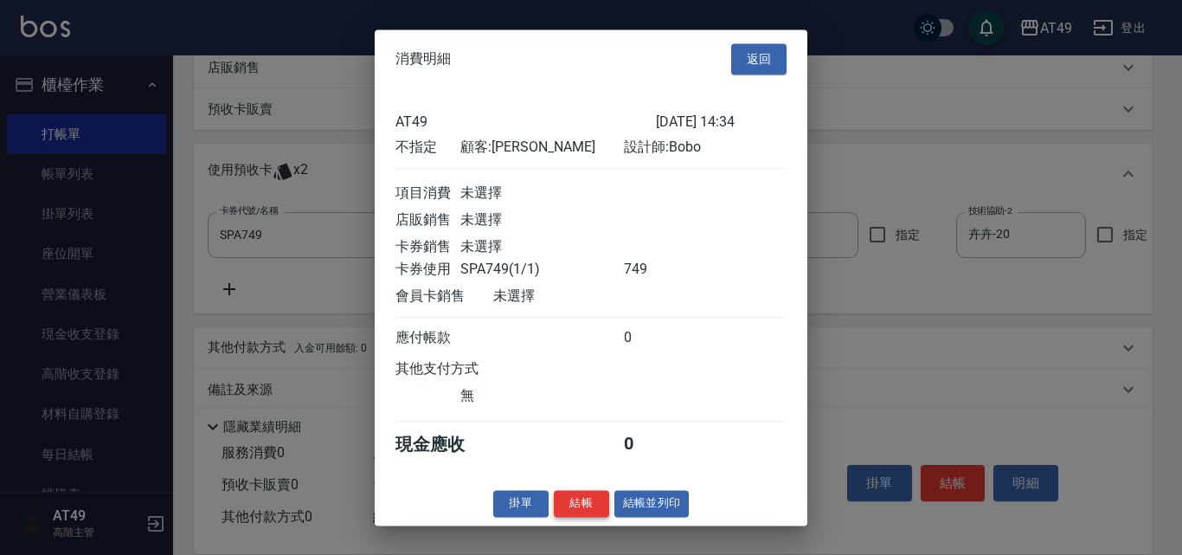
click at [570, 517] on button "結帳" at bounding box center [581, 503] width 55 height 27
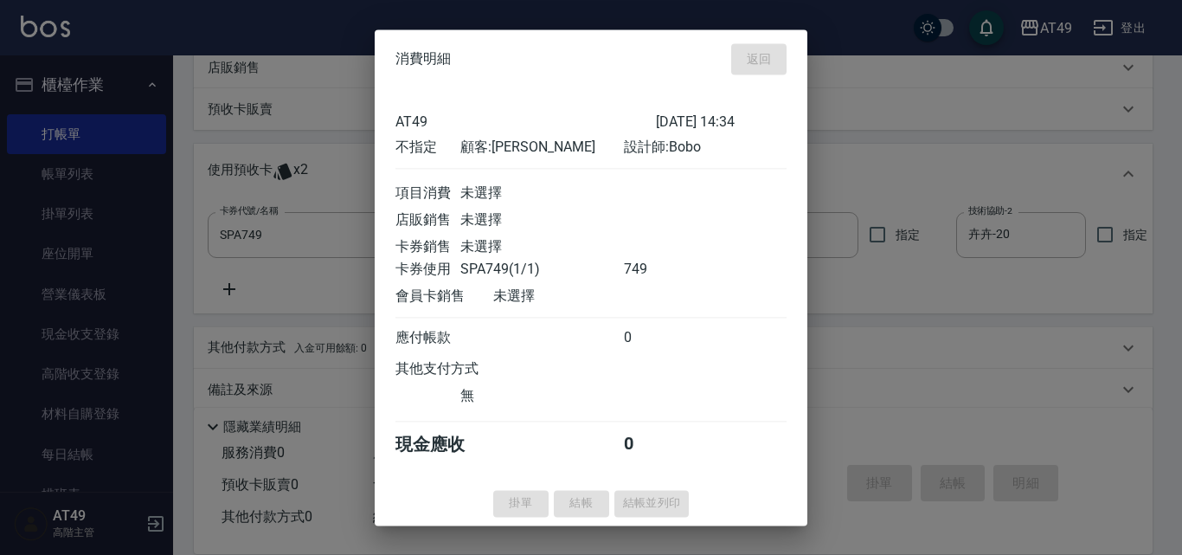
type input "[DATE] 14:40"
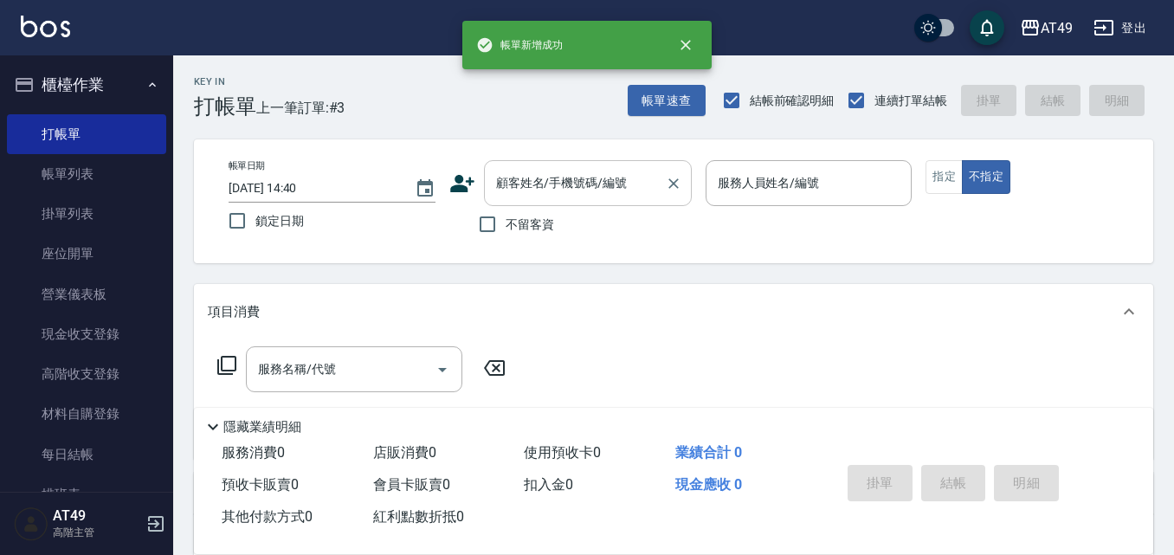
click at [494, 224] on input "不留客資" at bounding box center [487, 224] width 36 height 36
checkbox input "true"
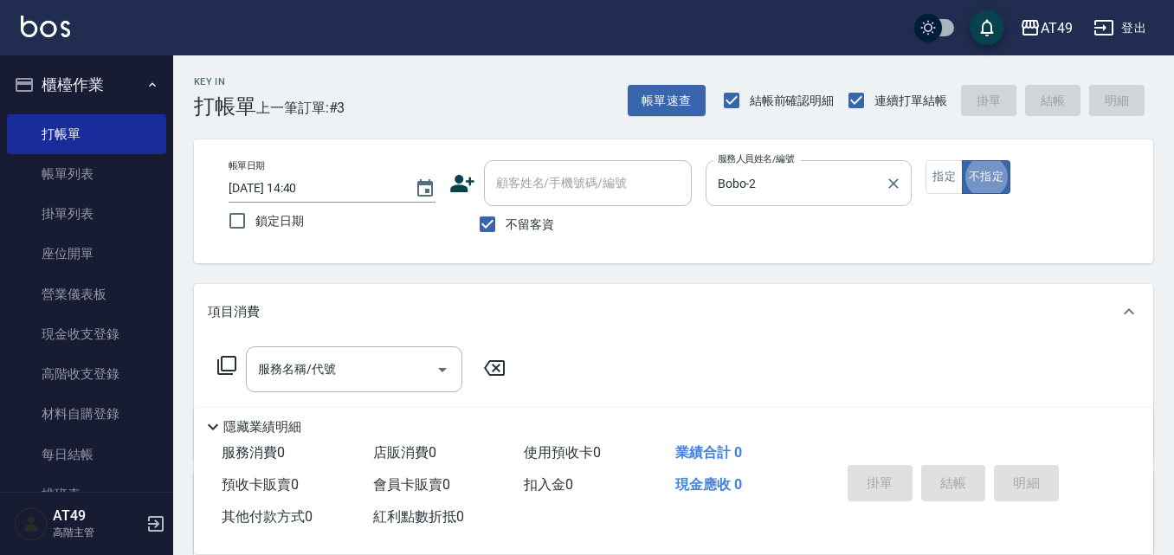
click at [844, 171] on input "Bobo-2" at bounding box center [795, 183] width 165 height 30
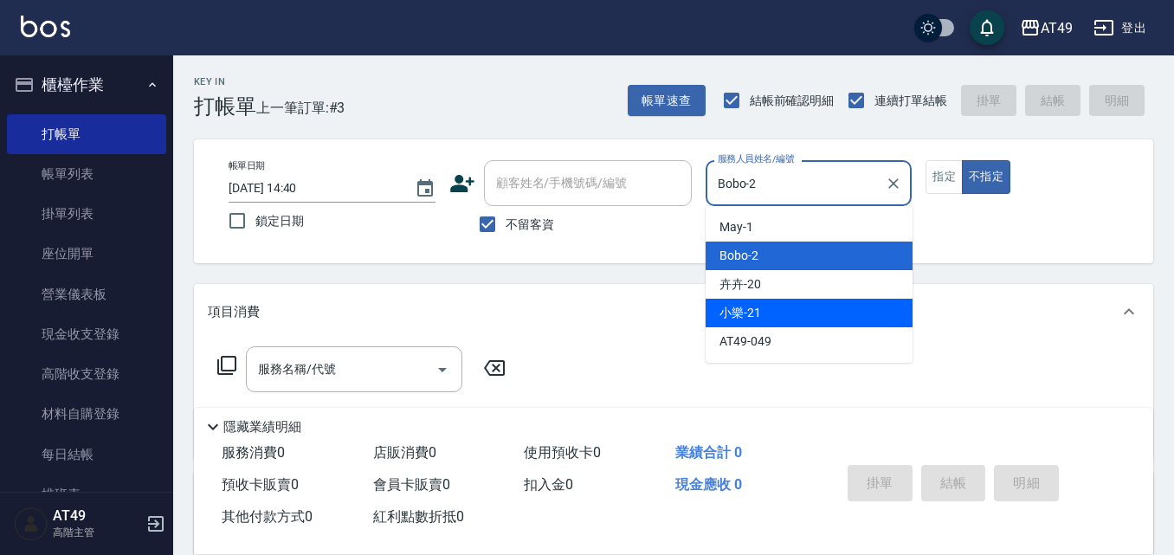
click at [737, 300] on div "小樂 -21" at bounding box center [808, 313] width 207 height 29
type input "小樂-21"
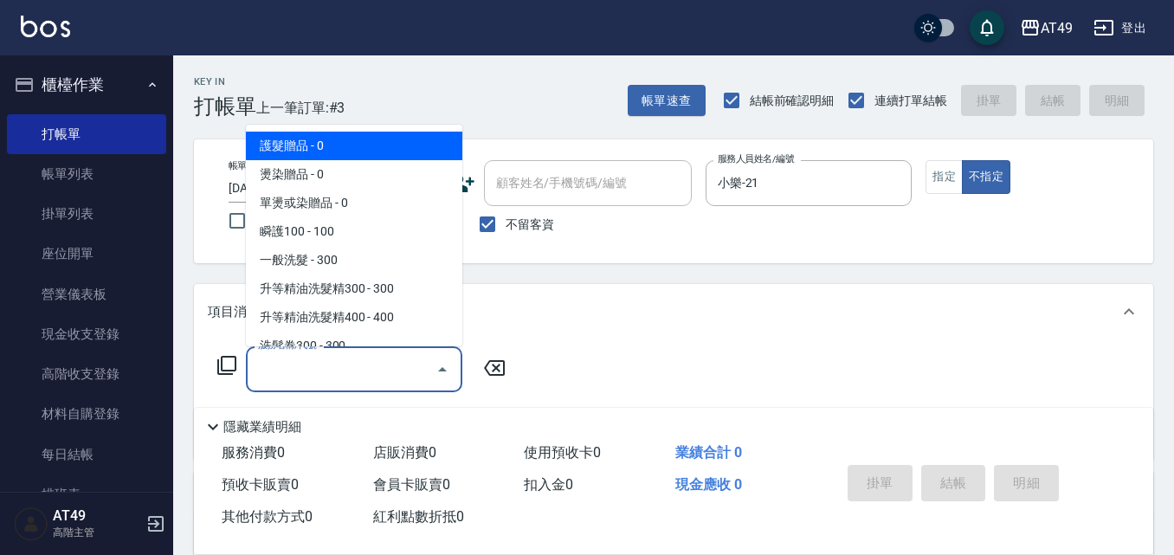
click at [328, 373] on input "服務名稱/代號" at bounding box center [341, 369] width 175 height 30
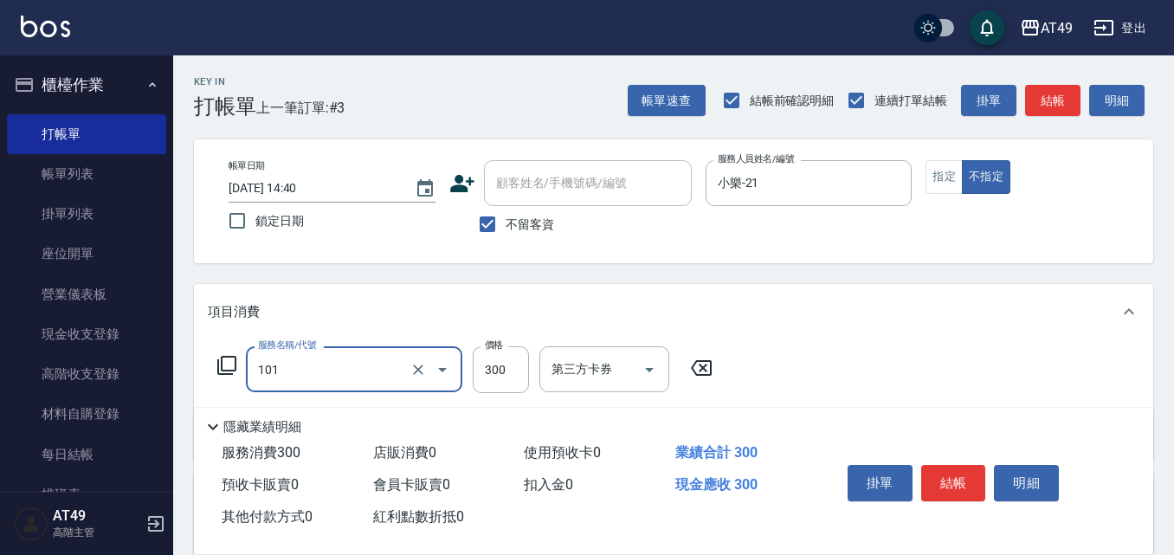
type input "一般洗髮(101)"
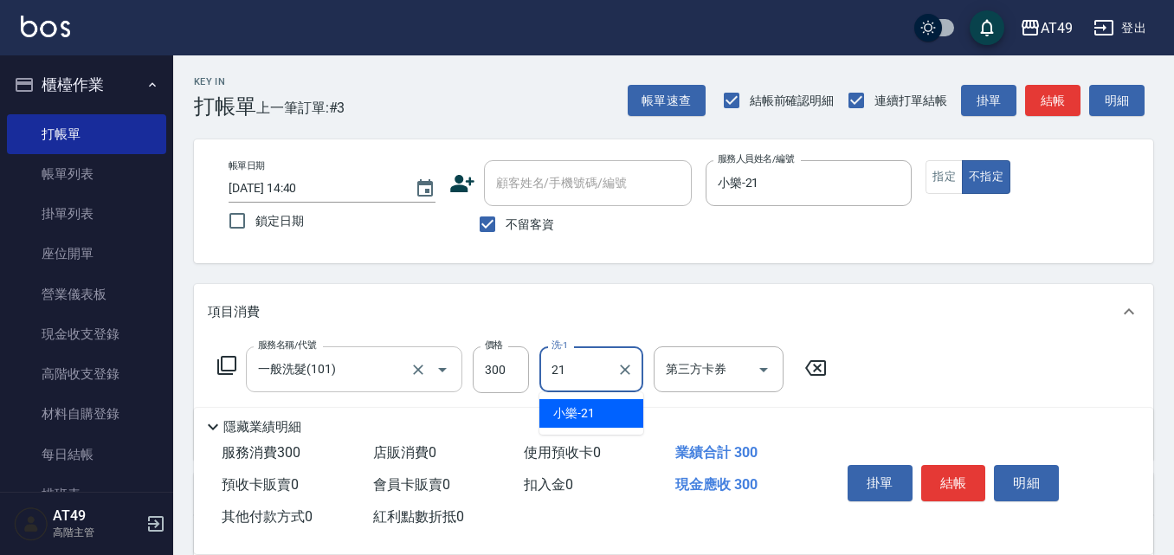
type input "小樂-21"
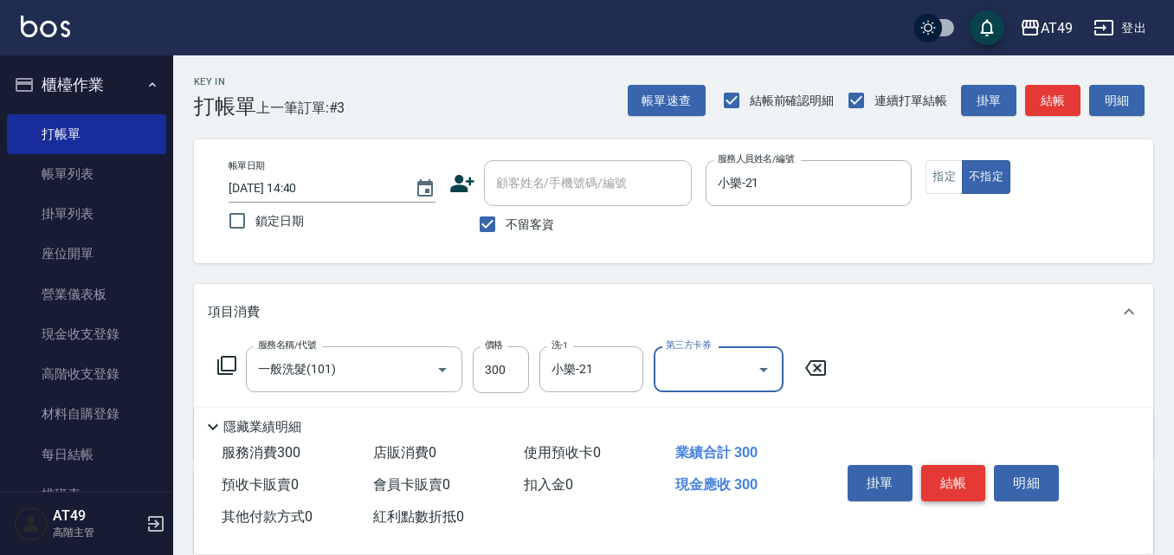
click at [970, 480] on button "結帳" at bounding box center [953, 483] width 65 height 36
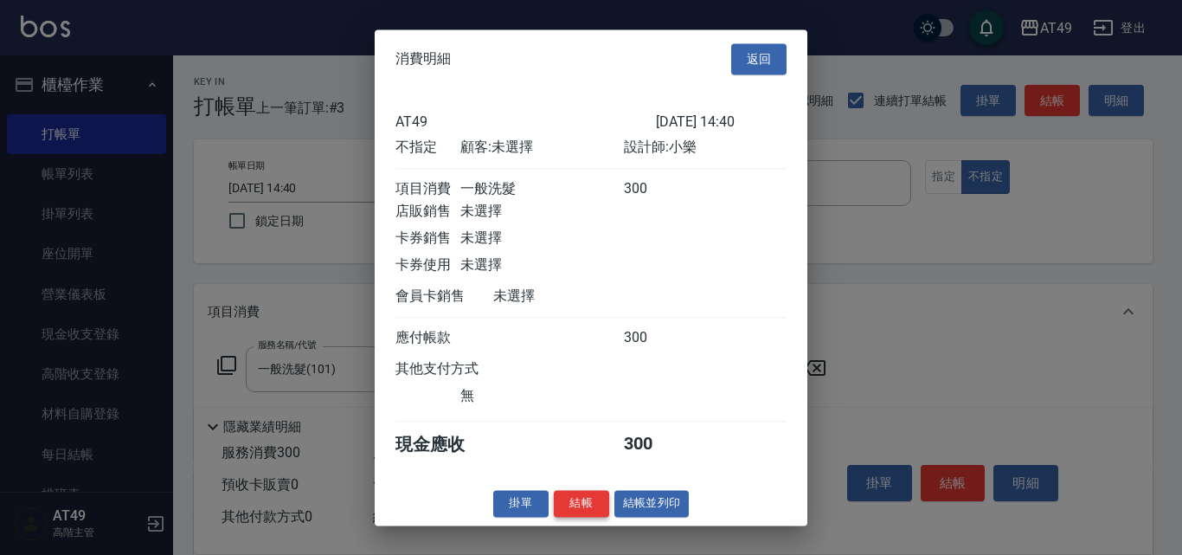
click at [570, 517] on button "結帳" at bounding box center [581, 503] width 55 height 27
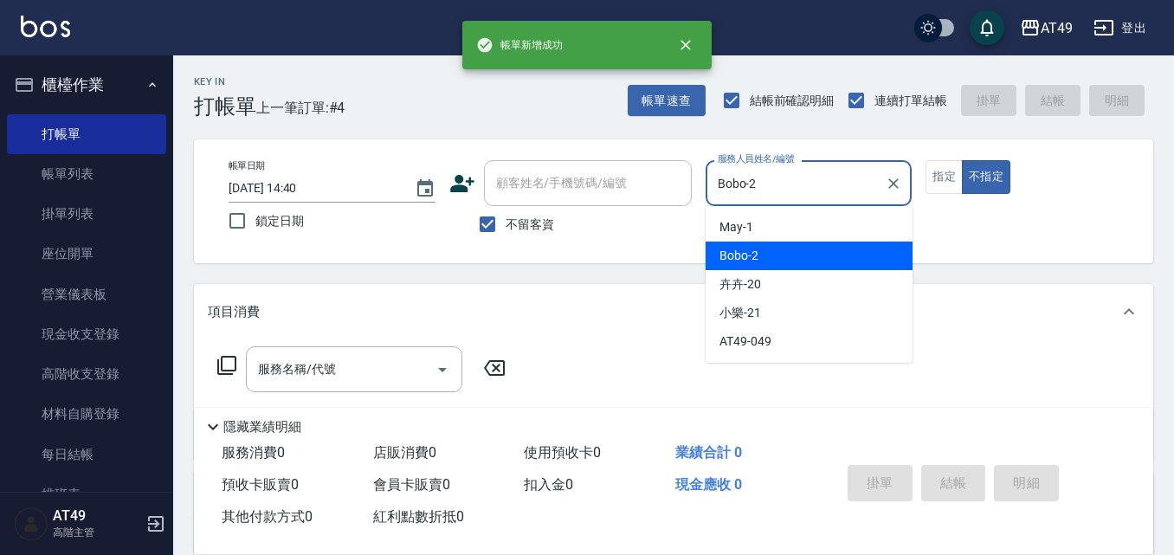
click at [742, 174] on input "Bobo-2" at bounding box center [795, 183] width 165 height 30
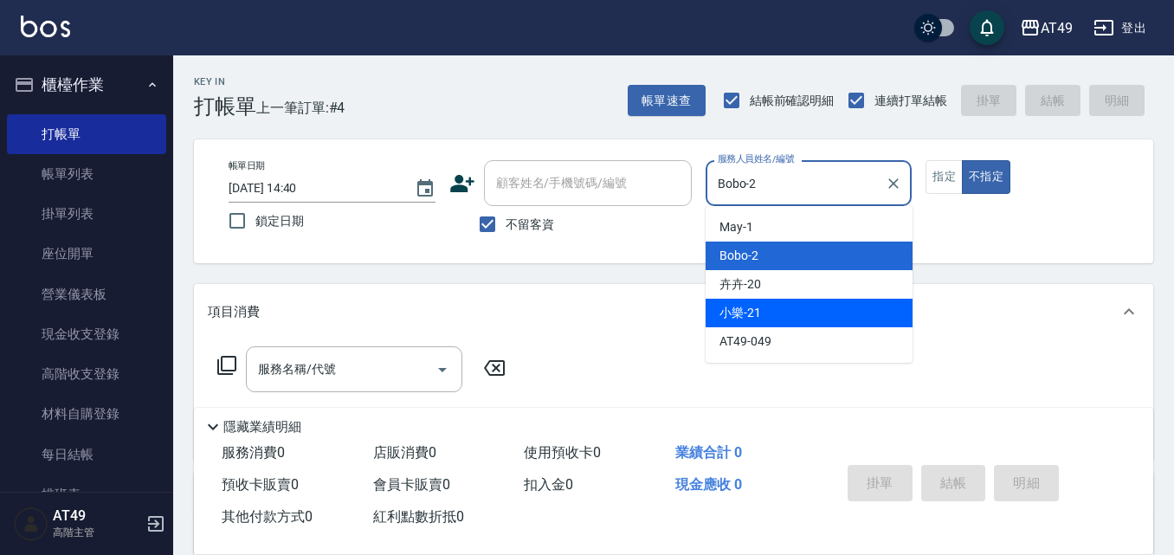
click at [818, 308] on div "小樂 -21" at bounding box center [808, 313] width 207 height 29
type input "小樂-21"
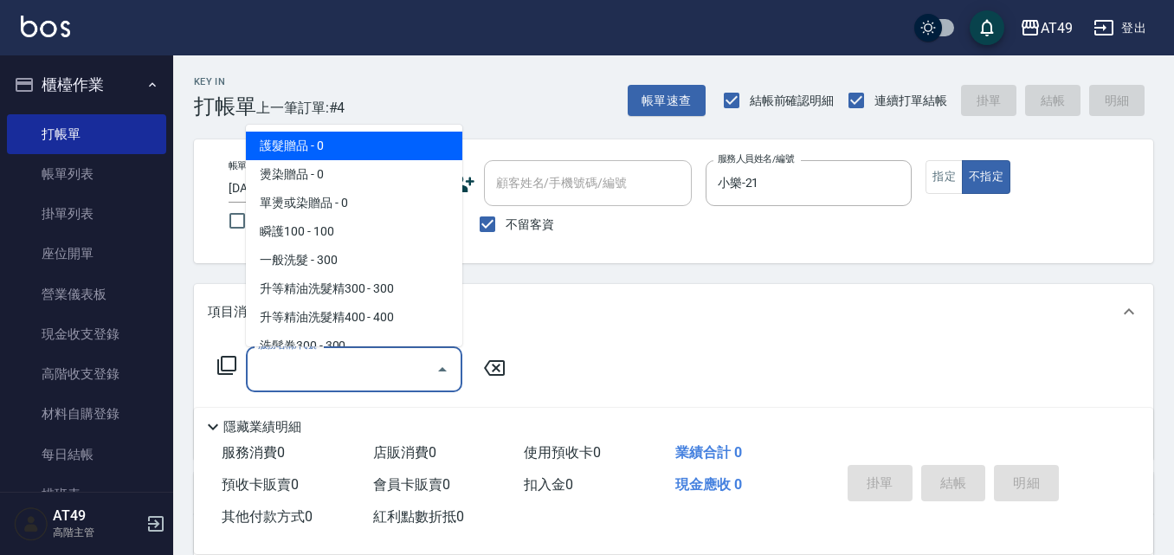
click at [297, 371] on div "服務名稱/代號 服務名稱/代號" at bounding box center [354, 369] width 216 height 46
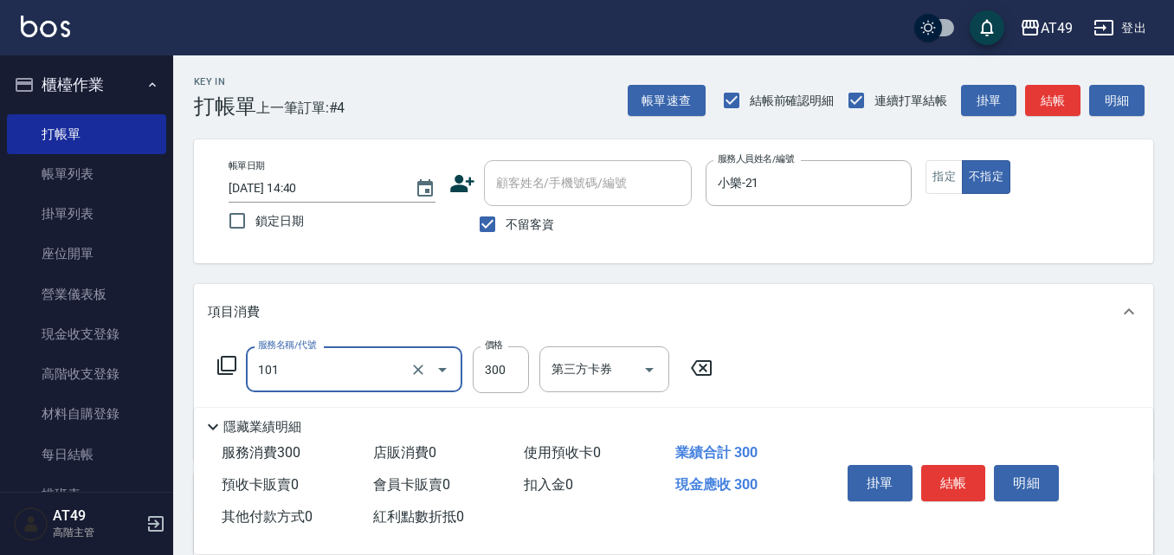
type input "一般洗髮(101)"
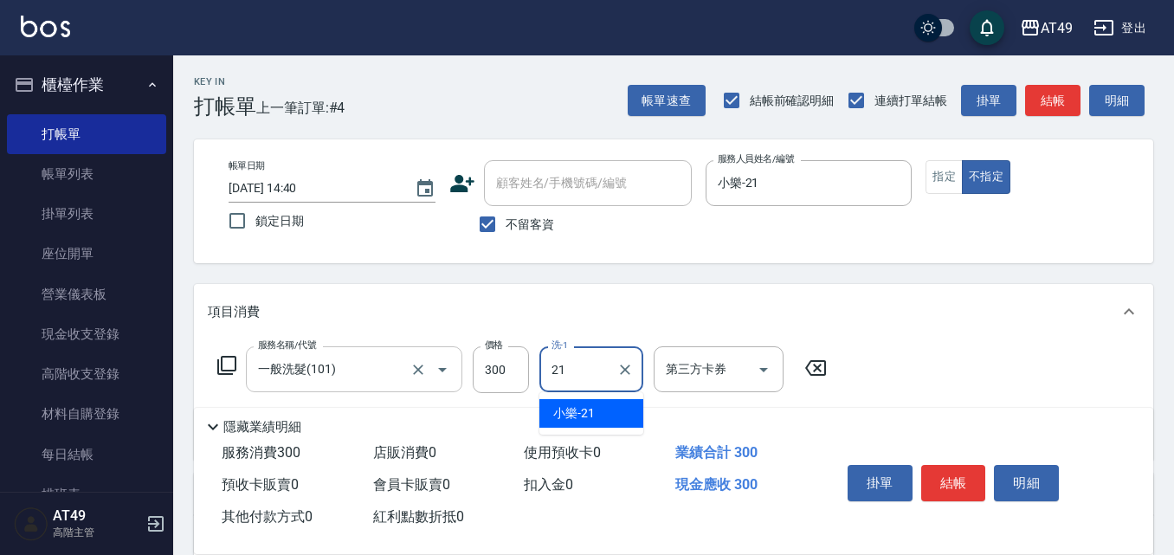
type input "小樂-21"
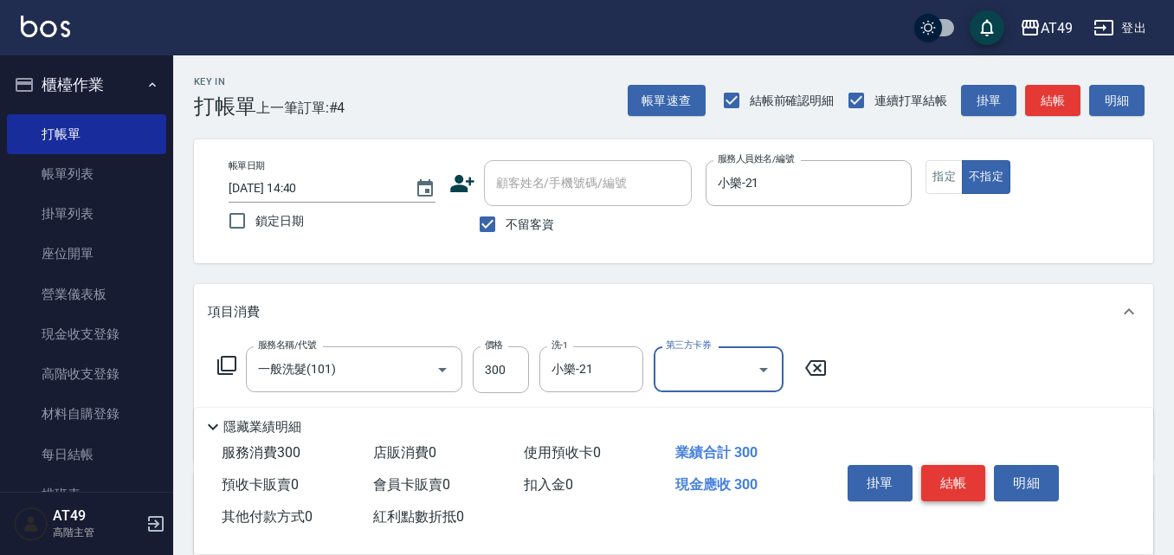
click at [941, 474] on button "結帳" at bounding box center [953, 483] width 65 height 36
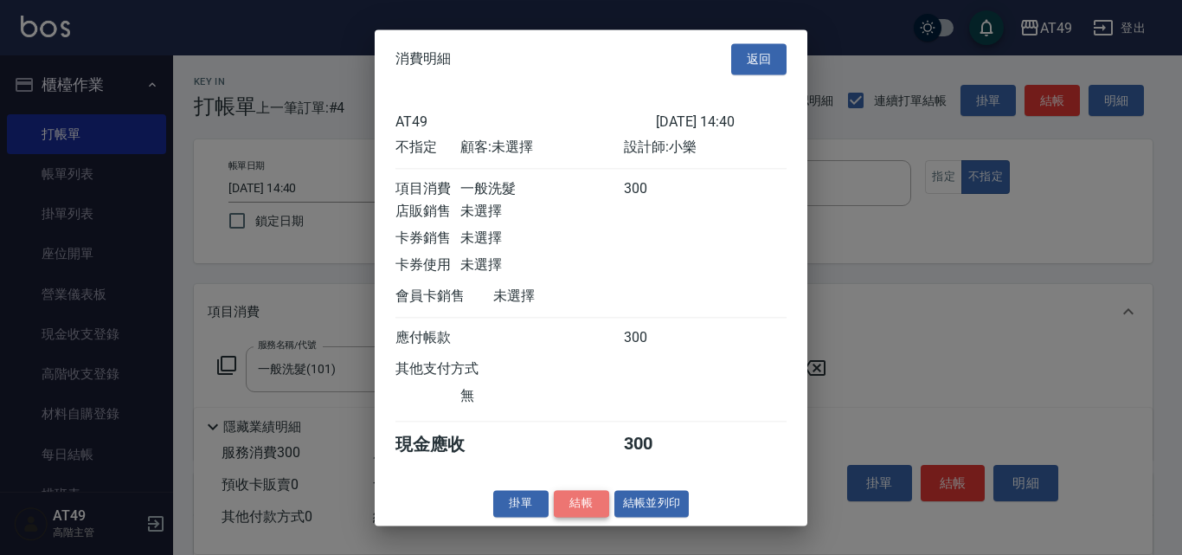
click at [585, 517] on button "結帳" at bounding box center [581, 503] width 55 height 27
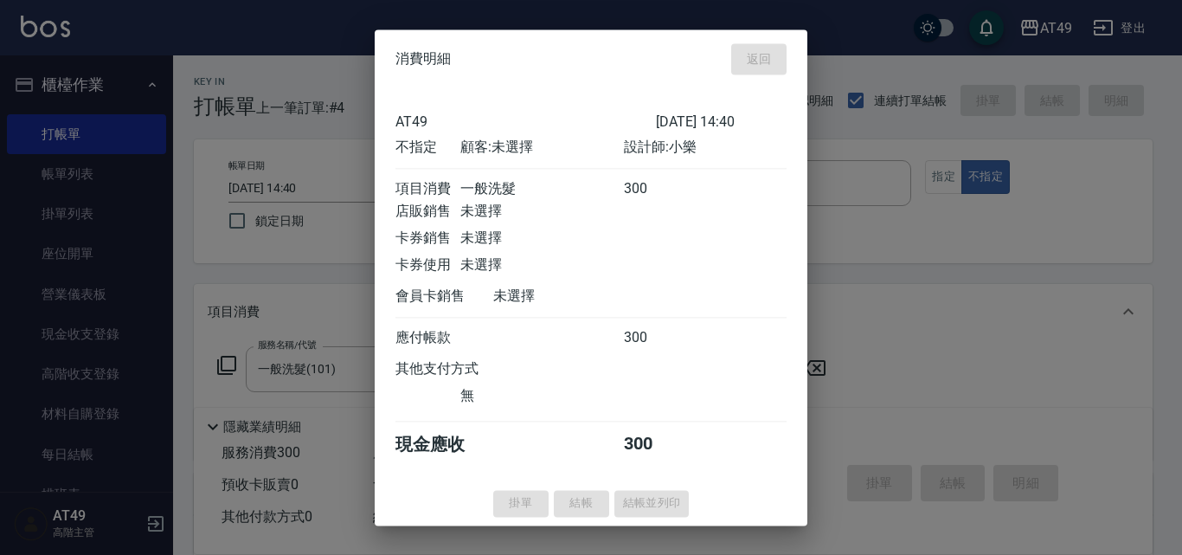
type input "[DATE] 14:41"
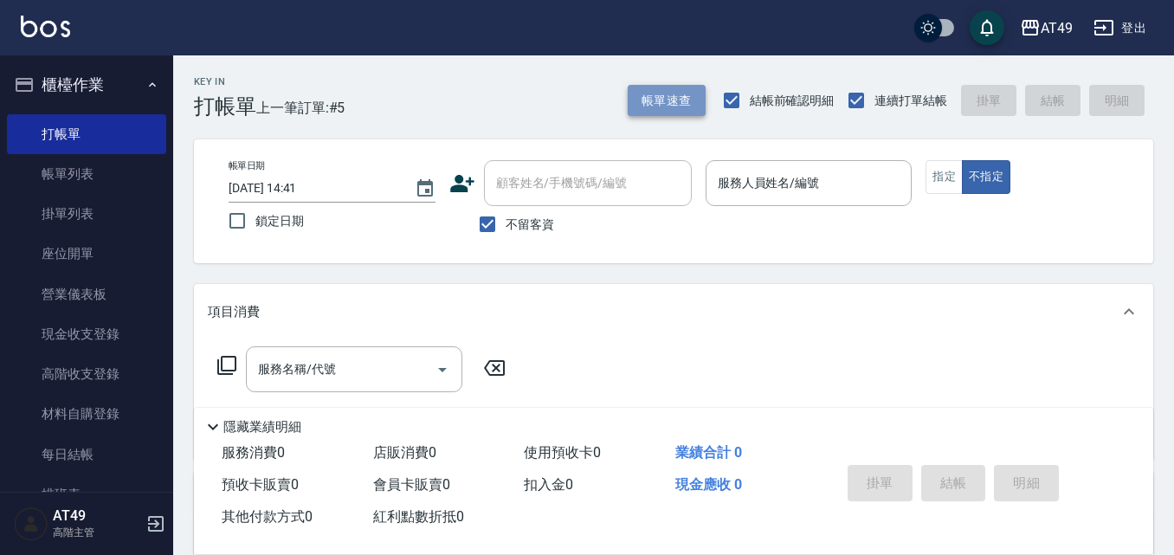
click at [681, 103] on button "帳單速查" at bounding box center [667, 101] width 78 height 32
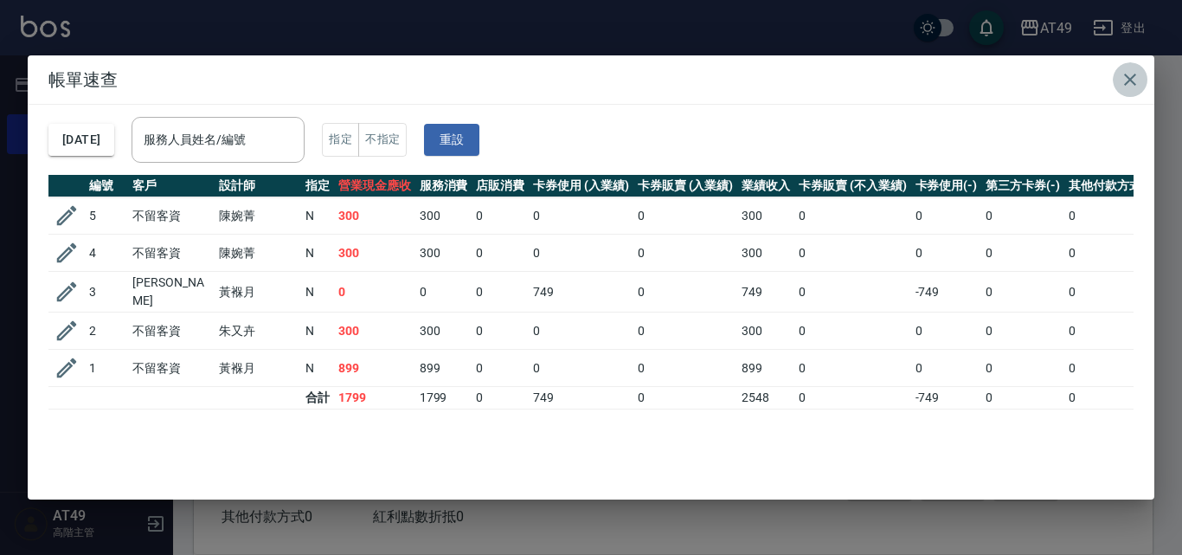
click at [1131, 75] on icon "button" at bounding box center [1130, 79] width 21 height 21
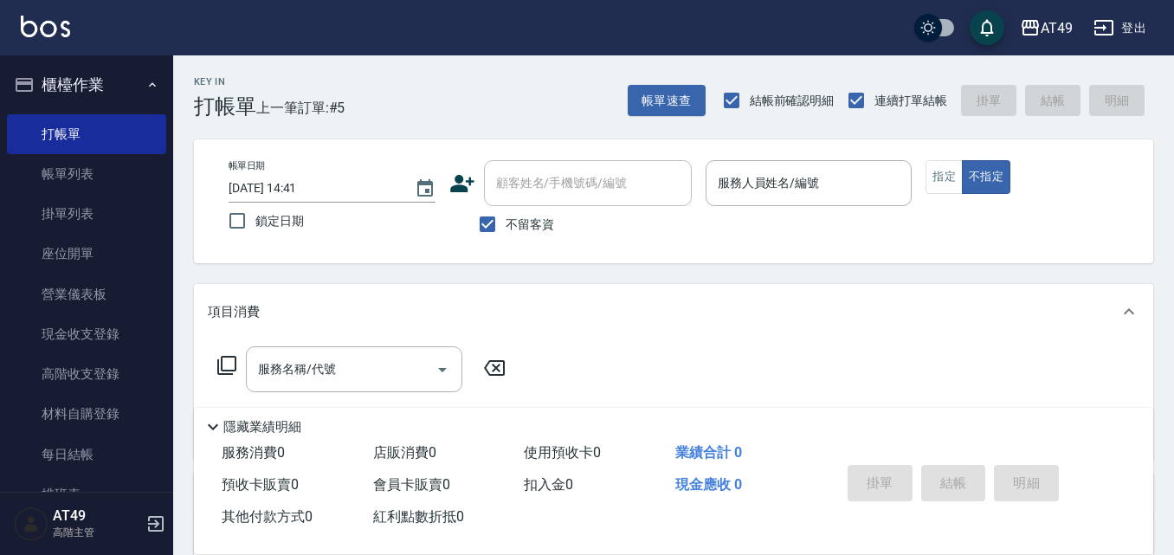
click at [704, 267] on div "Key In 打帳單 上一筆訂單:#5 帳單速查 結帳前確認明細 連續打單結帳 掛單 結帳 明細 帳單日期 [DATE] 14:41 鎖定日期 顧客姓名/手機…" at bounding box center [673, 430] width 1001 height 750
click at [944, 178] on button "指定" at bounding box center [943, 177] width 37 height 34
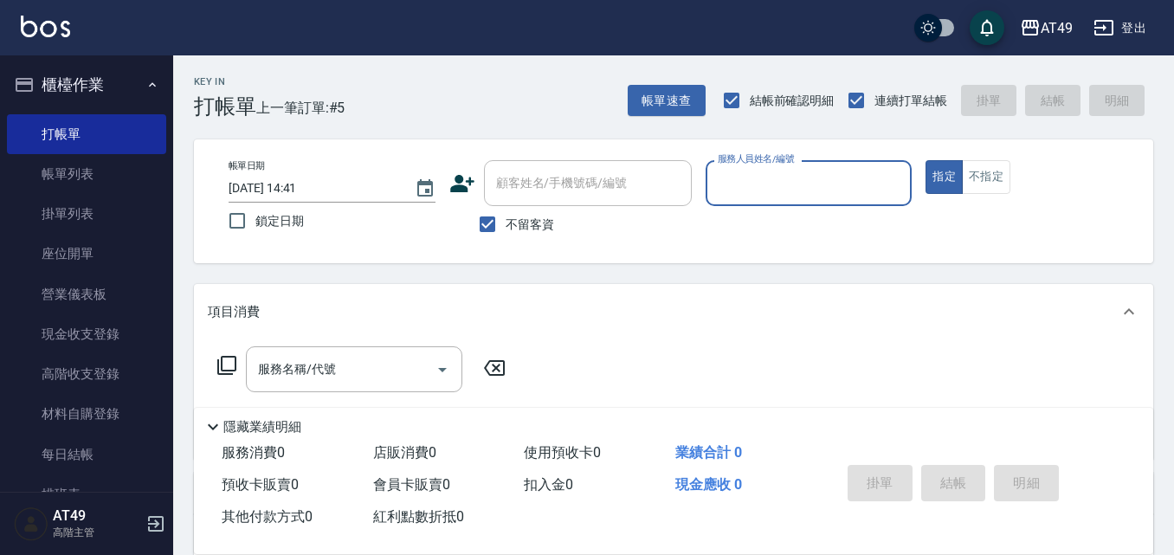
click at [907, 274] on div "Key In 打帳單 上一筆訂單:#5 帳單速查 結帳前確認明細 連續打單結帳 掛單 結帳 明細 帳單日期 [DATE] 14:41 鎖定日期 顧客姓名/手機…" at bounding box center [673, 430] width 1001 height 750
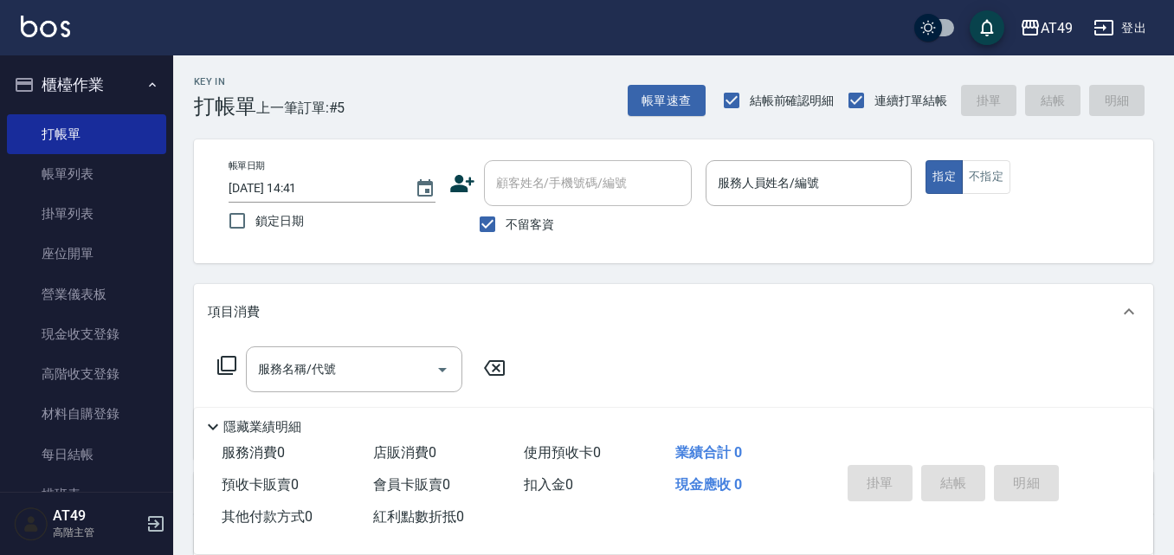
click at [892, 268] on div "Key In 打帳單 上一筆訂單:#5 帳單速查 結帳前確認明細 連續打單結帳 掛單 結帳 明細 帳單日期 [DATE] 14:41 鎖定日期 顧客姓名/手機…" at bounding box center [673, 430] width 1001 height 750
